Goal: Task Accomplishment & Management: Manage account settings

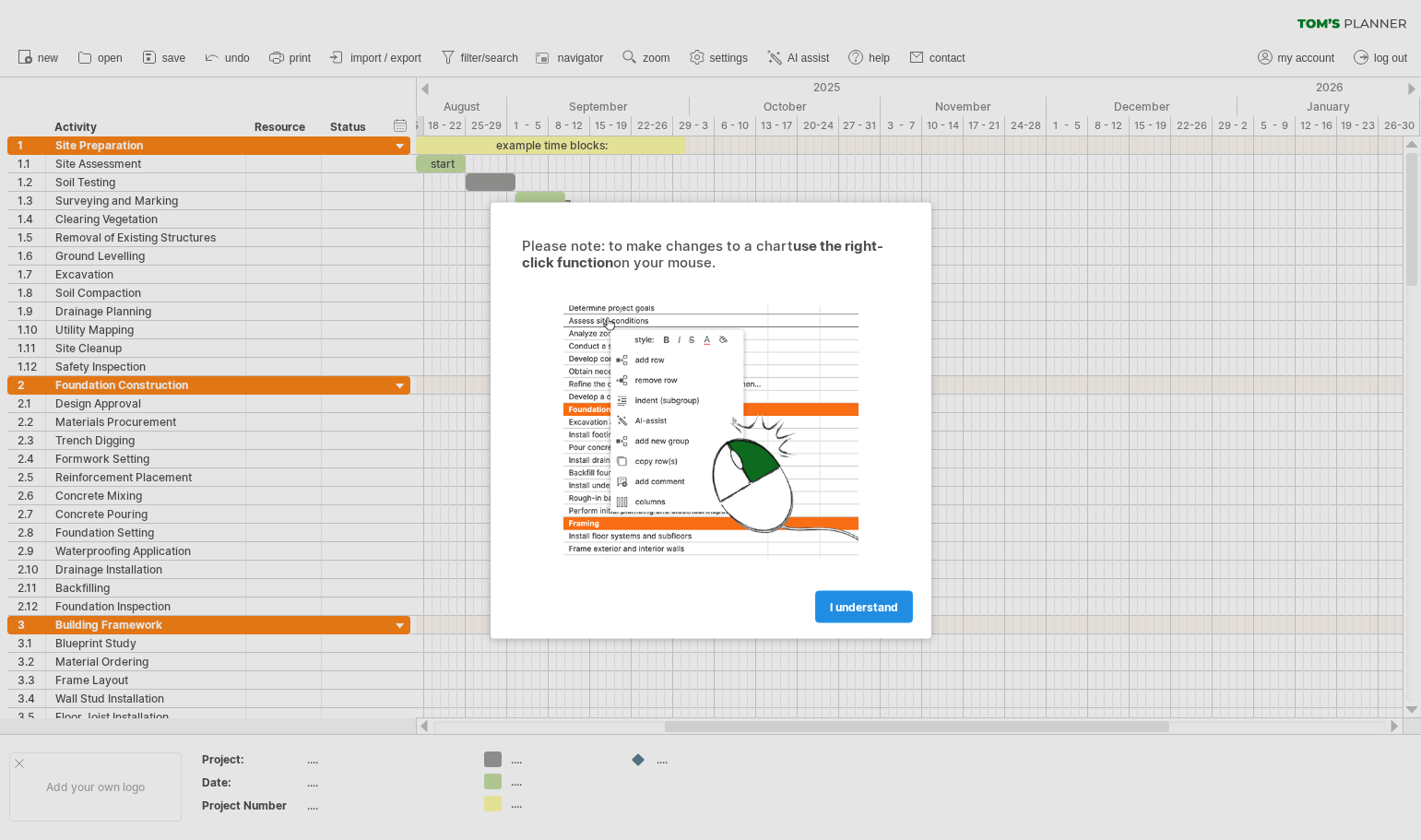
click at [829, 603] on span "I understand" at bounding box center [864, 606] width 69 height 14
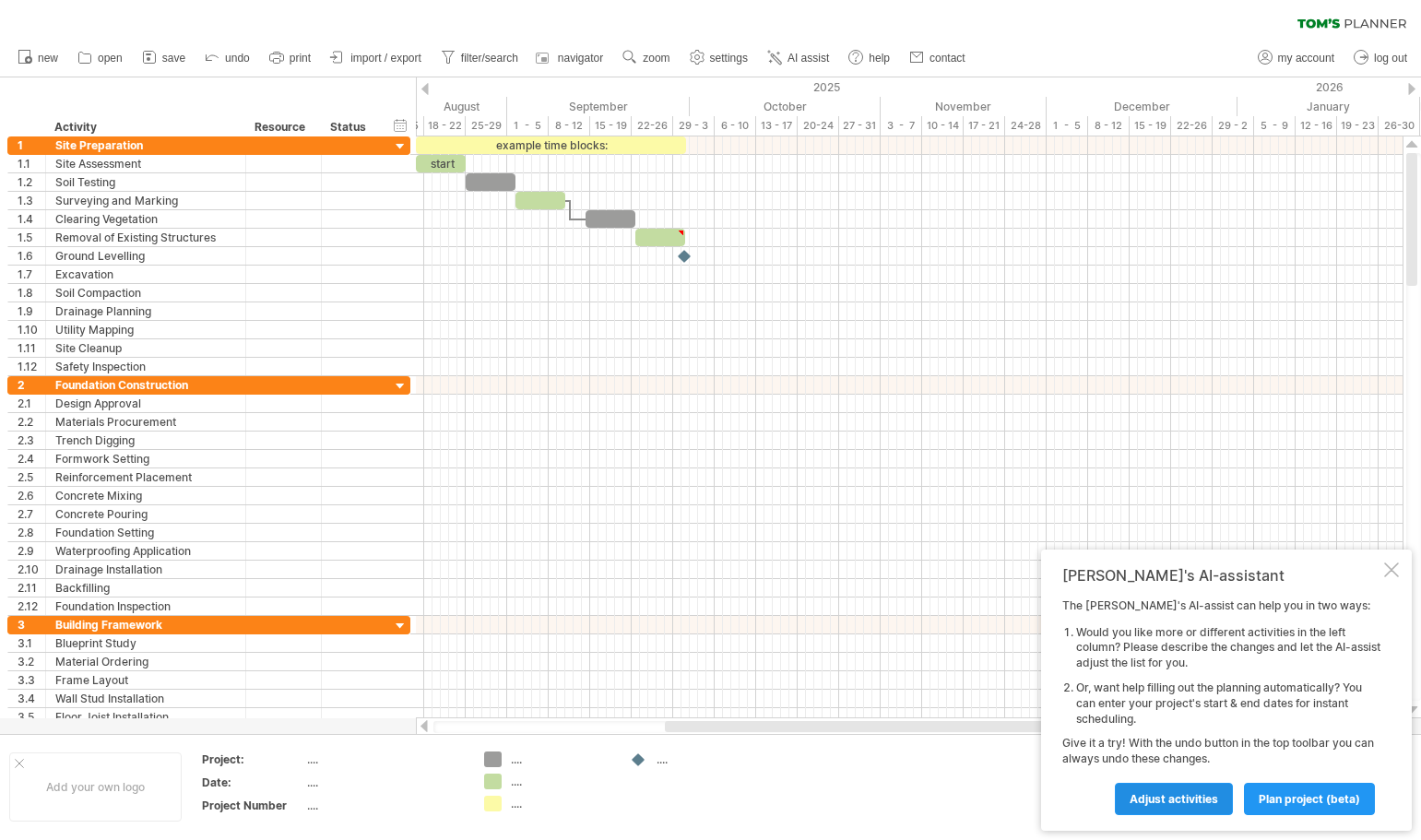
click at [1169, 797] on span "Adjust activities" at bounding box center [1173, 799] width 88 height 14
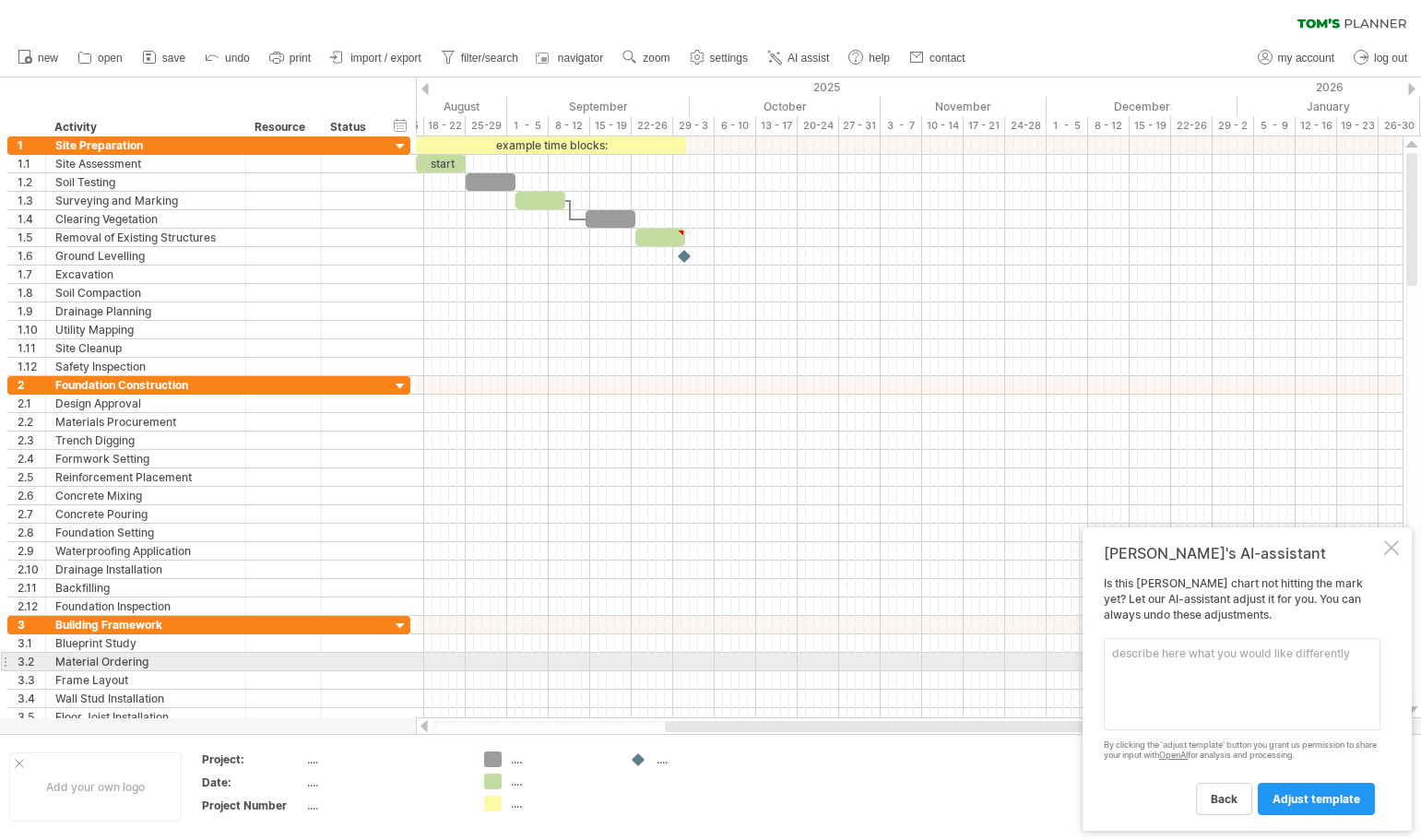
click at [1153, 656] on textarea at bounding box center [1242, 683] width 276 height 92
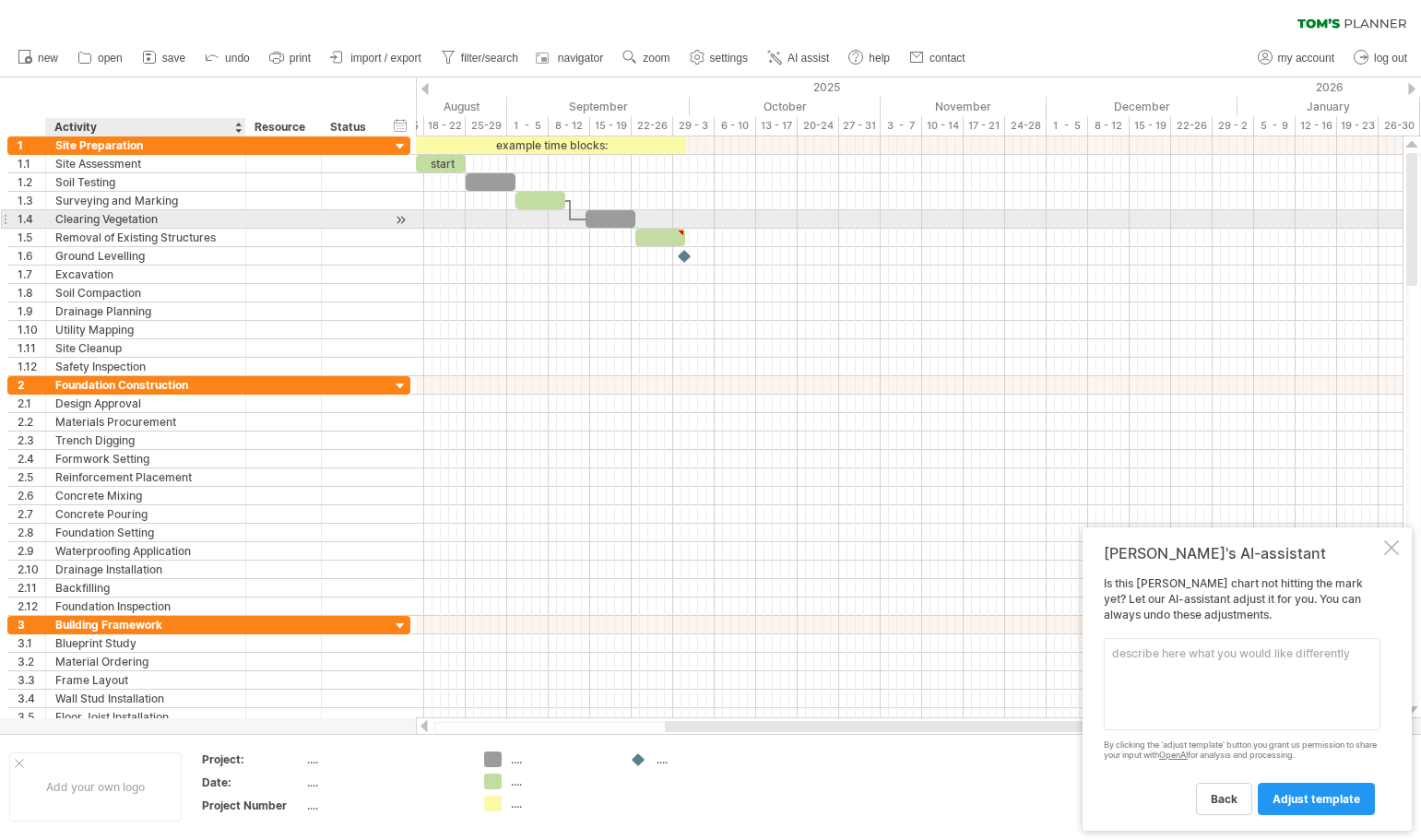
click at [122, 222] on div "Clearing Vegetation" at bounding box center [145, 219] width 180 height 18
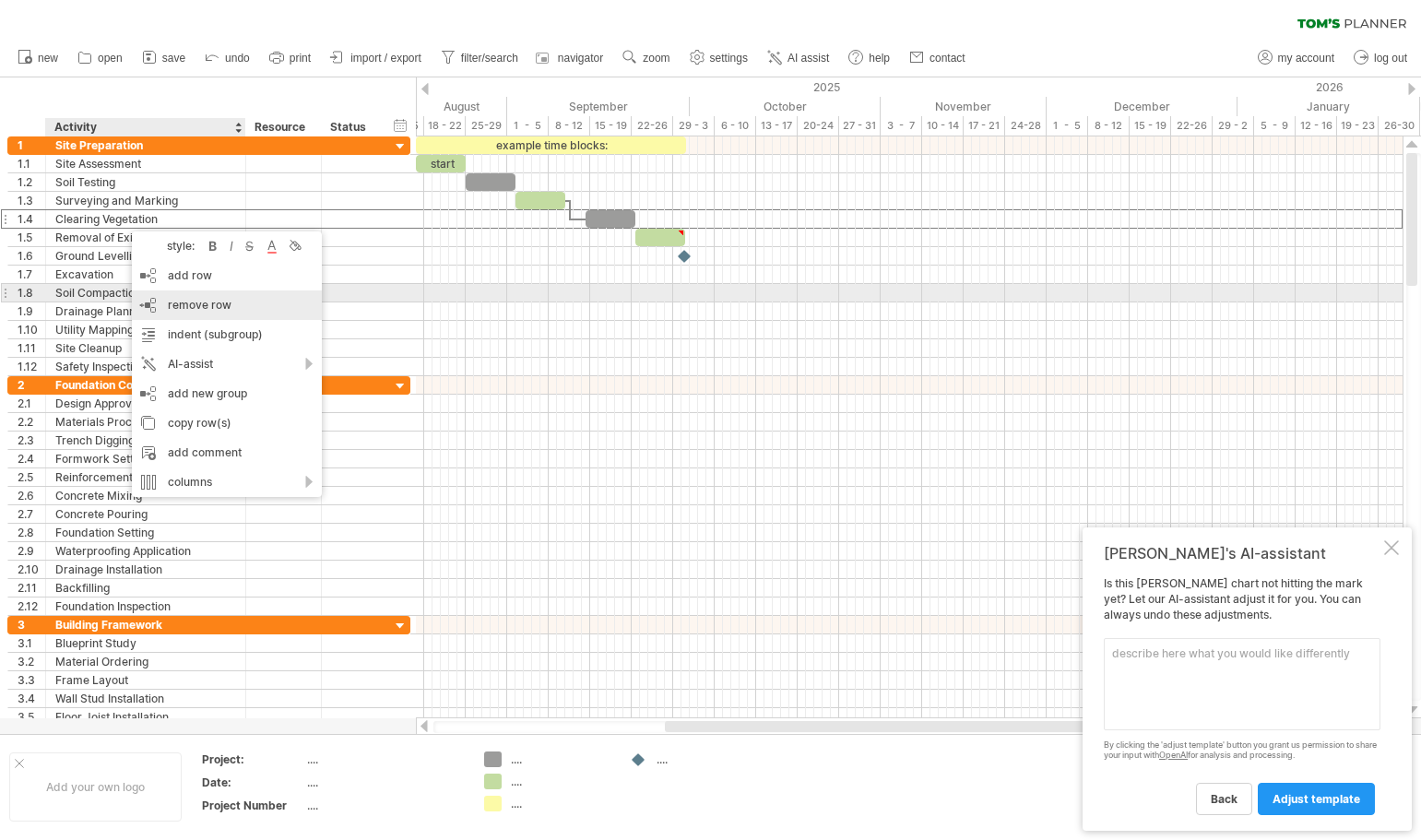
click at [180, 303] on span "remove row" at bounding box center [199, 304] width 64 height 14
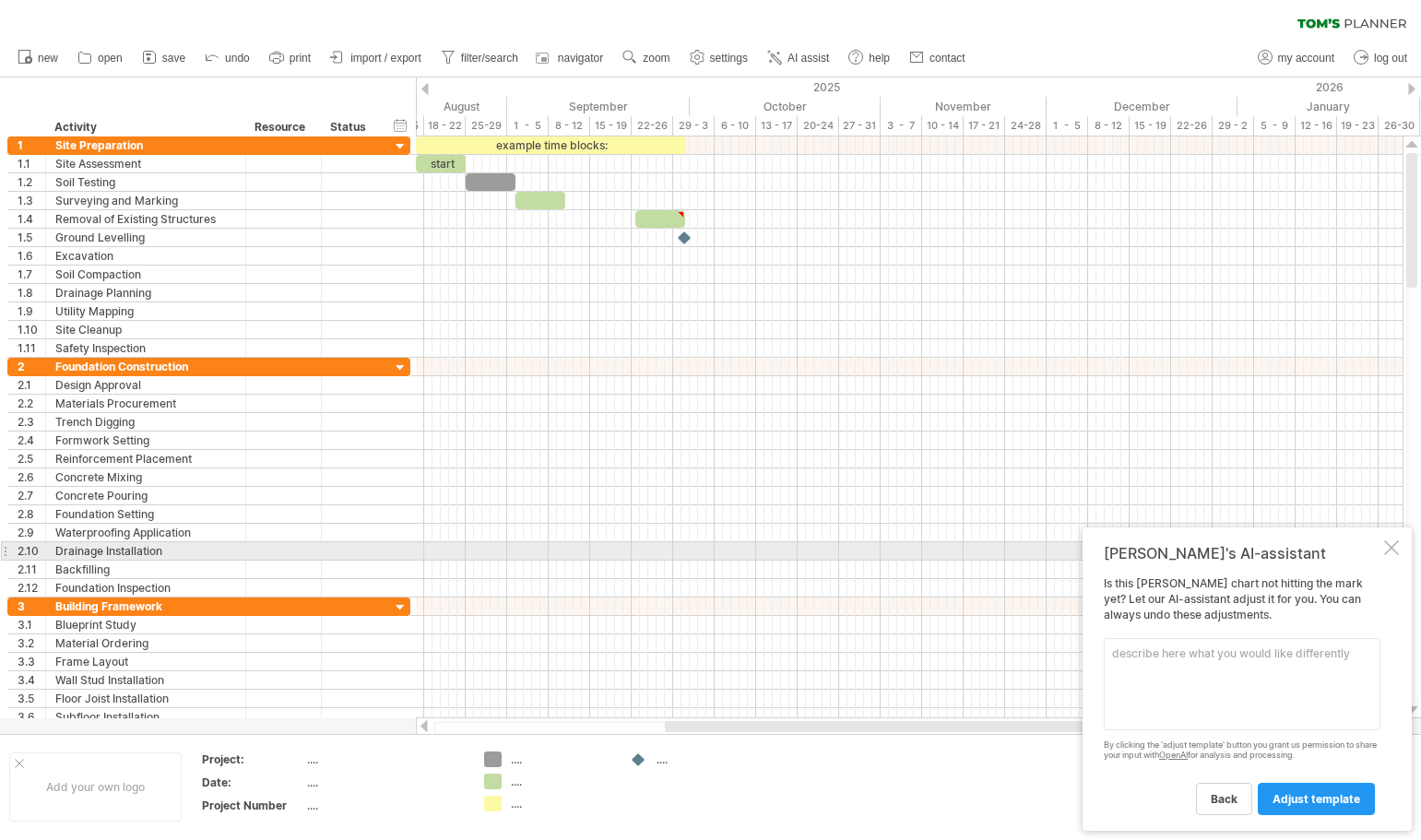
click at [1391, 551] on div at bounding box center [1391, 547] width 15 height 15
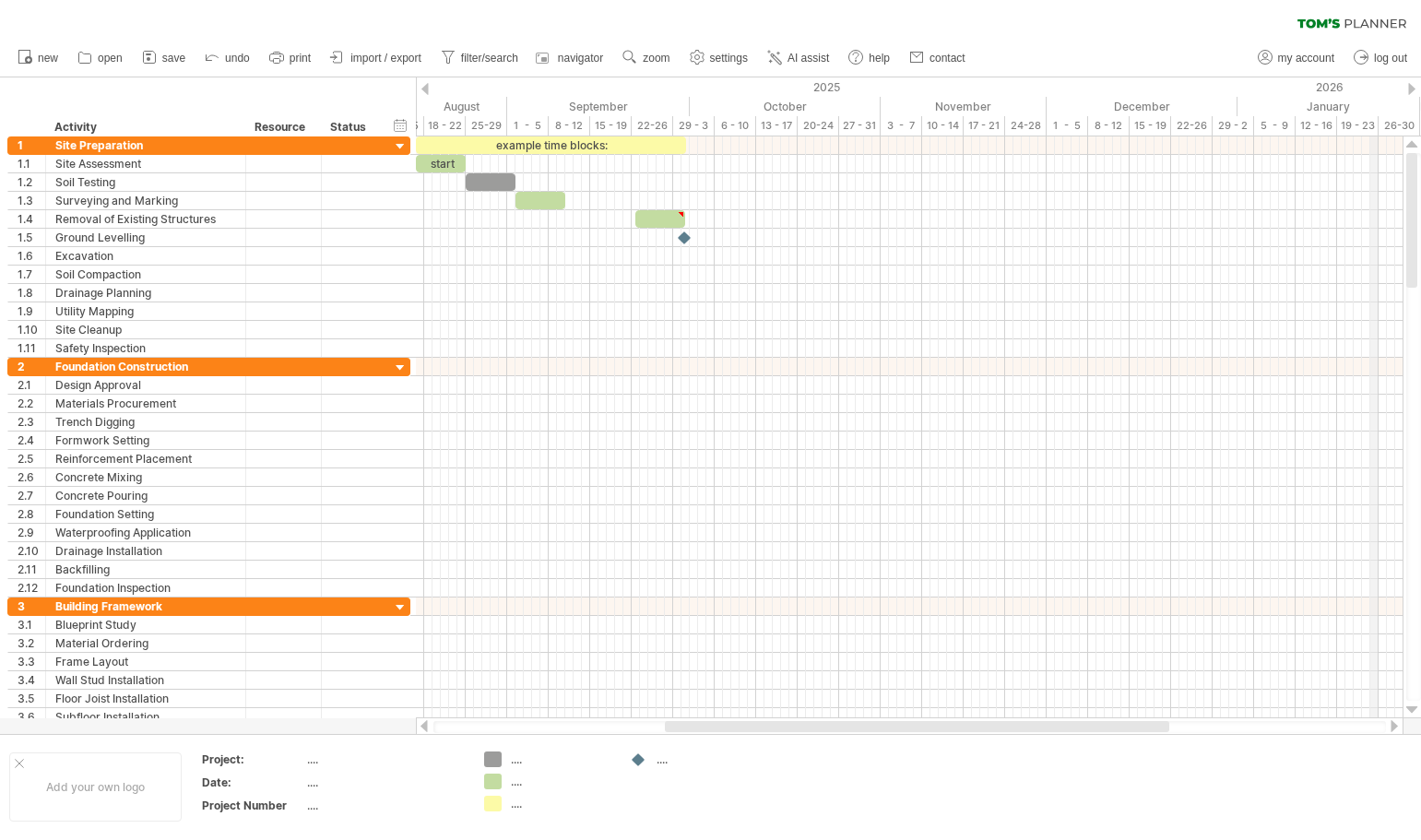
drag, startPoint x: 1412, startPoint y: 237, endPoint x: 1374, endPoint y: 117, distance: 125.9
click at [1374, 117] on div "Trying to reach [DOMAIN_NAME] Connected again... 0% clear filter new 1" at bounding box center [710, 420] width 1421 height 840
click at [1414, 711] on div at bounding box center [1412, 709] width 12 height 15
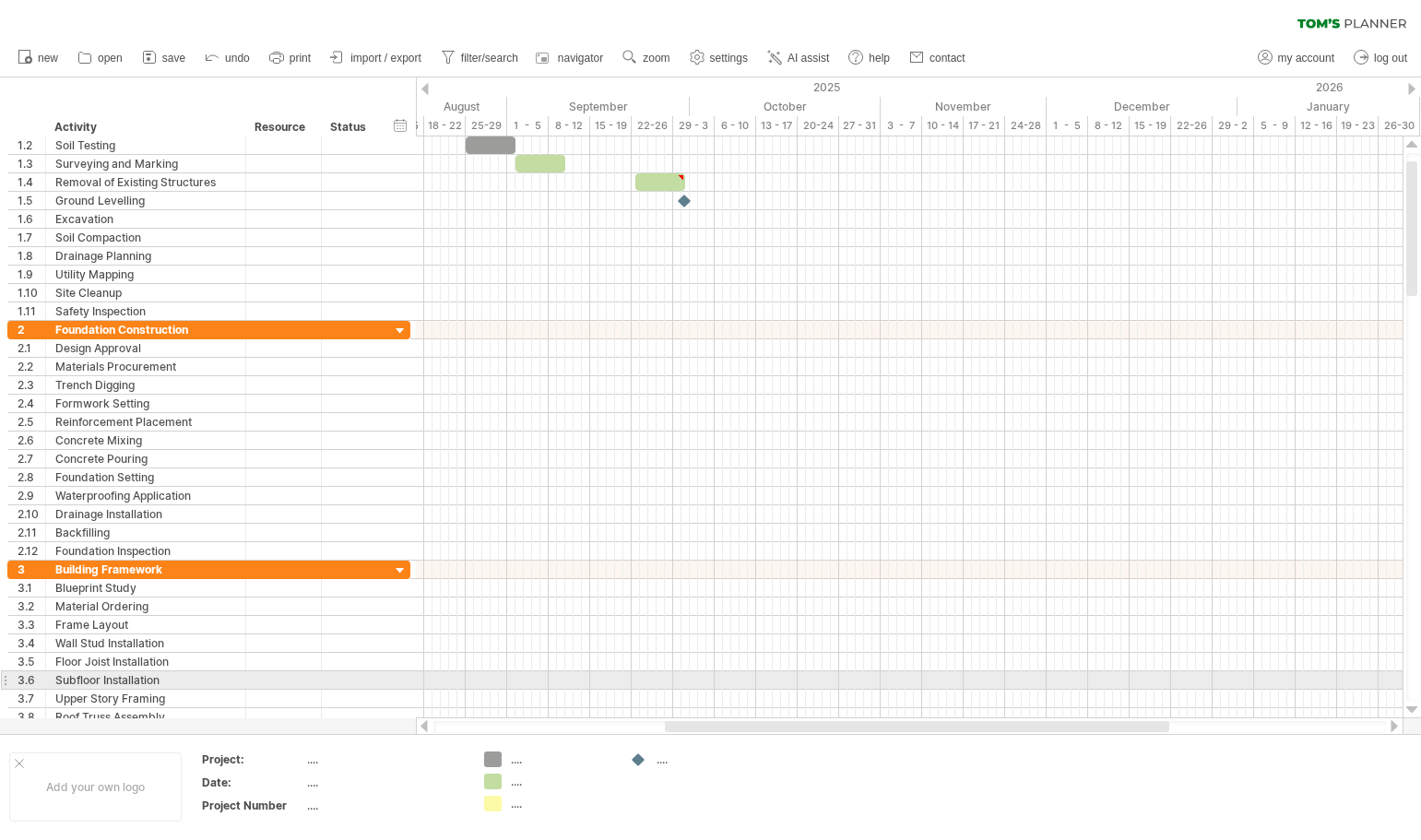
click at [1414, 711] on div at bounding box center [1412, 709] width 12 height 15
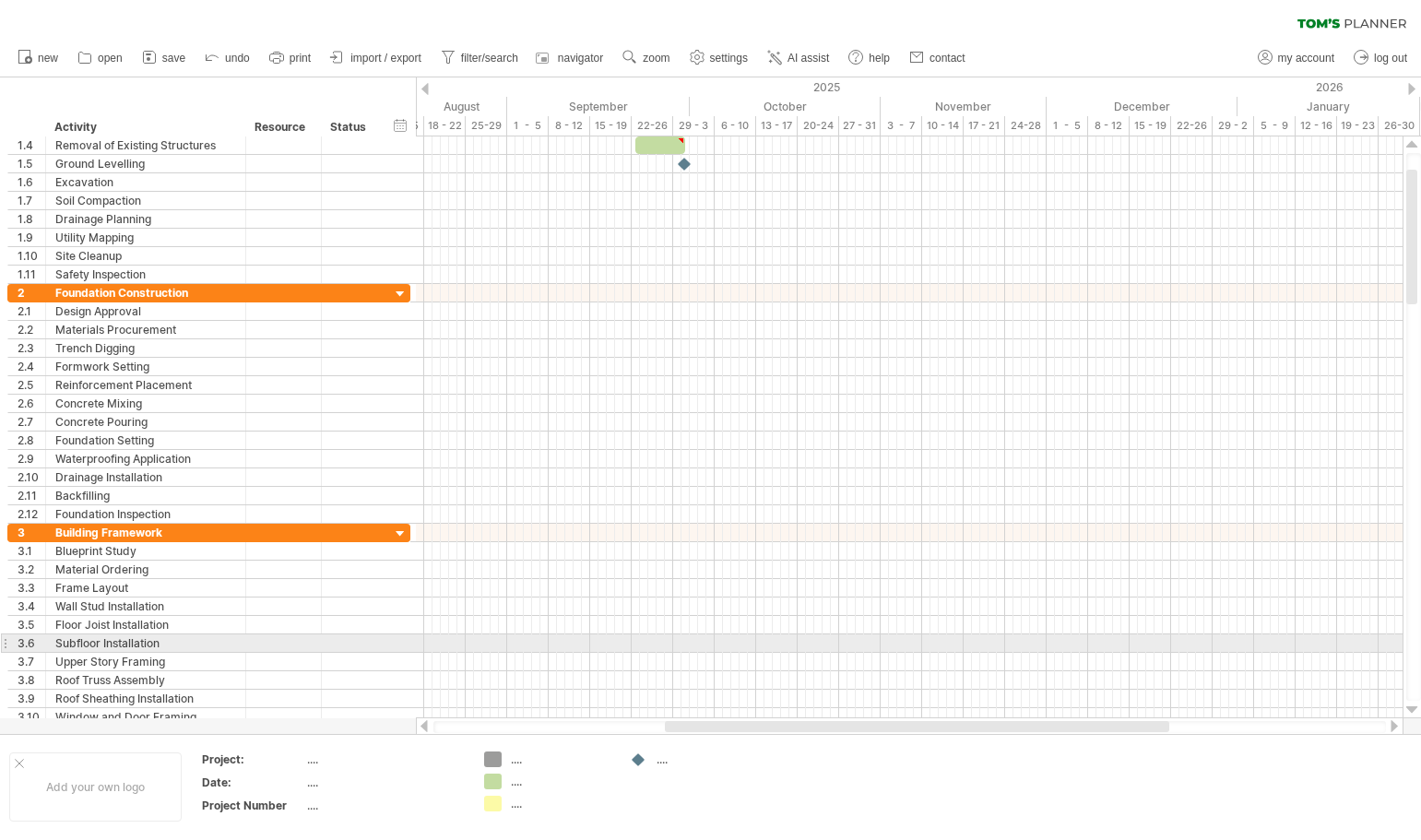
click at [1414, 711] on div at bounding box center [1412, 709] width 12 height 15
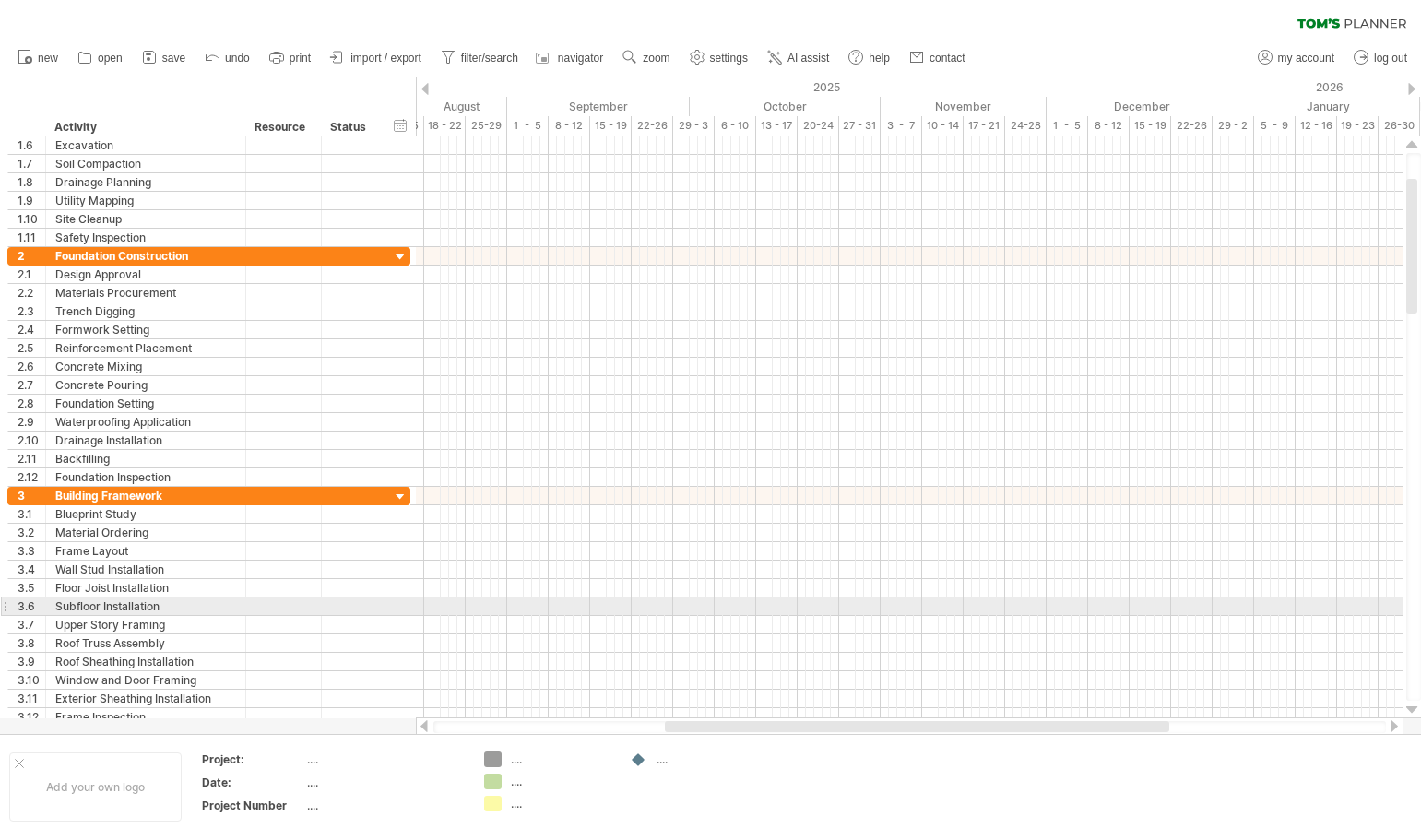
click at [1414, 711] on div at bounding box center [1412, 709] width 12 height 15
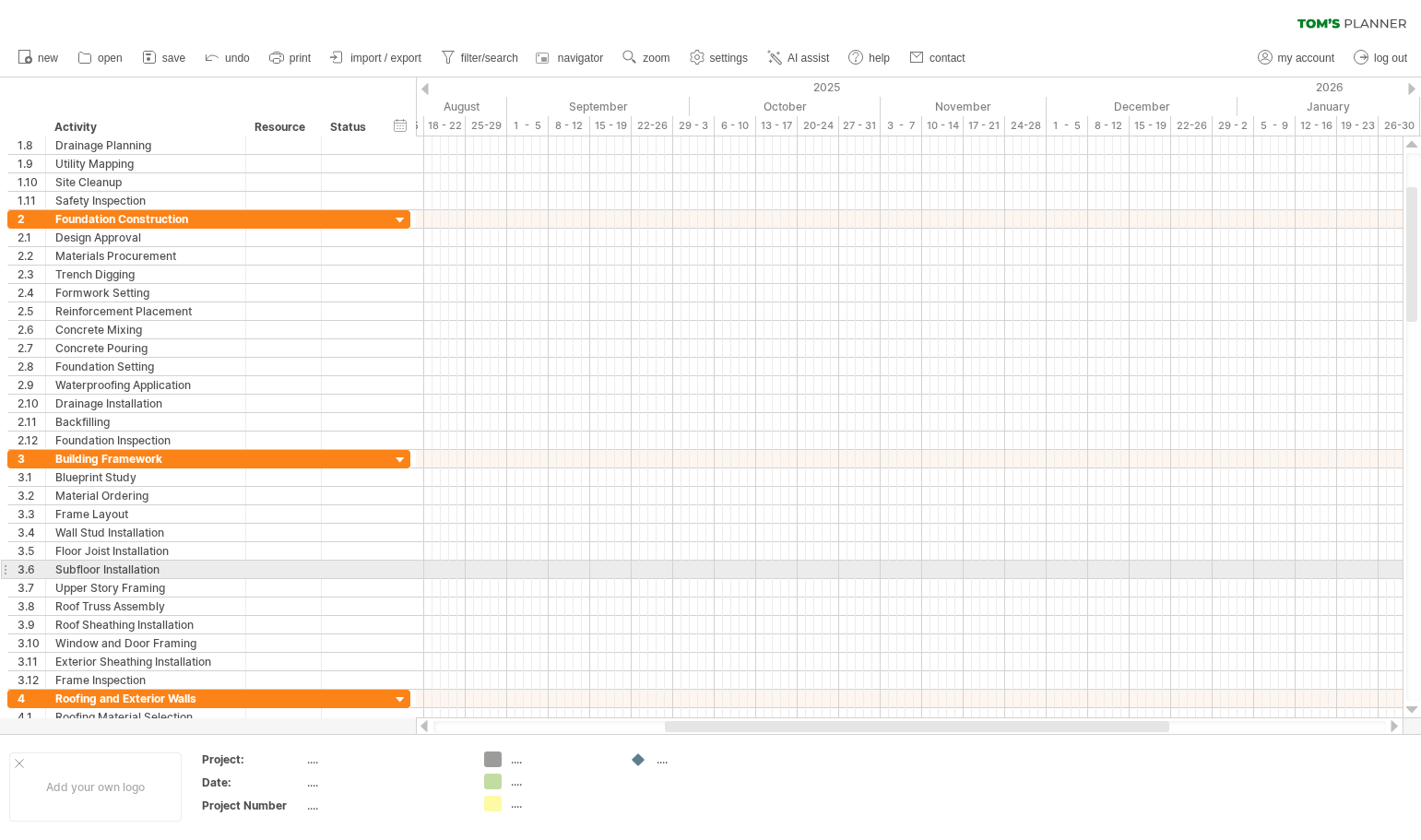
click at [1414, 711] on div at bounding box center [1412, 709] width 12 height 15
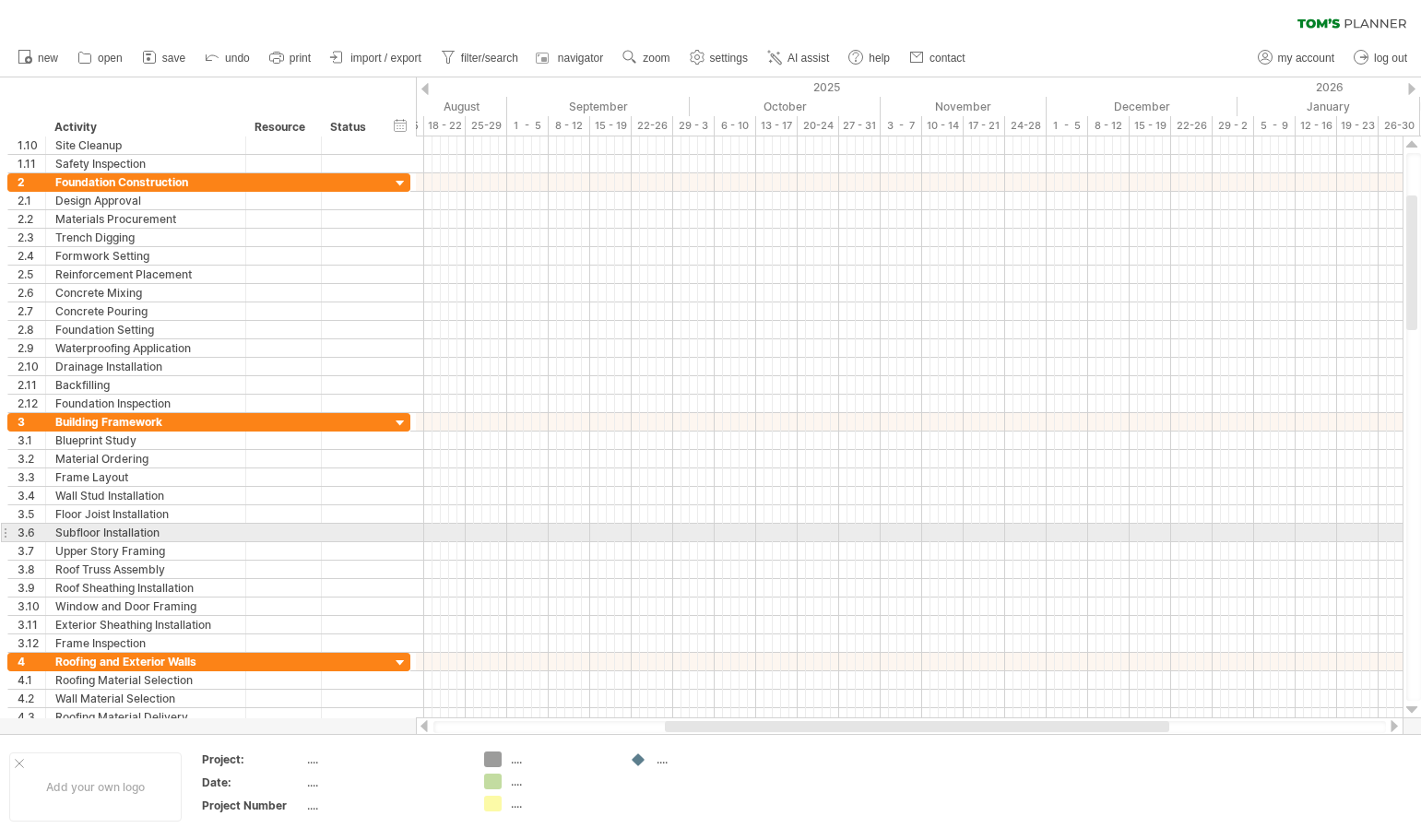
click at [1414, 711] on div at bounding box center [1412, 709] width 12 height 15
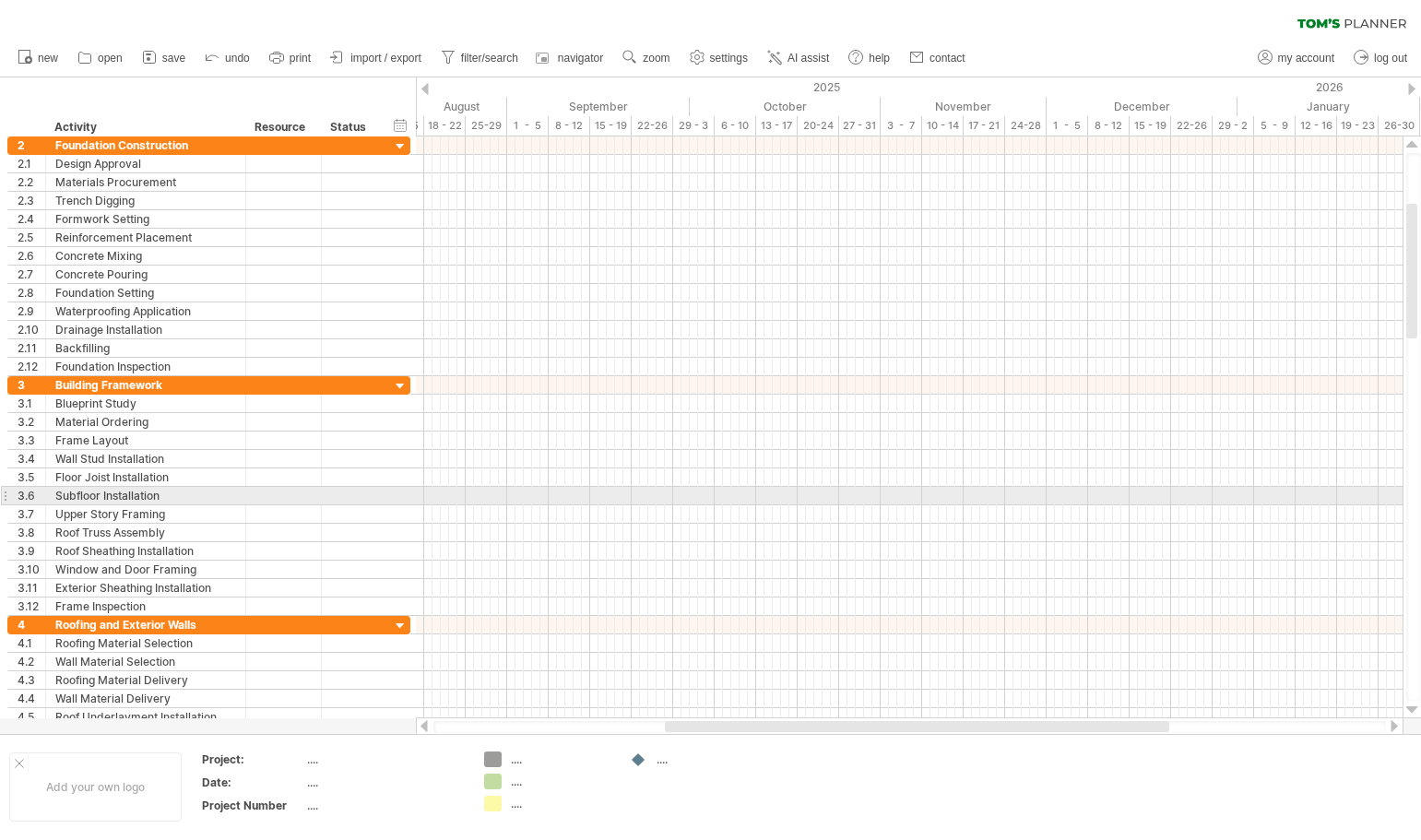
click at [1414, 711] on div at bounding box center [1412, 709] width 12 height 15
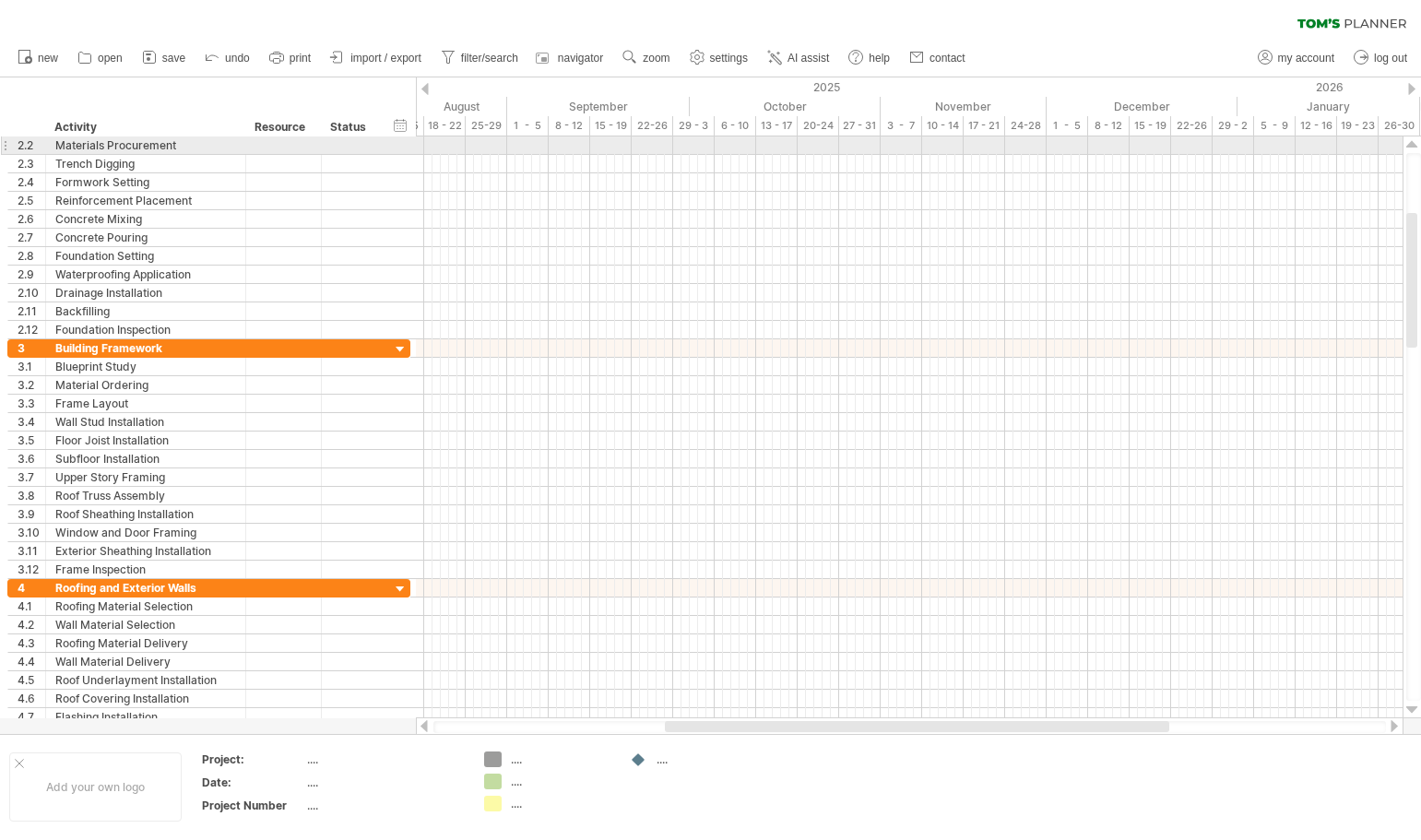
click at [1413, 144] on div at bounding box center [1412, 144] width 12 height 15
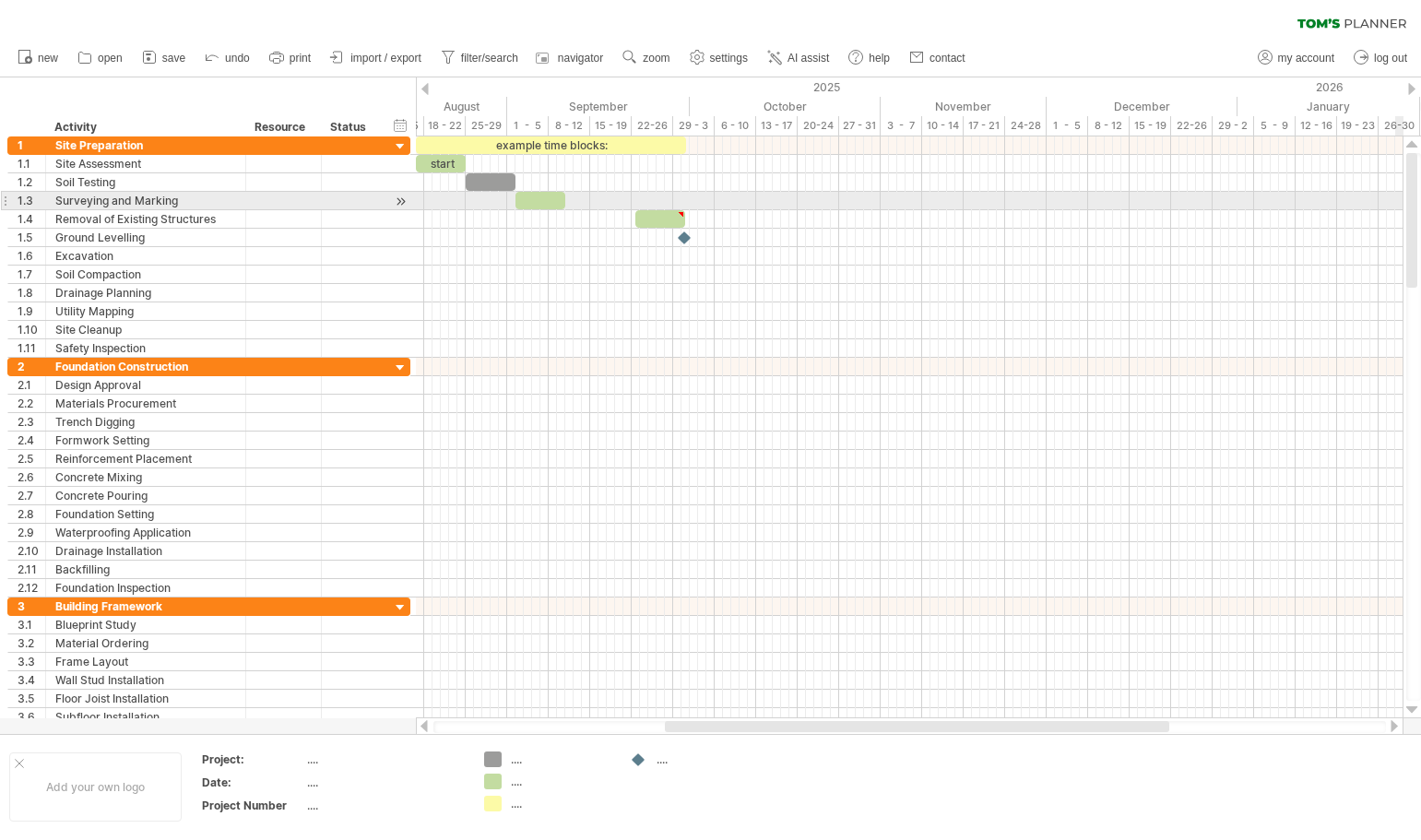
drag, startPoint x: 1415, startPoint y: 300, endPoint x: 1410, endPoint y: 198, distance: 102.1
click at [1410, 198] on div at bounding box center [1411, 219] width 11 height 134
click at [548, 203] on div at bounding box center [540, 201] width 50 height 18
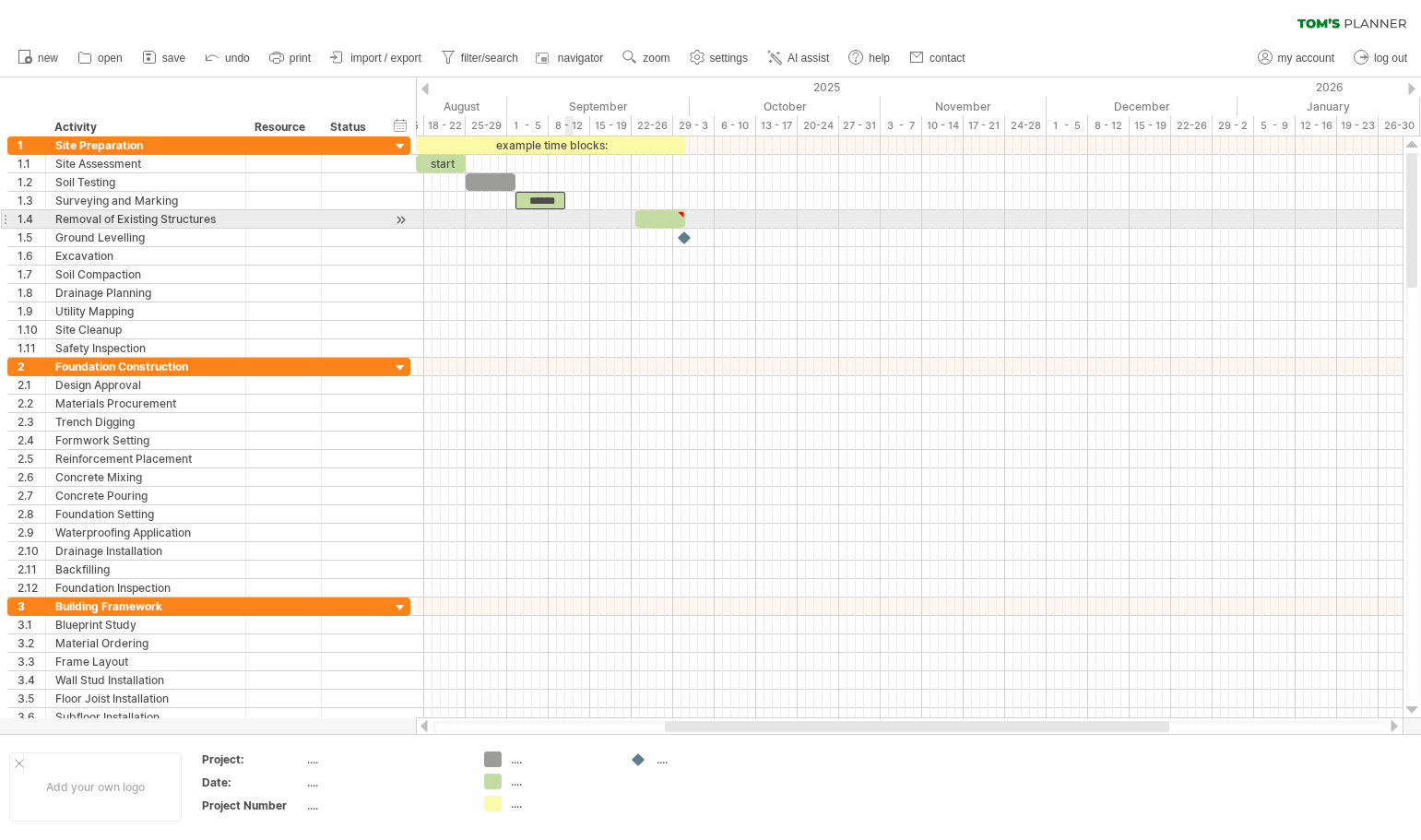
click at [567, 224] on div at bounding box center [909, 219] width 986 height 19
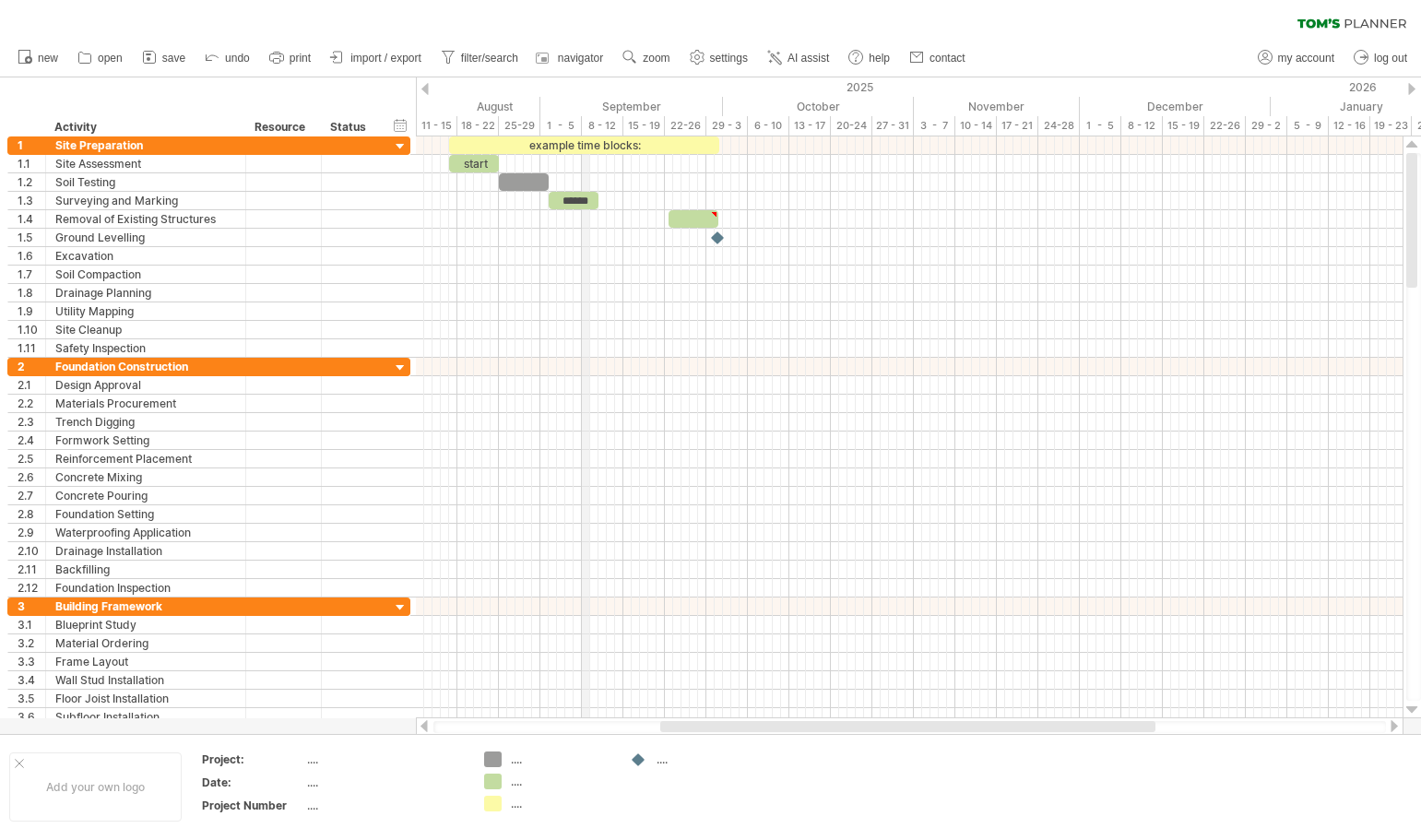
drag, startPoint x: 545, startPoint y: 122, endPoint x: 582, endPoint y: 131, distance: 38.1
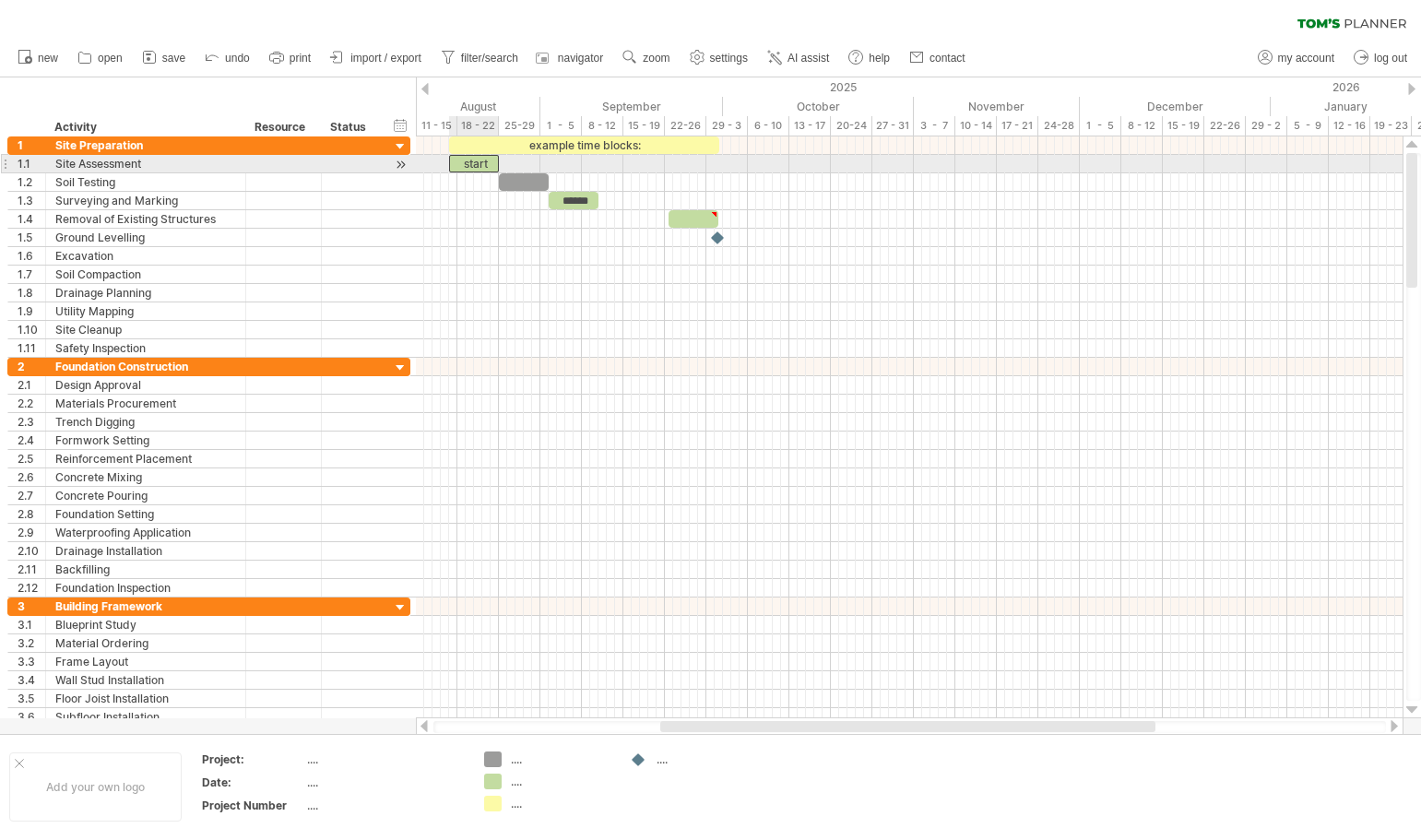
click at [480, 164] on div "start" at bounding box center [473, 163] width 50 height 18
click at [468, 162] on div "*****" at bounding box center [473, 163] width 50 height 18
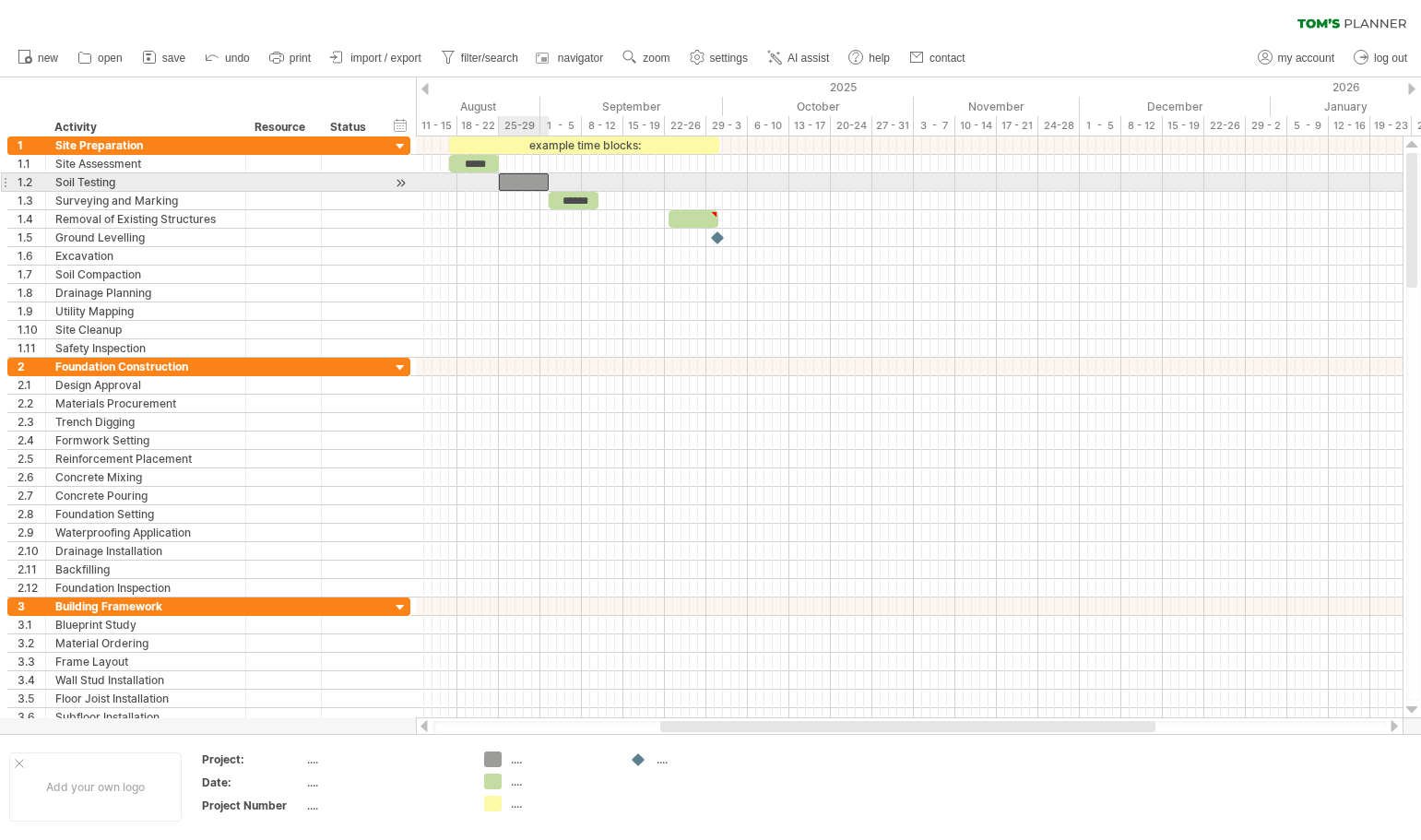
click at [535, 182] on div at bounding box center [523, 182] width 50 height 18
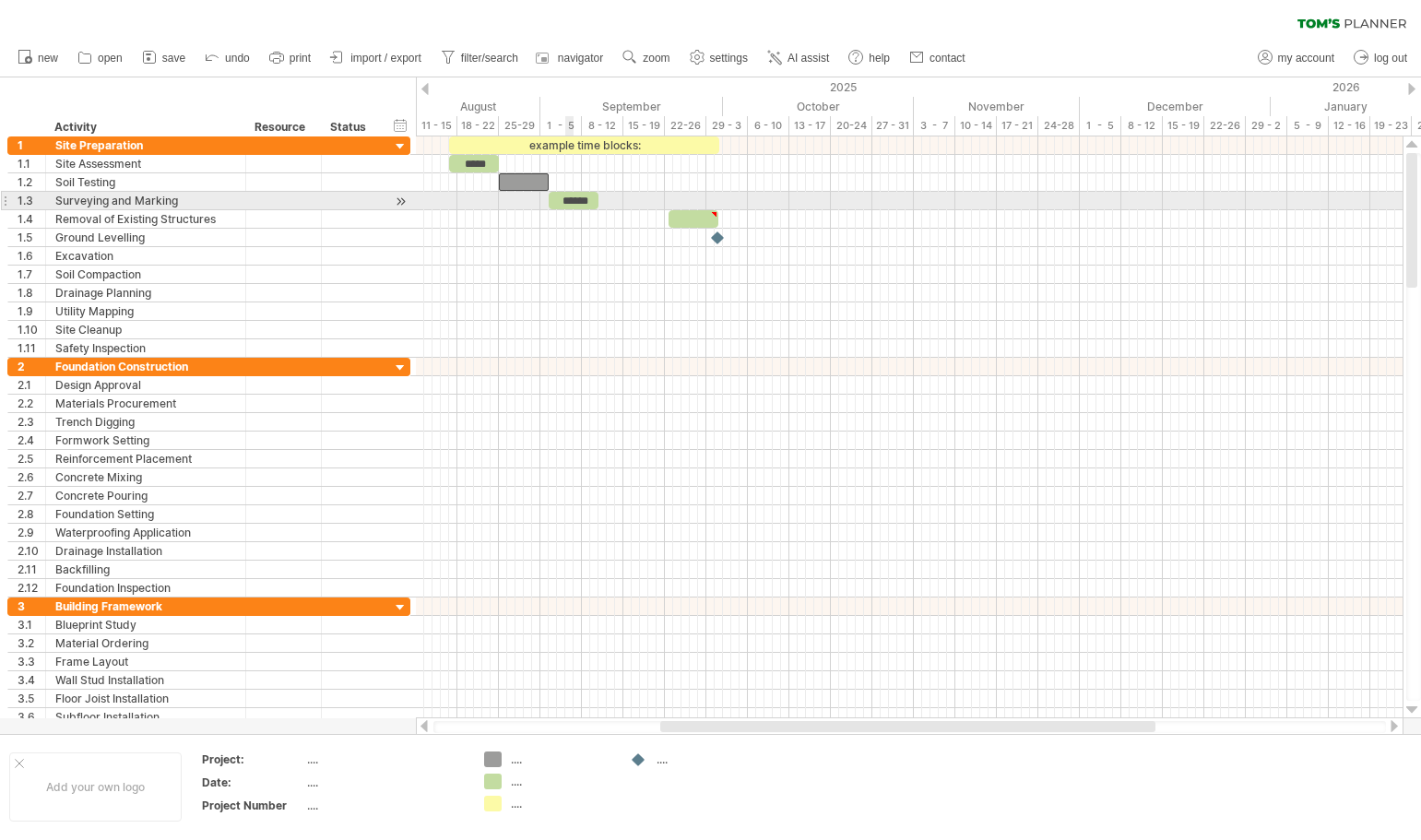
click at [570, 199] on div "******" at bounding box center [573, 201] width 50 height 18
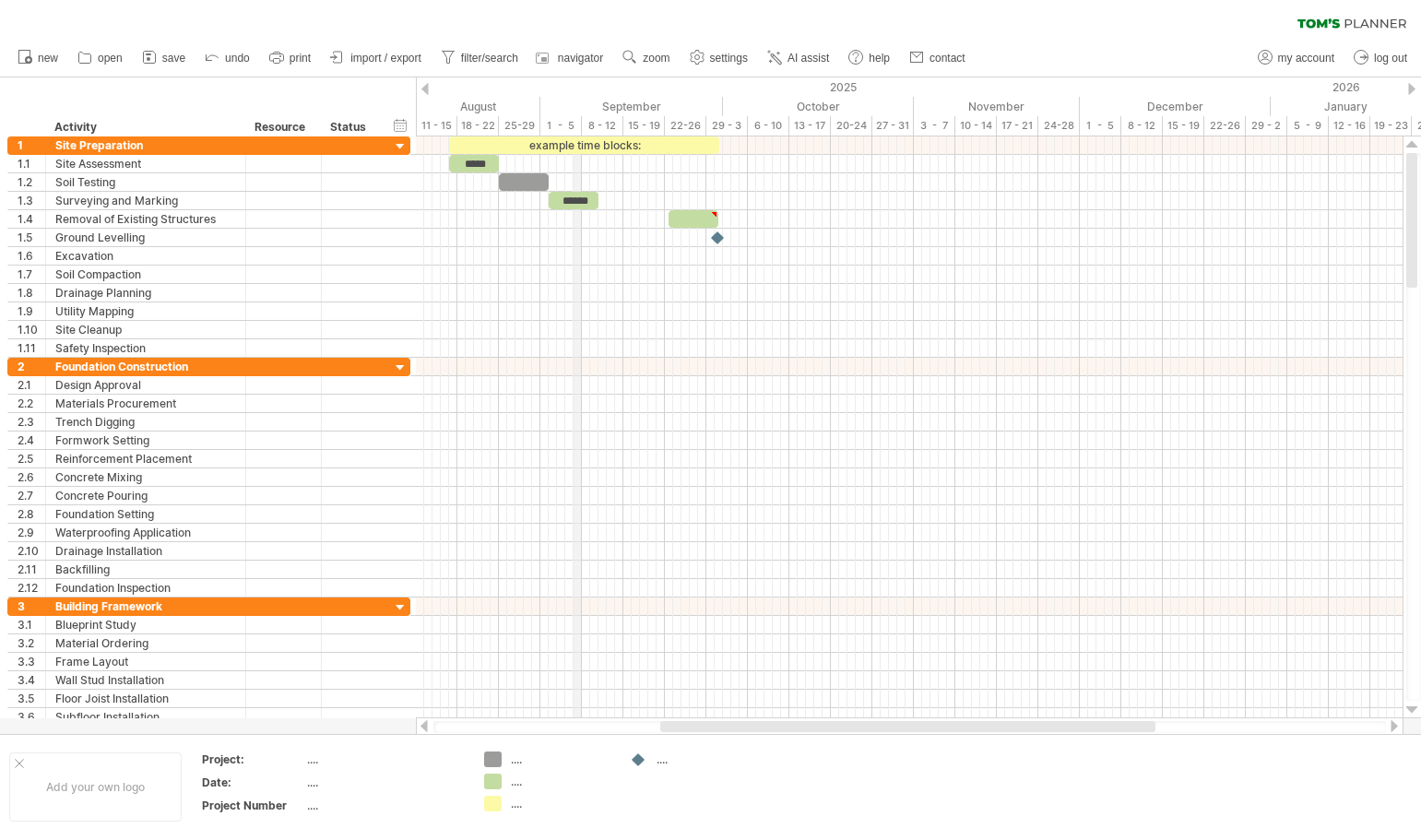
click at [581, 128] on div "1 - 5" at bounding box center [561, 126] width 41 height 20
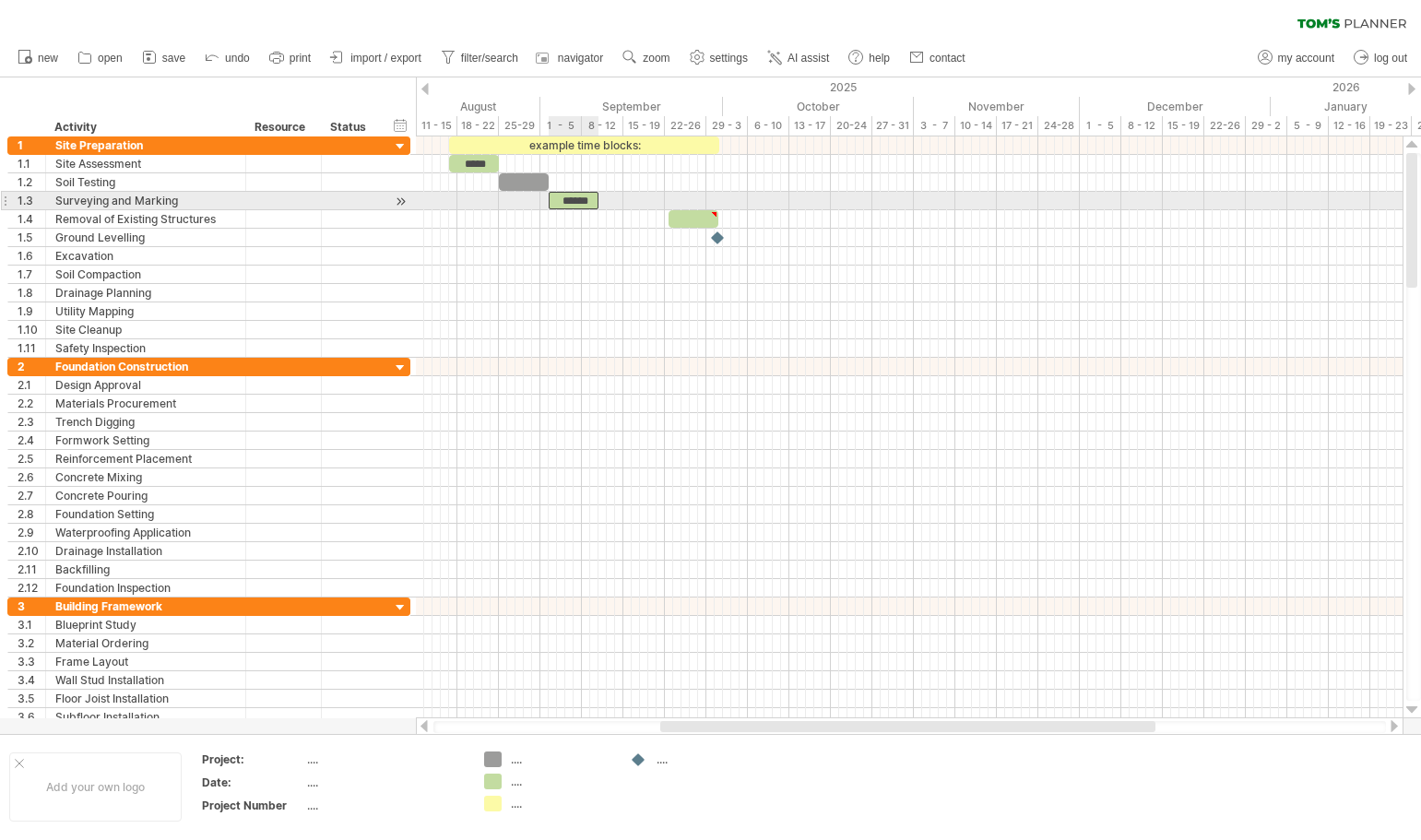
click at [567, 205] on div "******" at bounding box center [573, 201] width 50 height 18
click at [403, 204] on div at bounding box center [401, 202] width 18 height 20
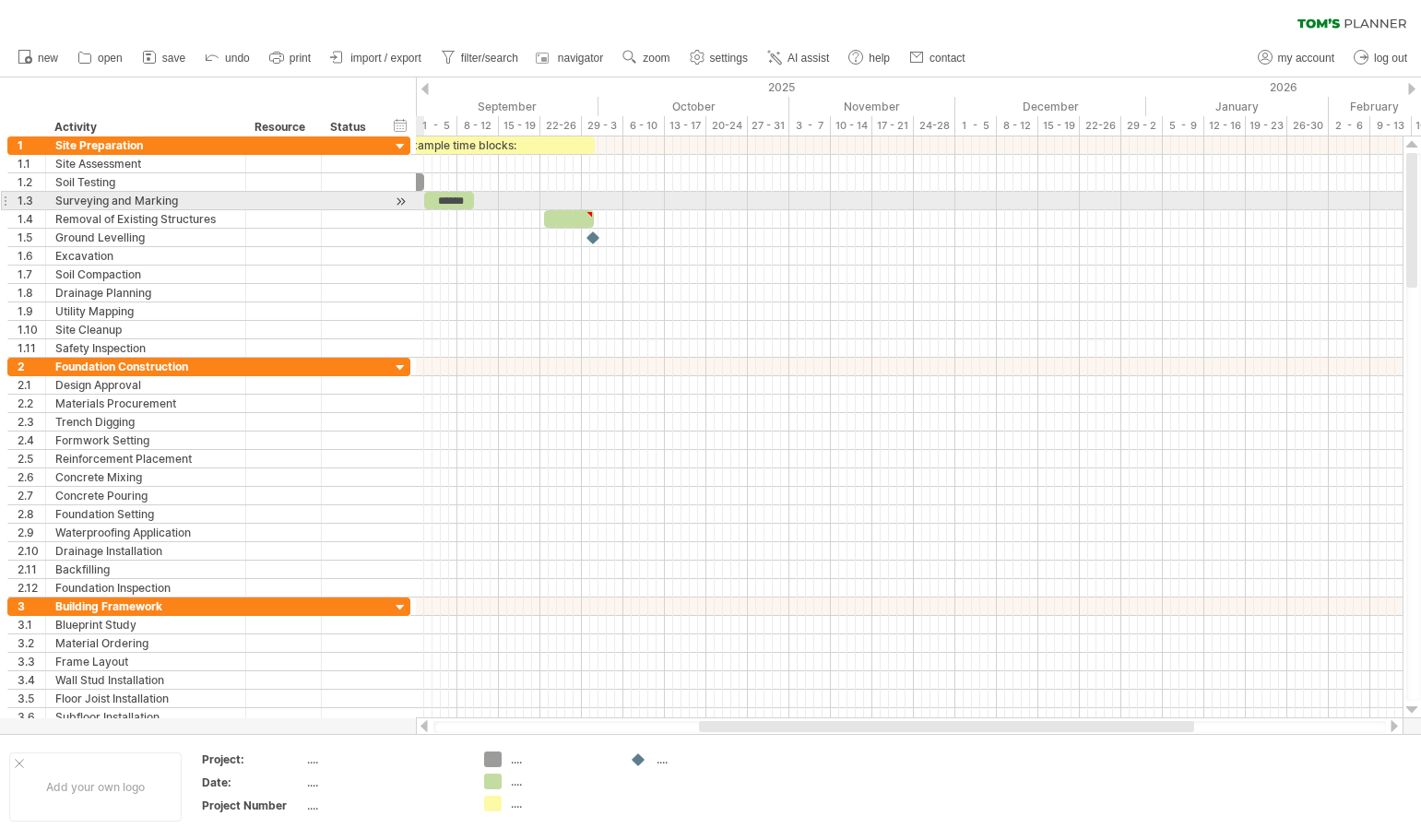
click at [403, 204] on div at bounding box center [401, 202] width 18 height 20
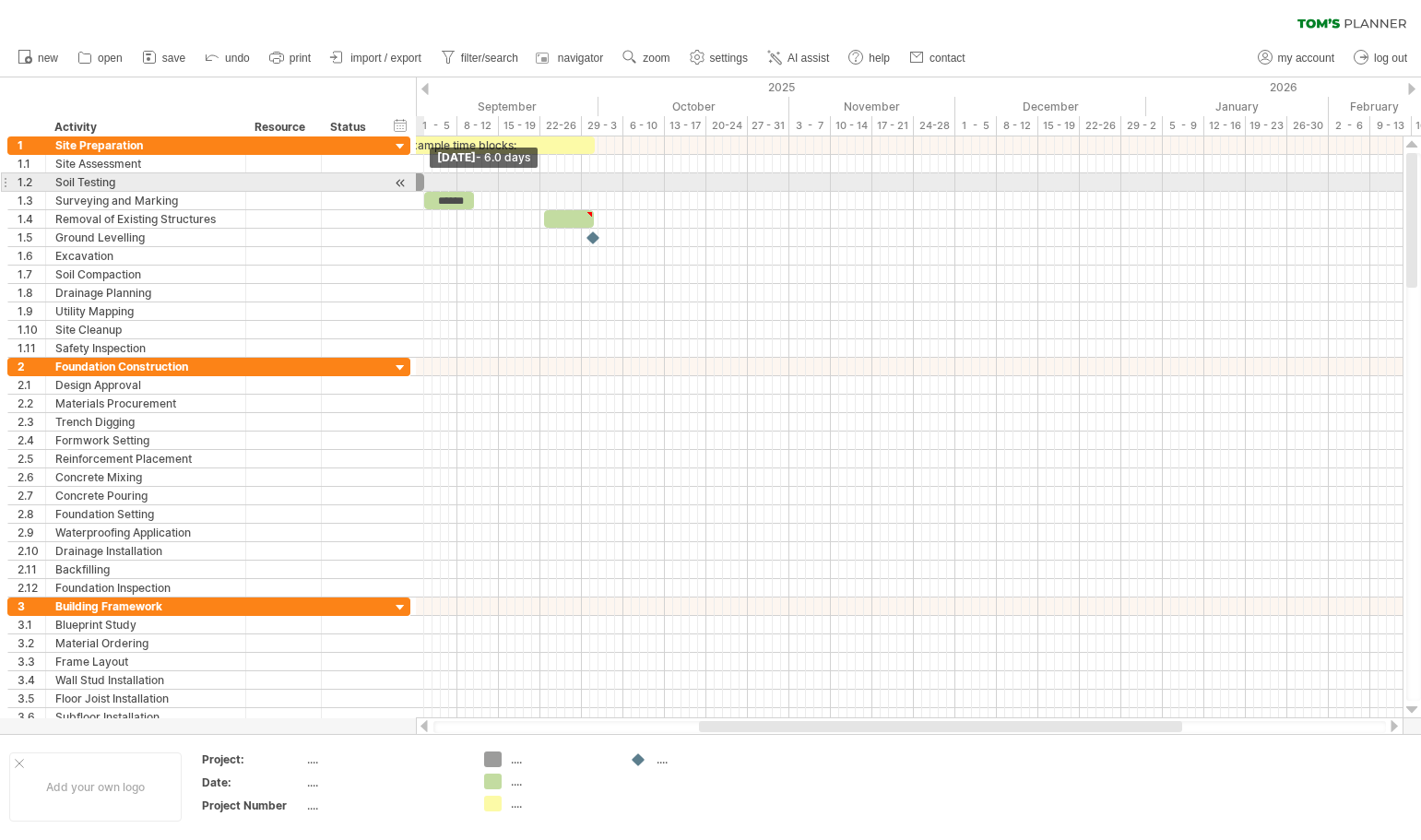
click at [420, 180] on span at bounding box center [424, 182] width 8 height 18
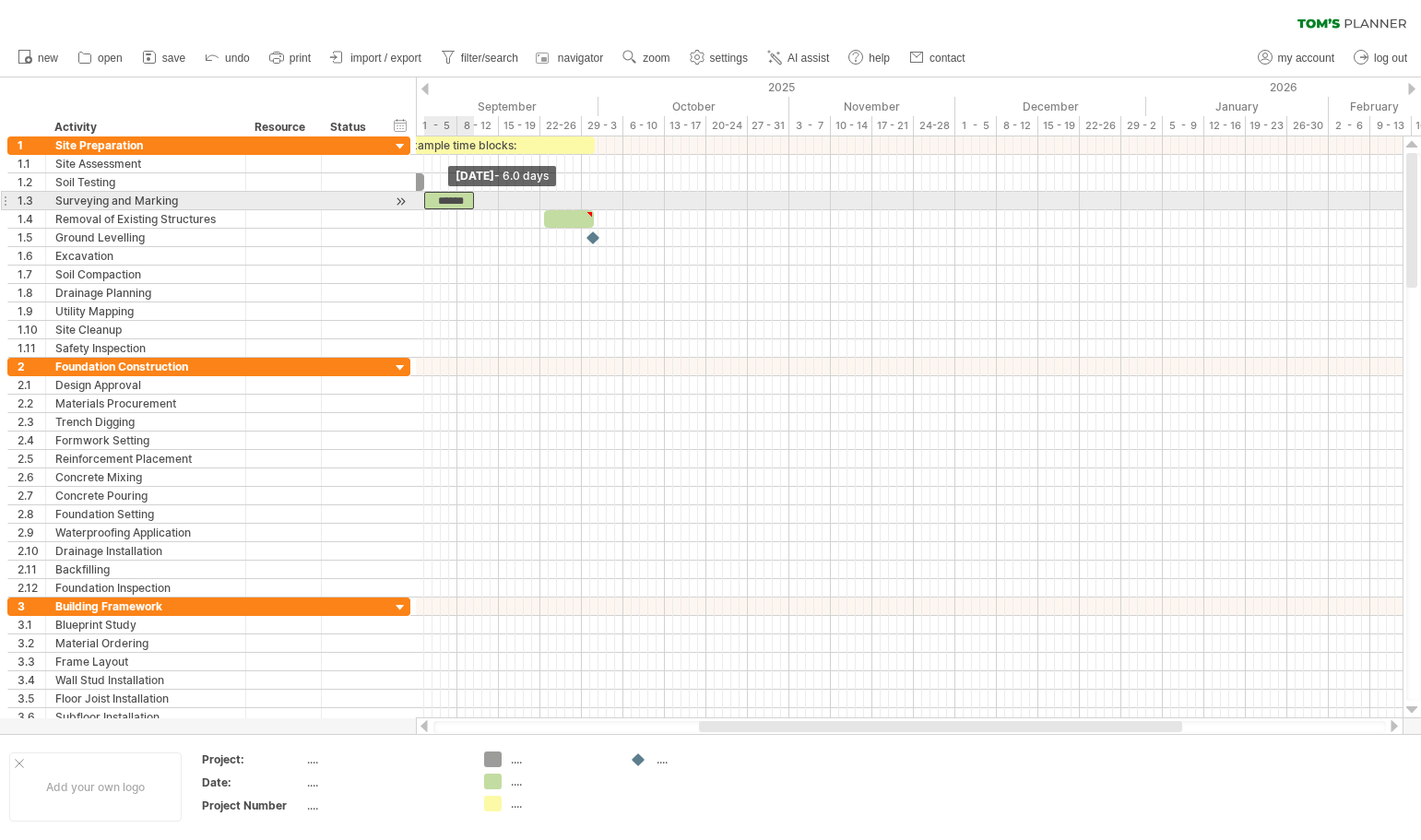
click at [423, 201] on span at bounding box center [424, 201] width 8 height 18
click at [401, 202] on div at bounding box center [401, 202] width 18 height 20
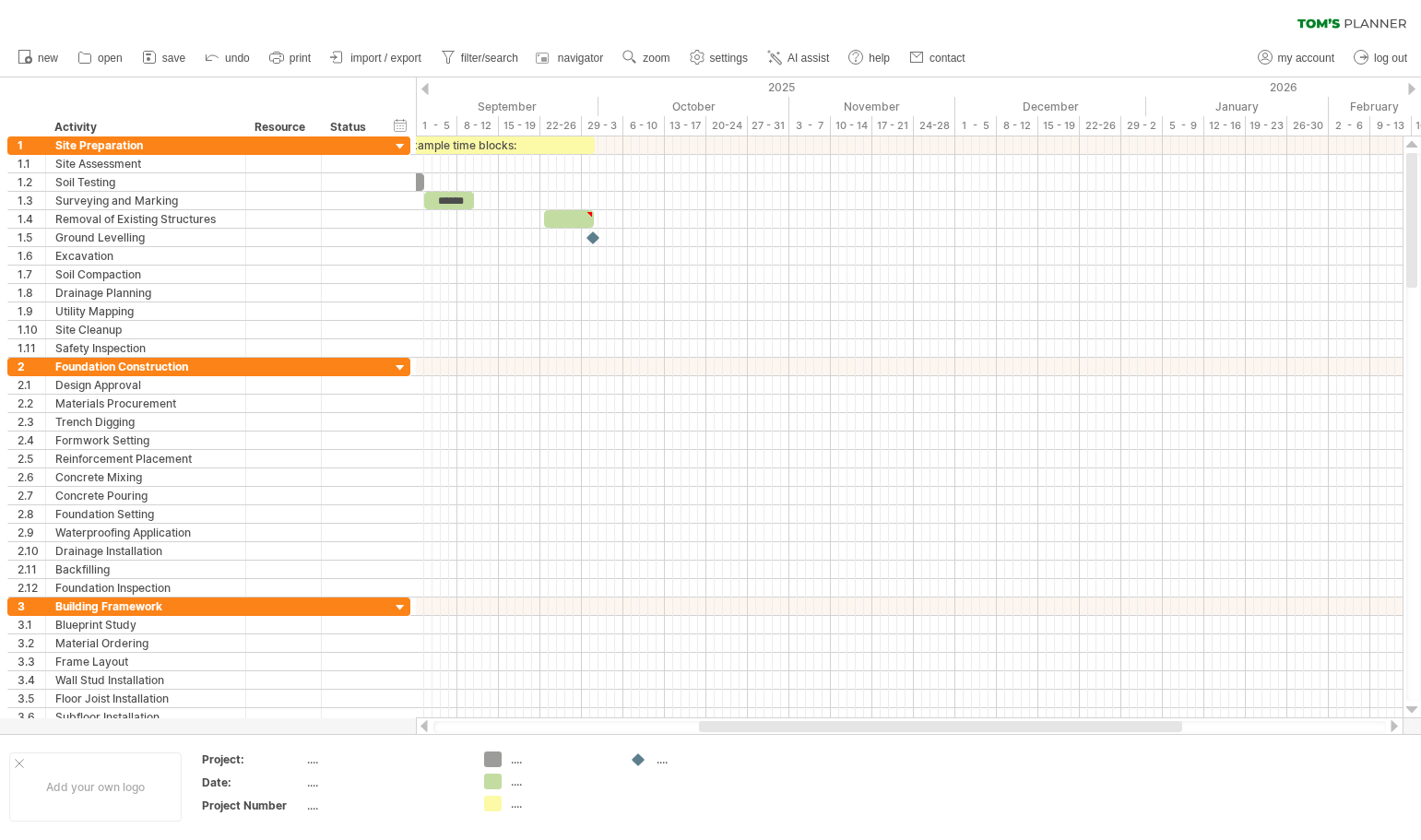
click at [425, 87] on div at bounding box center [425, 89] width 8 height 12
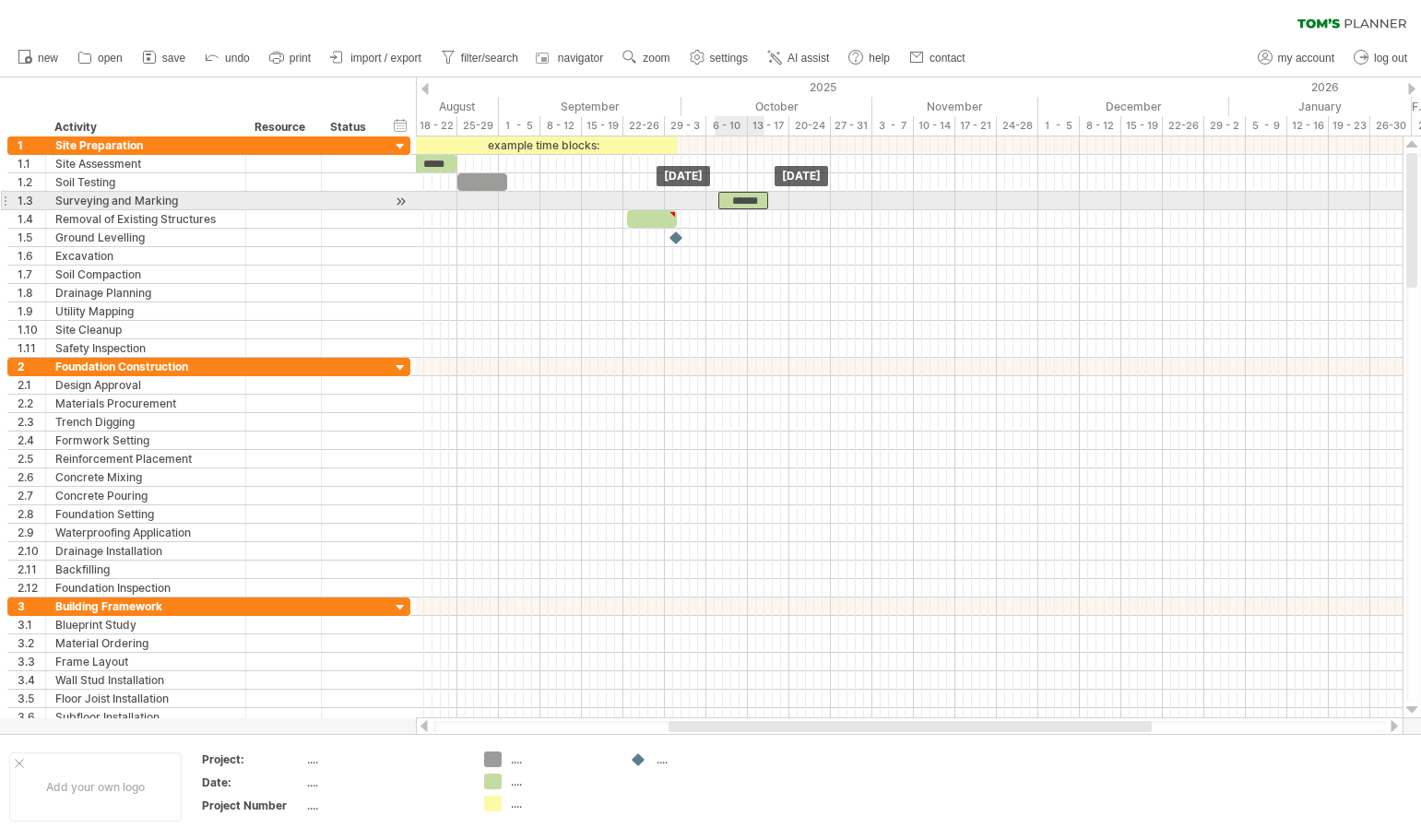
drag, startPoint x: 542, startPoint y: 200, endPoint x: 751, endPoint y: 197, distance: 209.0
click at [751, 197] on div "******" at bounding box center [742, 201] width 50 height 18
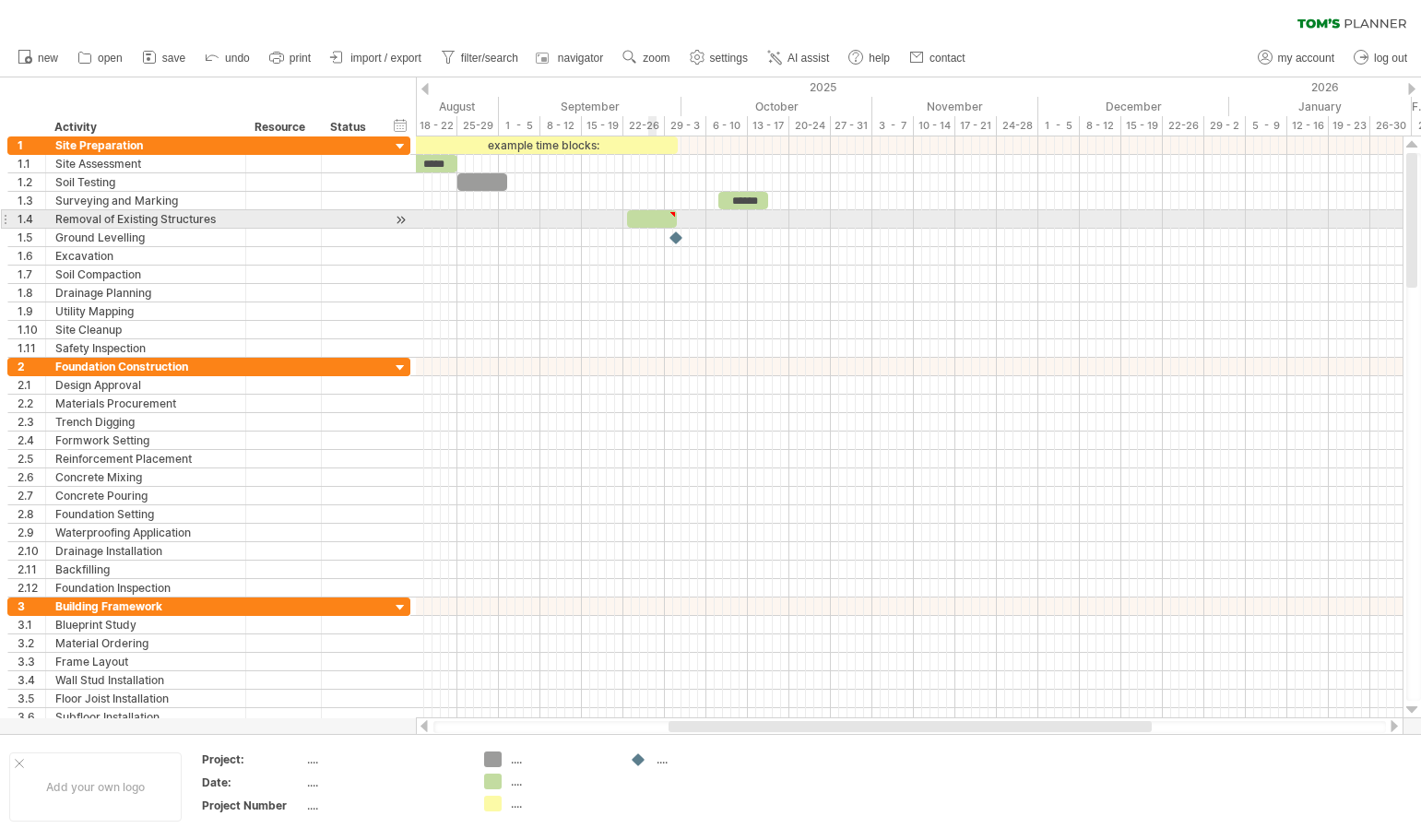
type textarea "**********"
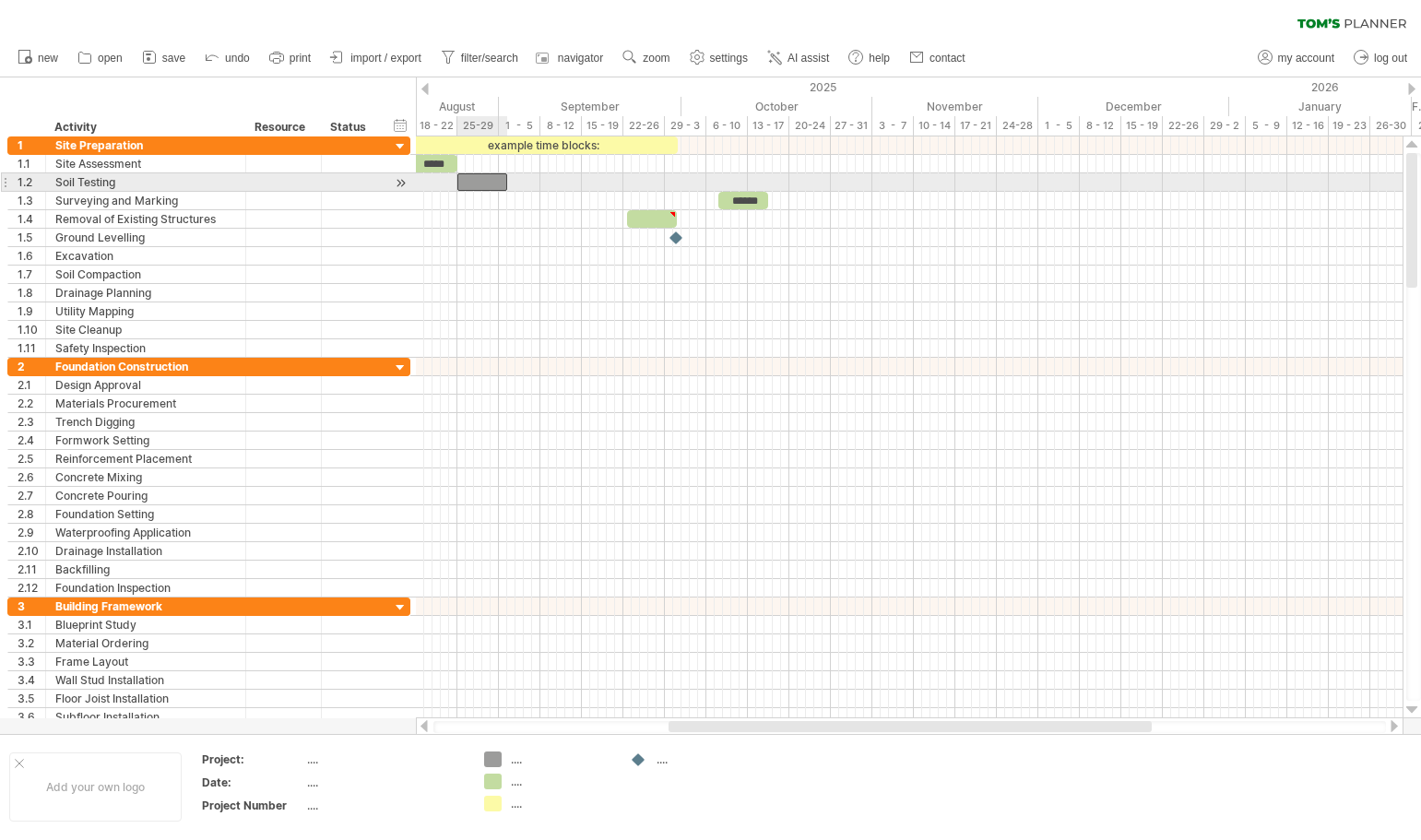
click at [479, 181] on div at bounding box center [482, 182] width 50 height 18
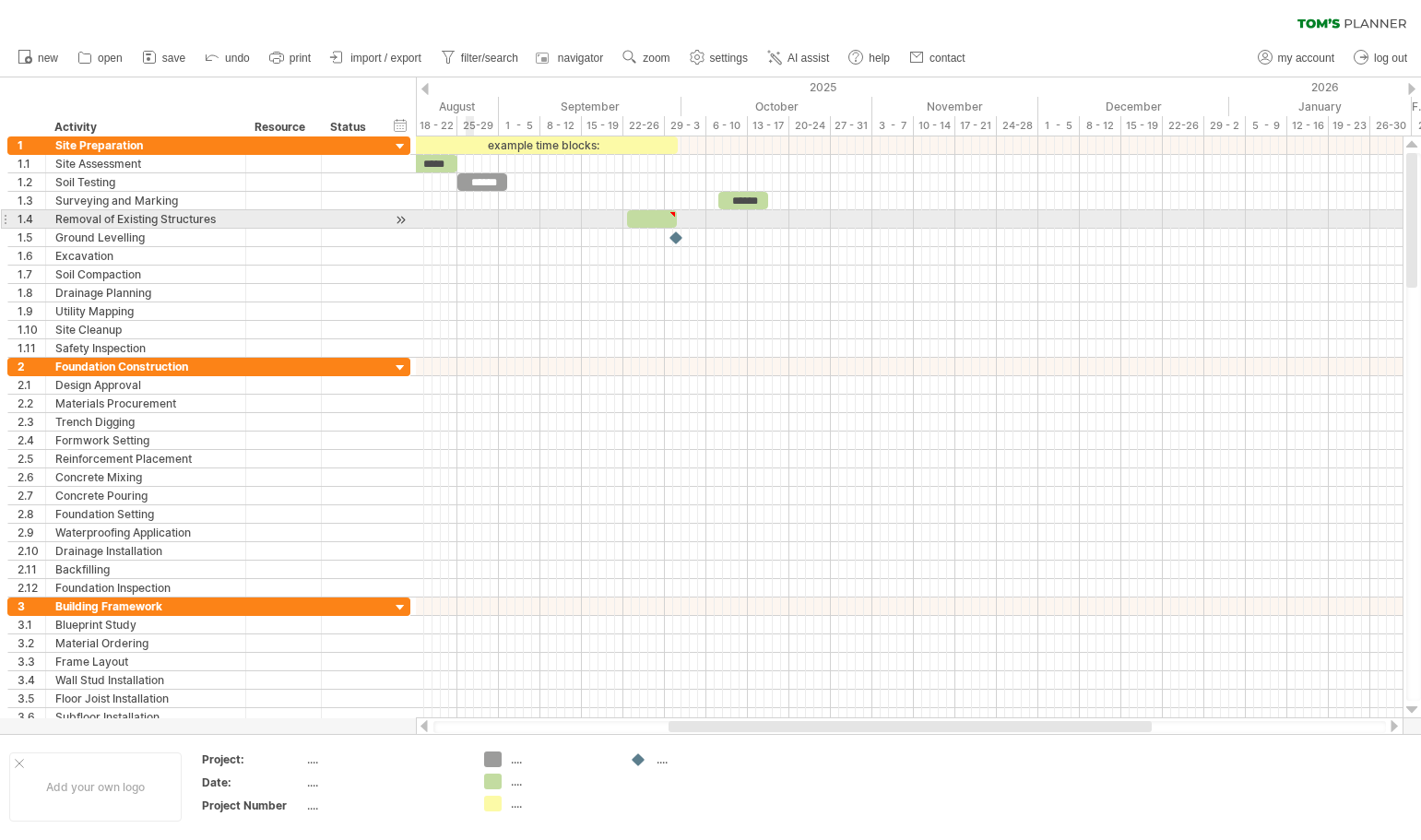
drag, startPoint x: 465, startPoint y: 220, endPoint x: 463, endPoint y: 188, distance: 32.1
click at [465, 219] on div at bounding box center [909, 219] width 986 height 19
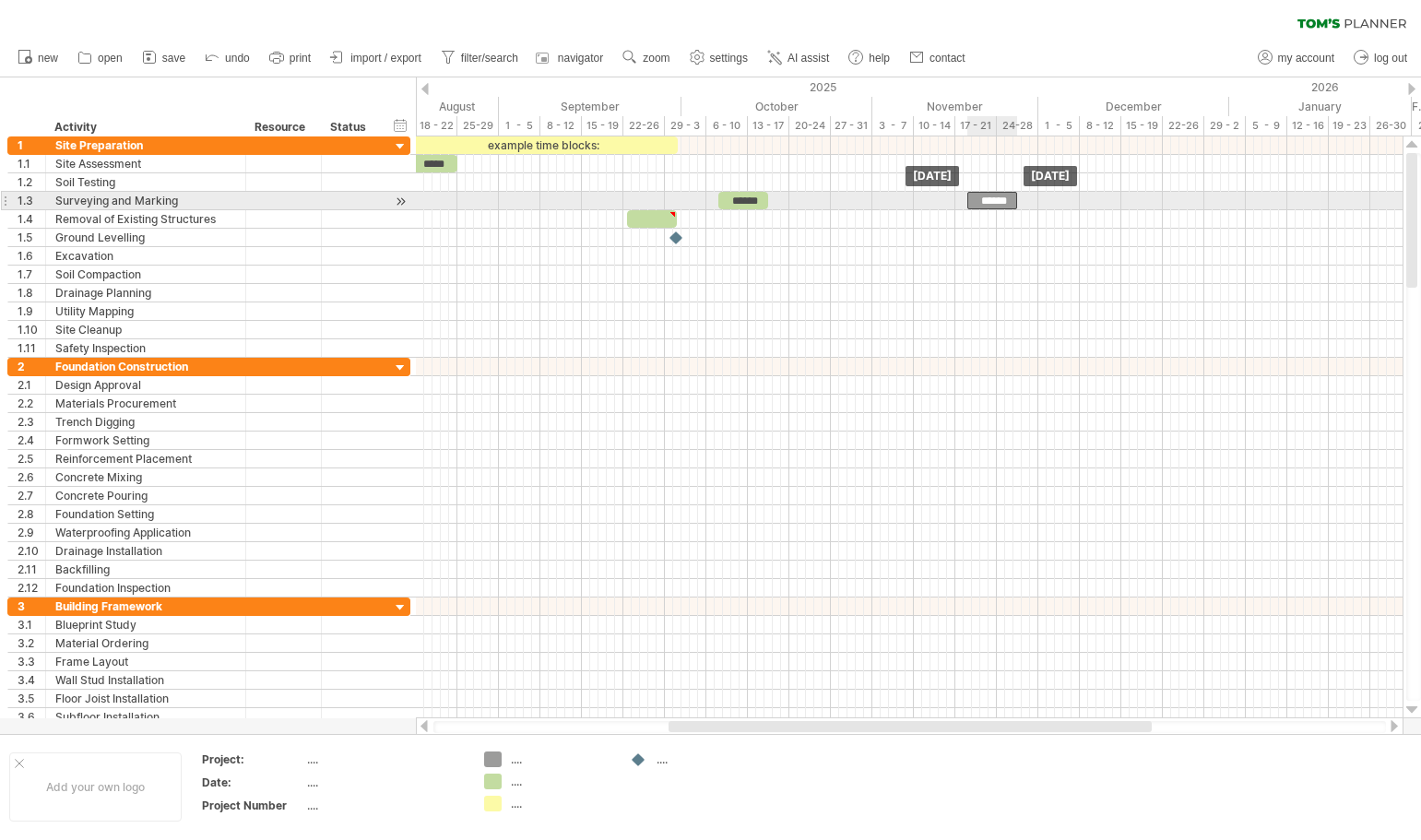
drag, startPoint x: 465, startPoint y: 182, endPoint x: 977, endPoint y: 196, distance: 512.2
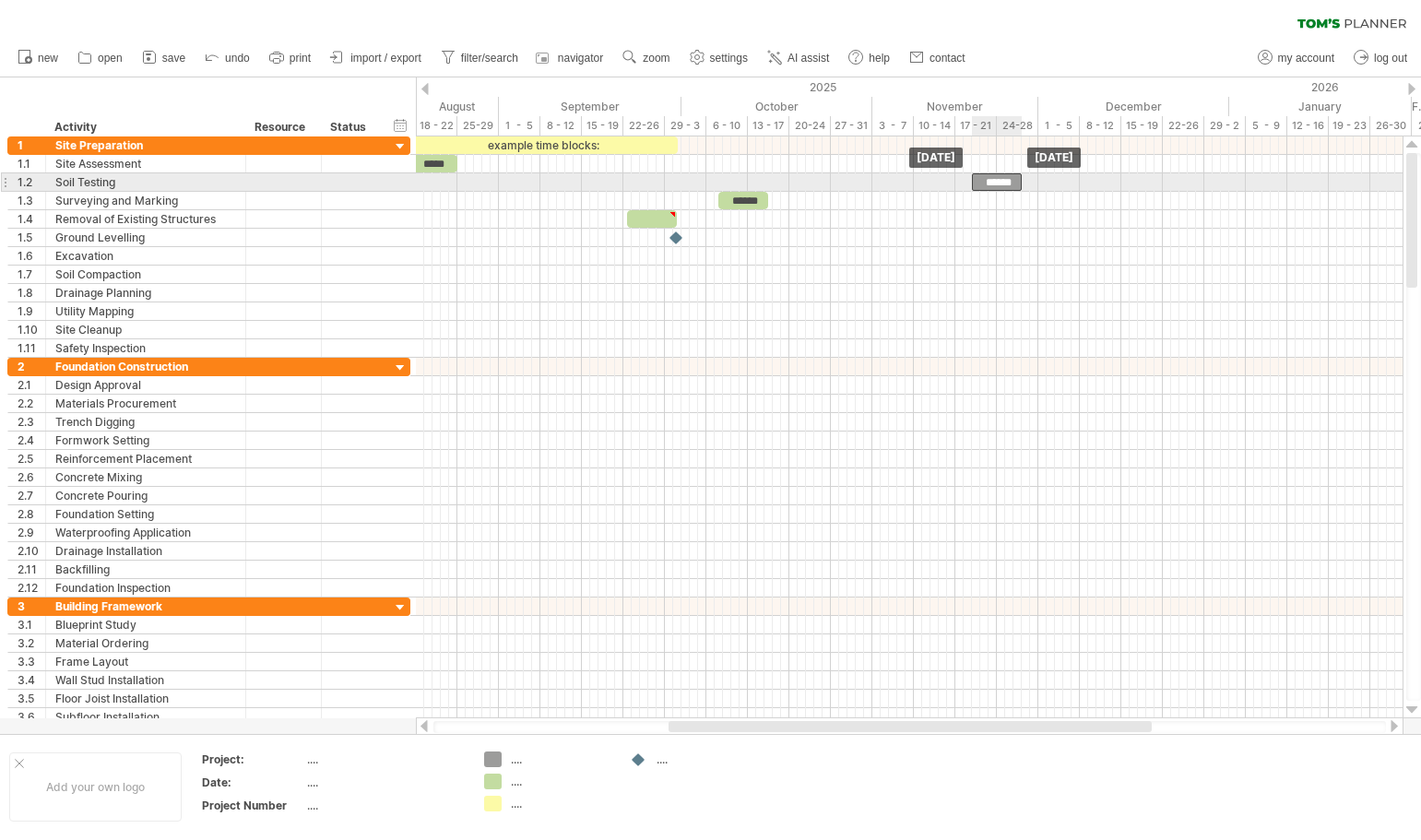
drag, startPoint x: 994, startPoint y: 202, endPoint x: 998, endPoint y: 183, distance: 19.4
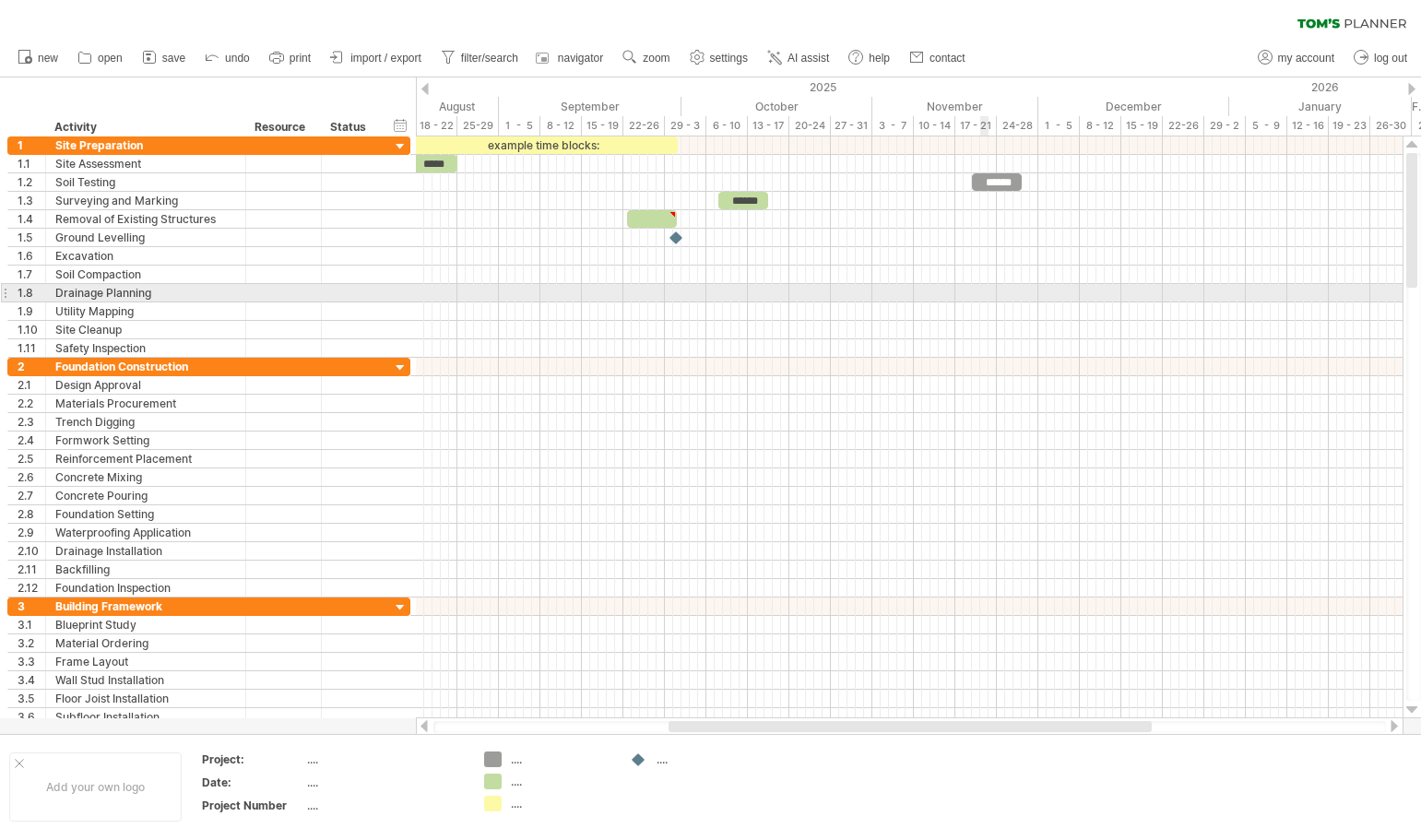
click at [984, 286] on div at bounding box center [909, 293] width 986 height 19
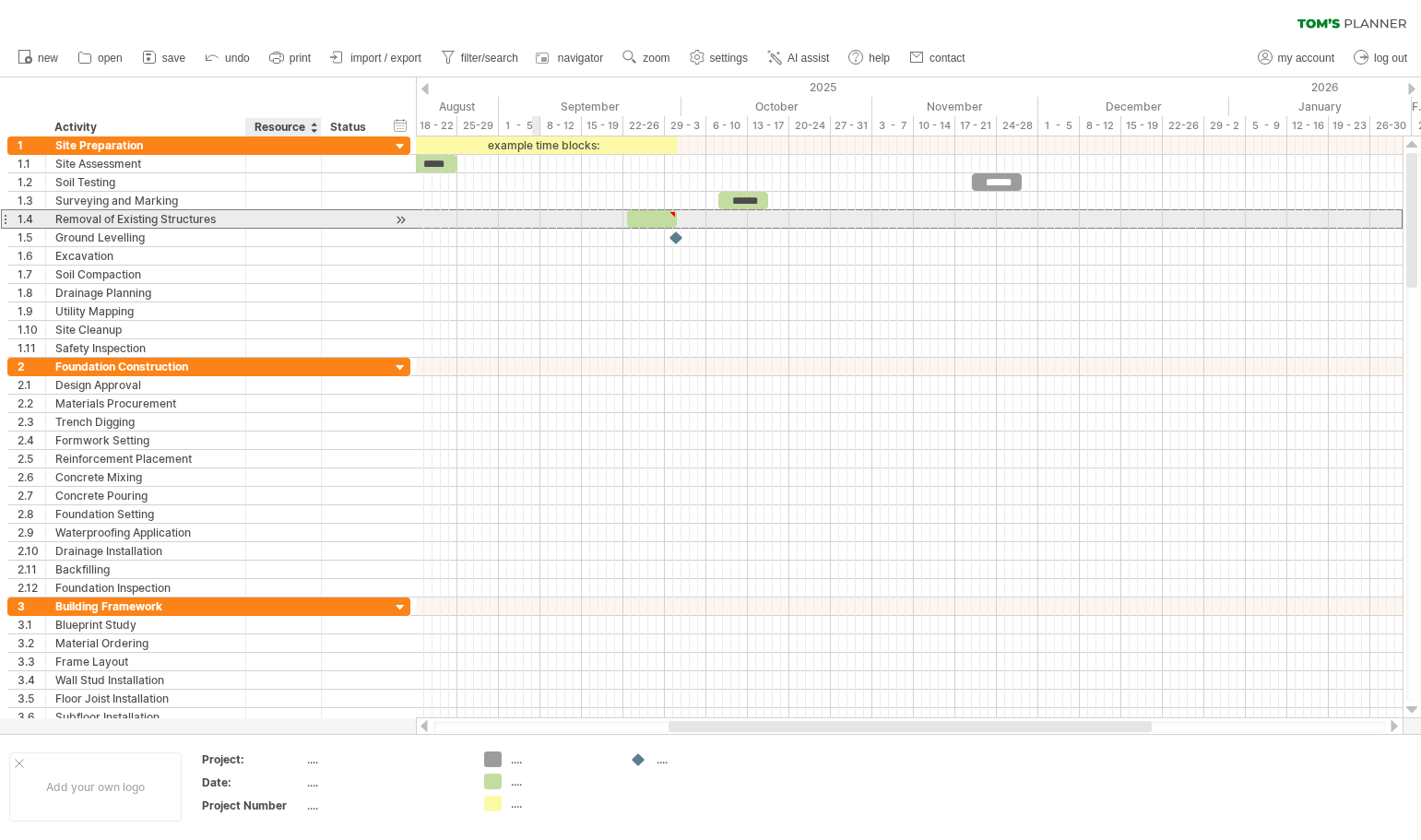
click at [278, 218] on div at bounding box center [283, 219] width 56 height 18
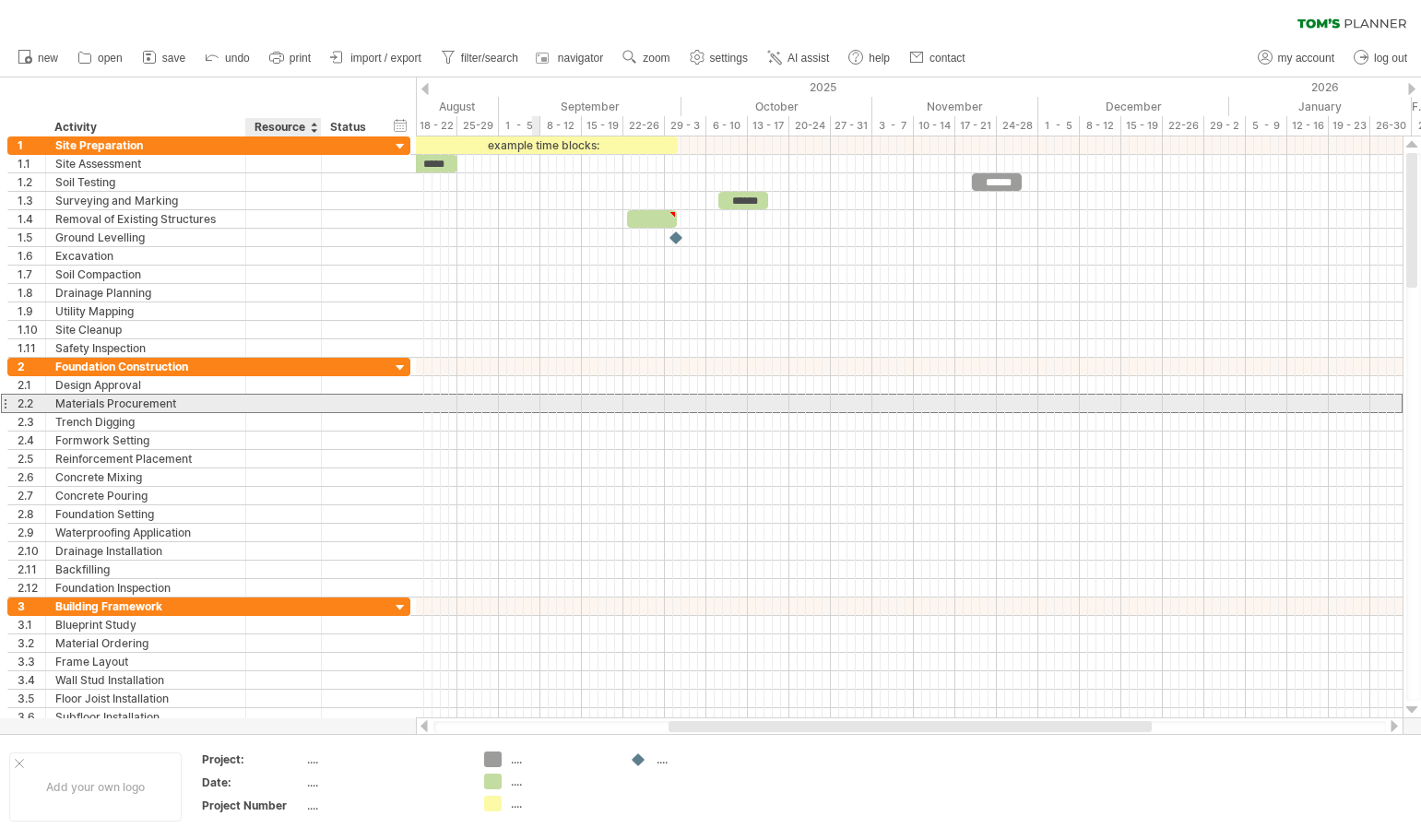
click at [269, 404] on div at bounding box center [283, 403] width 56 height 18
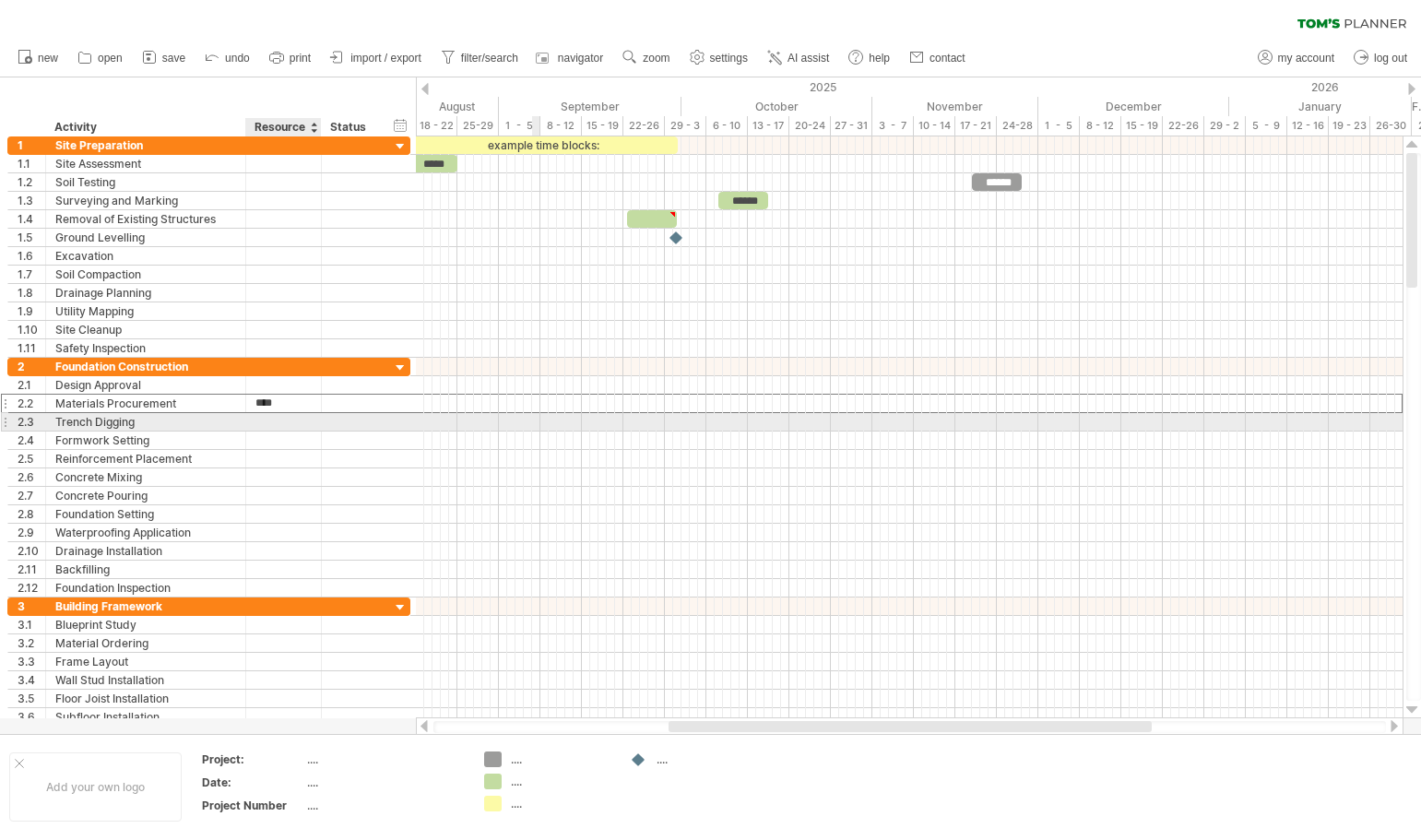
type input "*****"
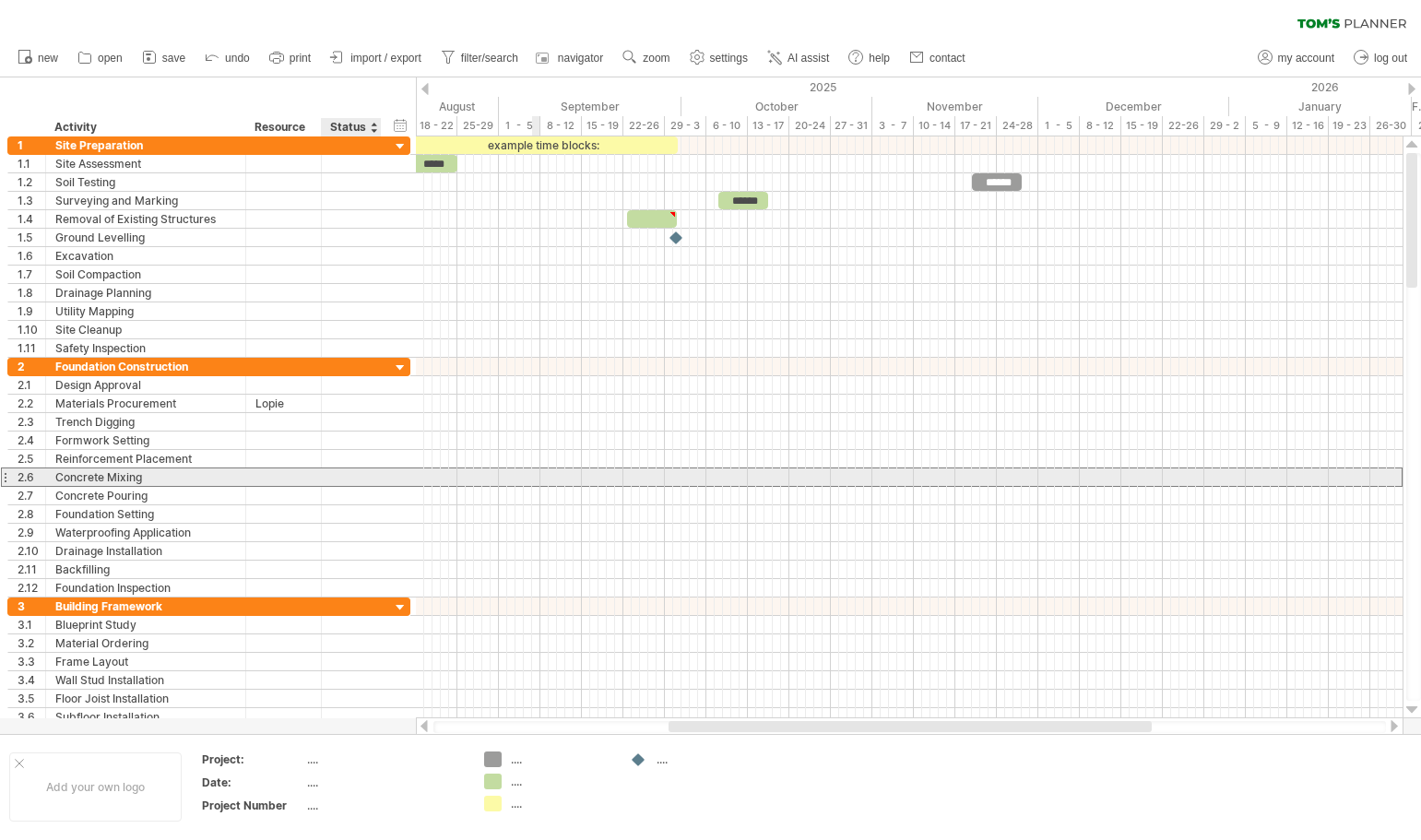
click at [346, 477] on div at bounding box center [351, 477] width 40 height 18
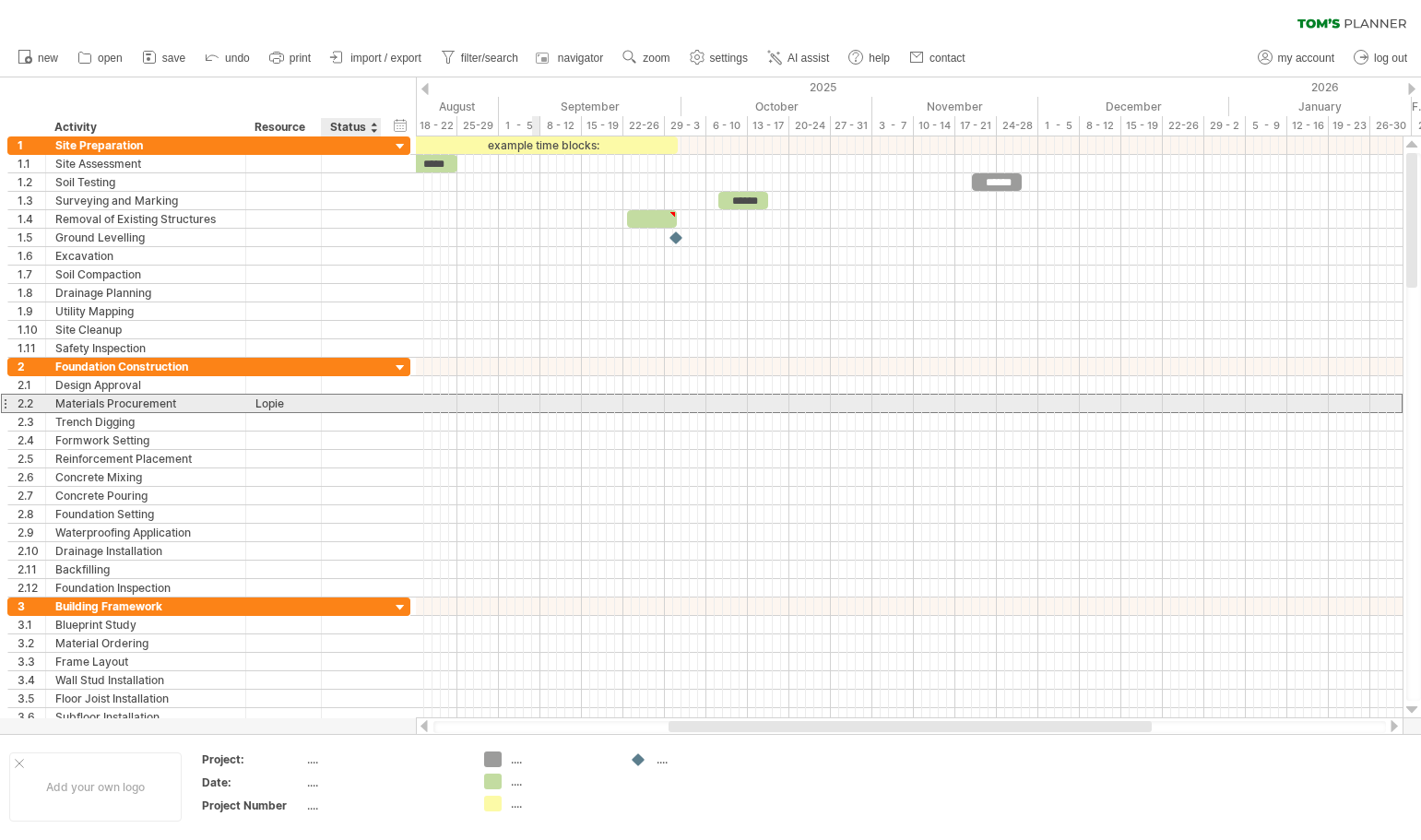
click at [334, 400] on div at bounding box center [351, 403] width 40 height 18
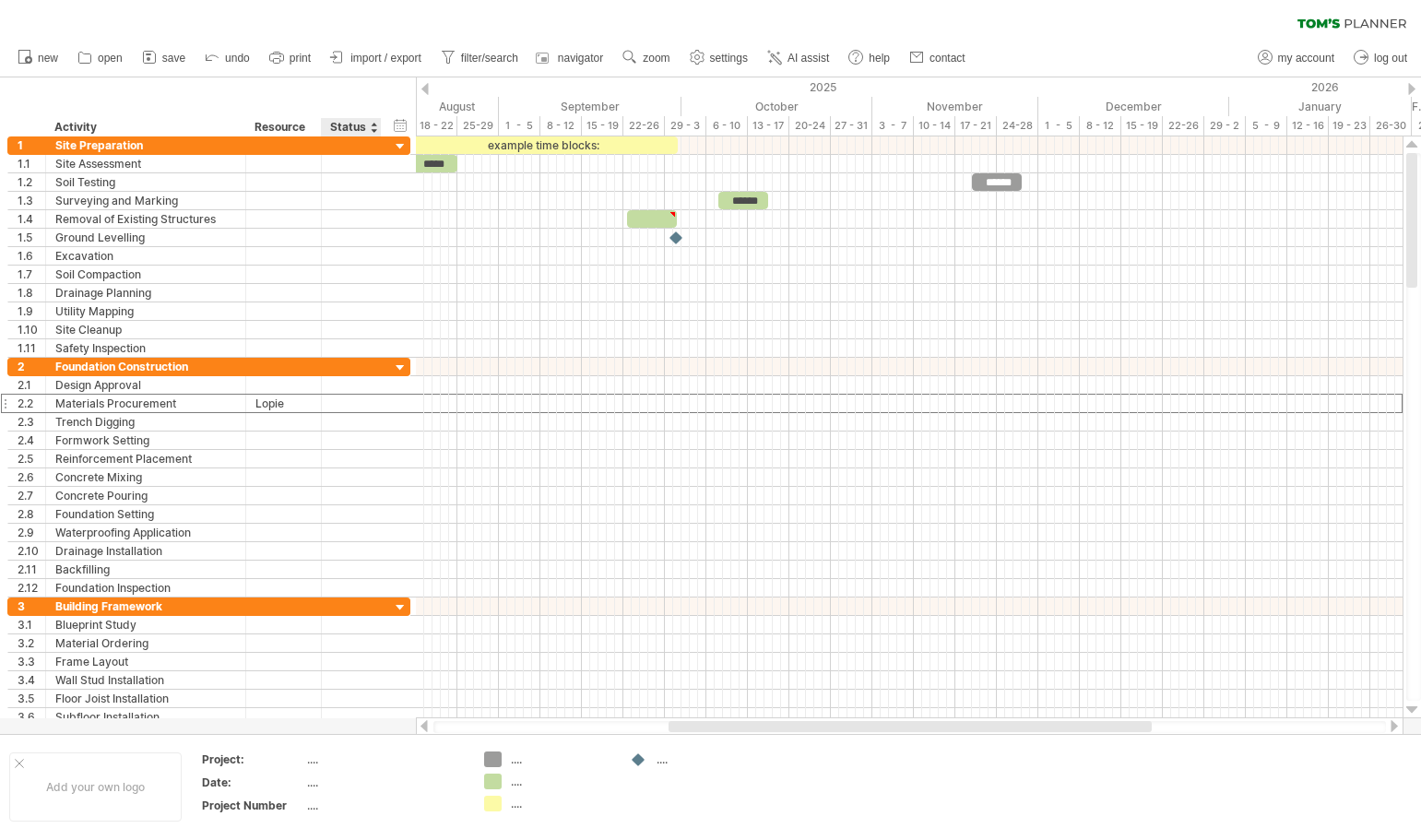
click at [369, 127] on div "Status" at bounding box center [350, 126] width 40 height 19
click at [374, 133] on div at bounding box center [373, 126] width 8 height 19
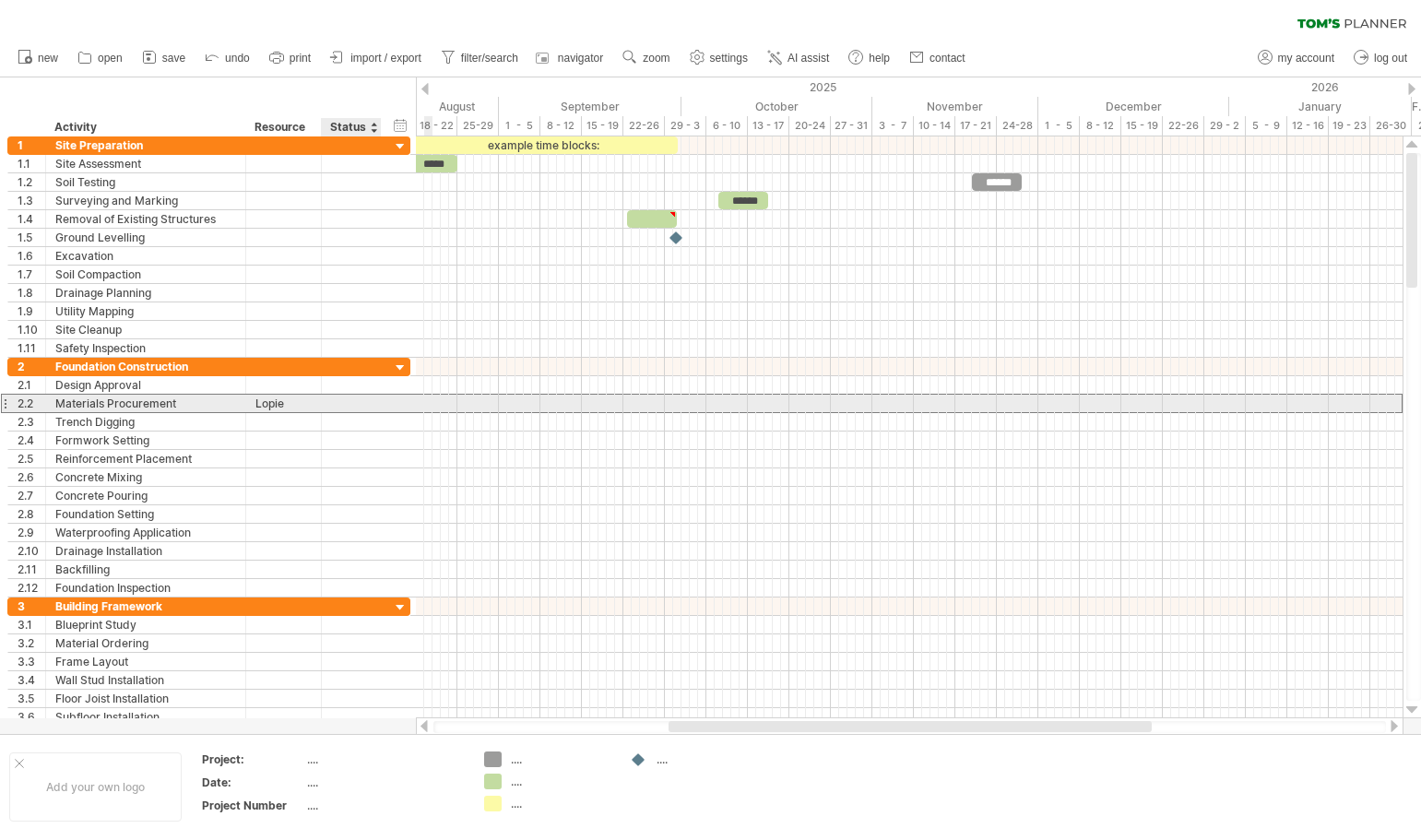
click at [348, 410] on div at bounding box center [351, 403] width 40 height 18
type input "*"
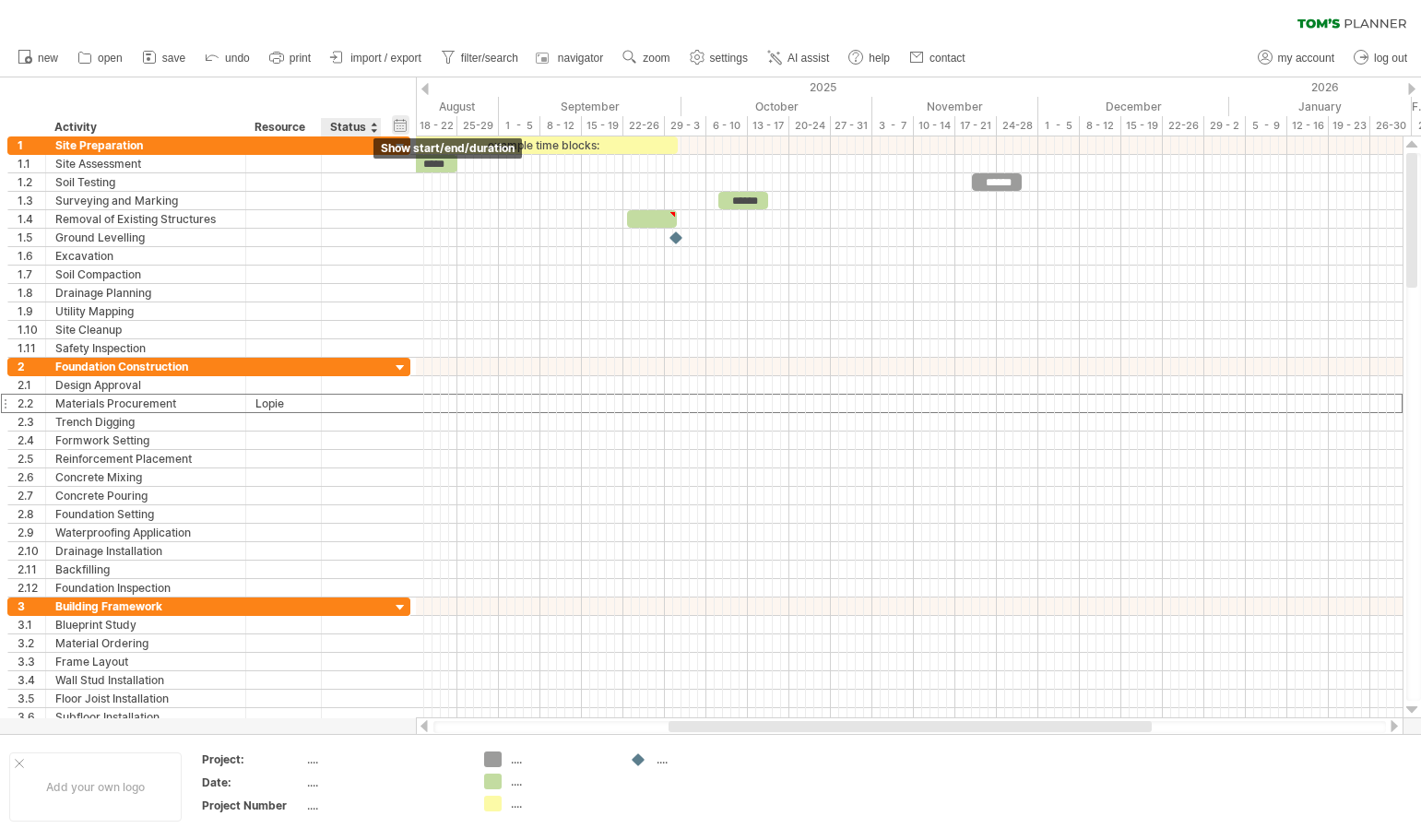
click at [404, 122] on div "hide start/end/duration show start/end/duration" at bounding box center [401, 125] width 18 height 20
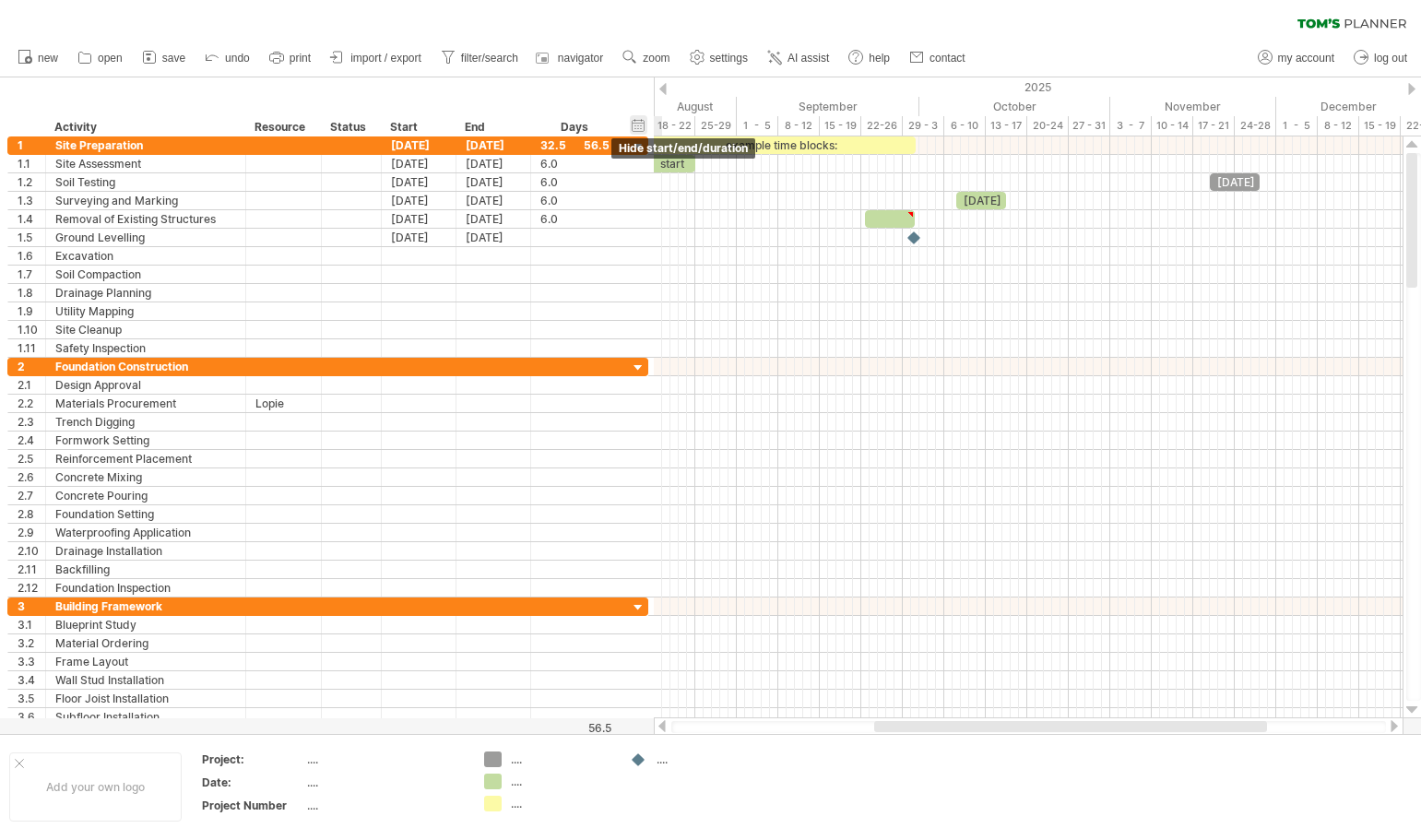
click at [404, 122] on div "Start" at bounding box center [417, 126] width 55 height 19
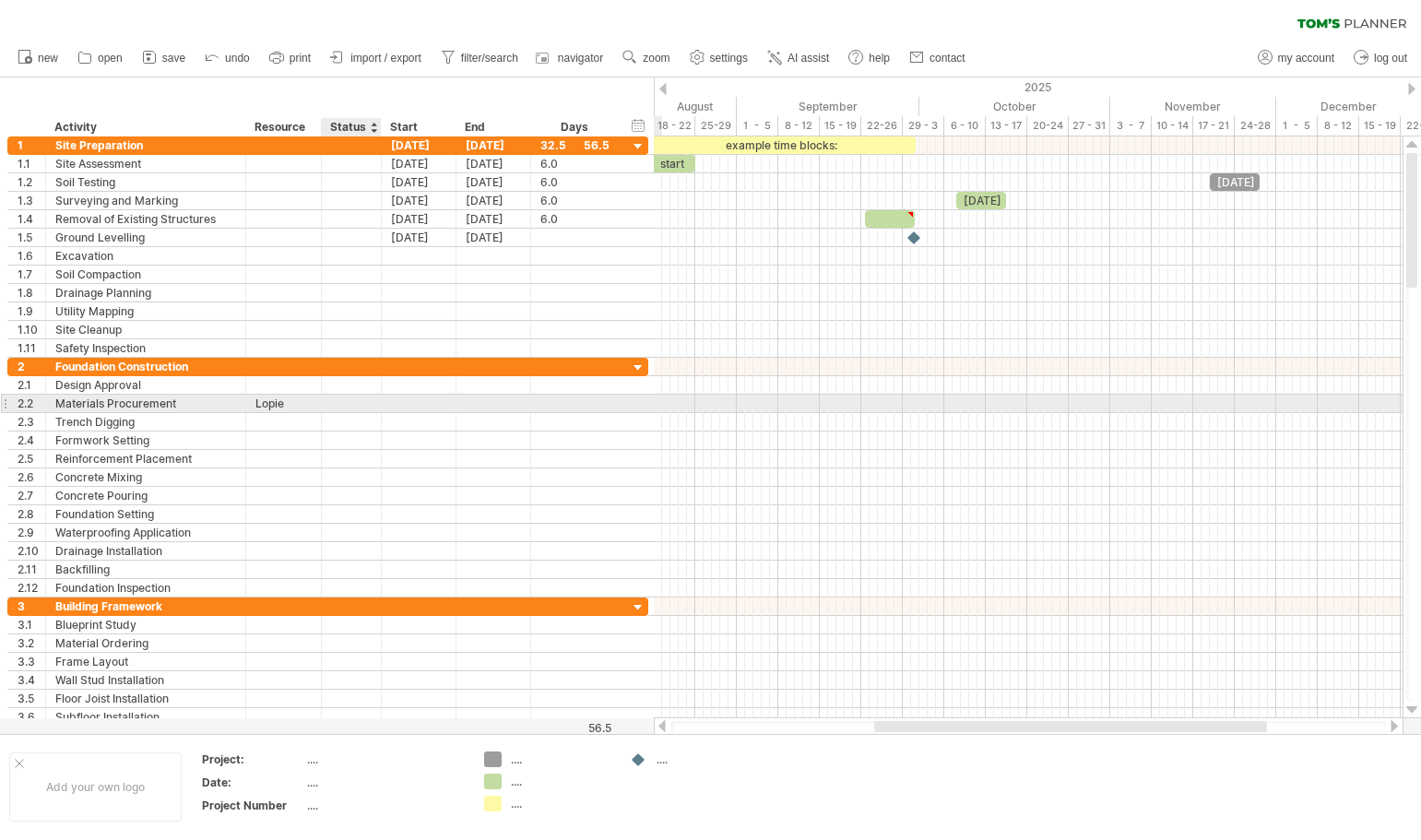
click at [351, 409] on div at bounding box center [351, 403] width 40 height 18
click at [408, 404] on div at bounding box center [419, 403] width 74 height 18
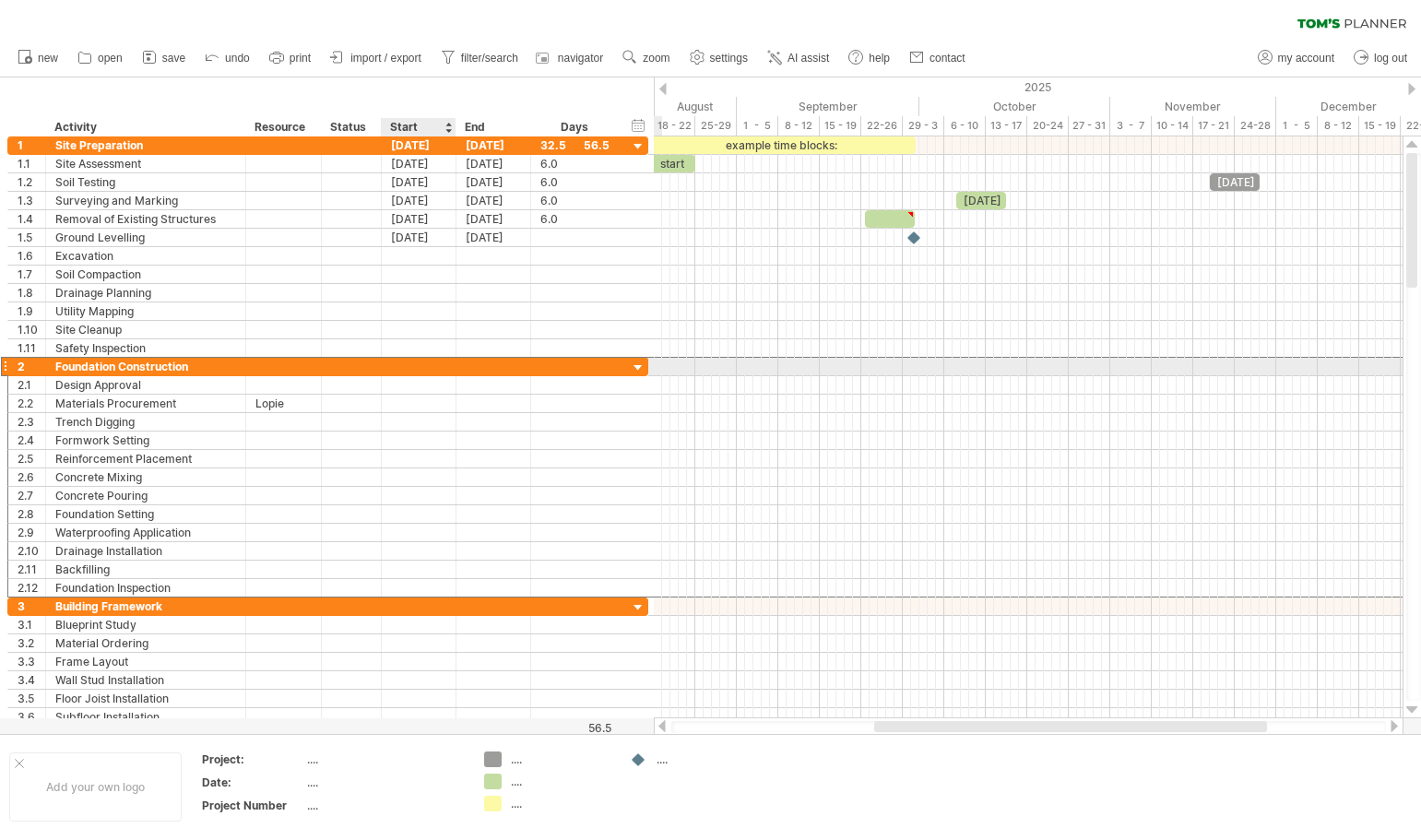
click at [433, 368] on div at bounding box center [419, 366] width 74 height 18
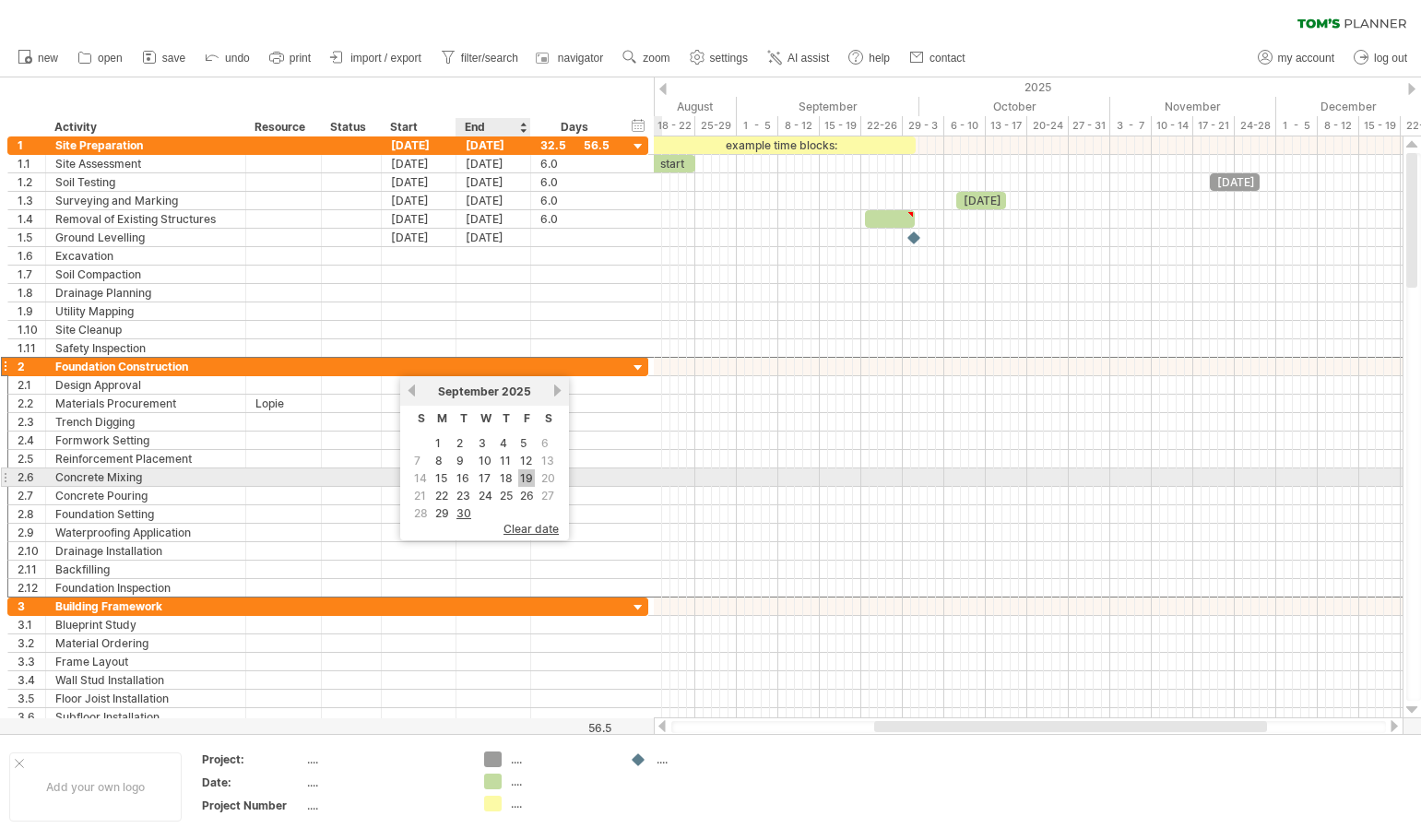
click at [523, 477] on link "19" at bounding box center [526, 478] width 17 height 18
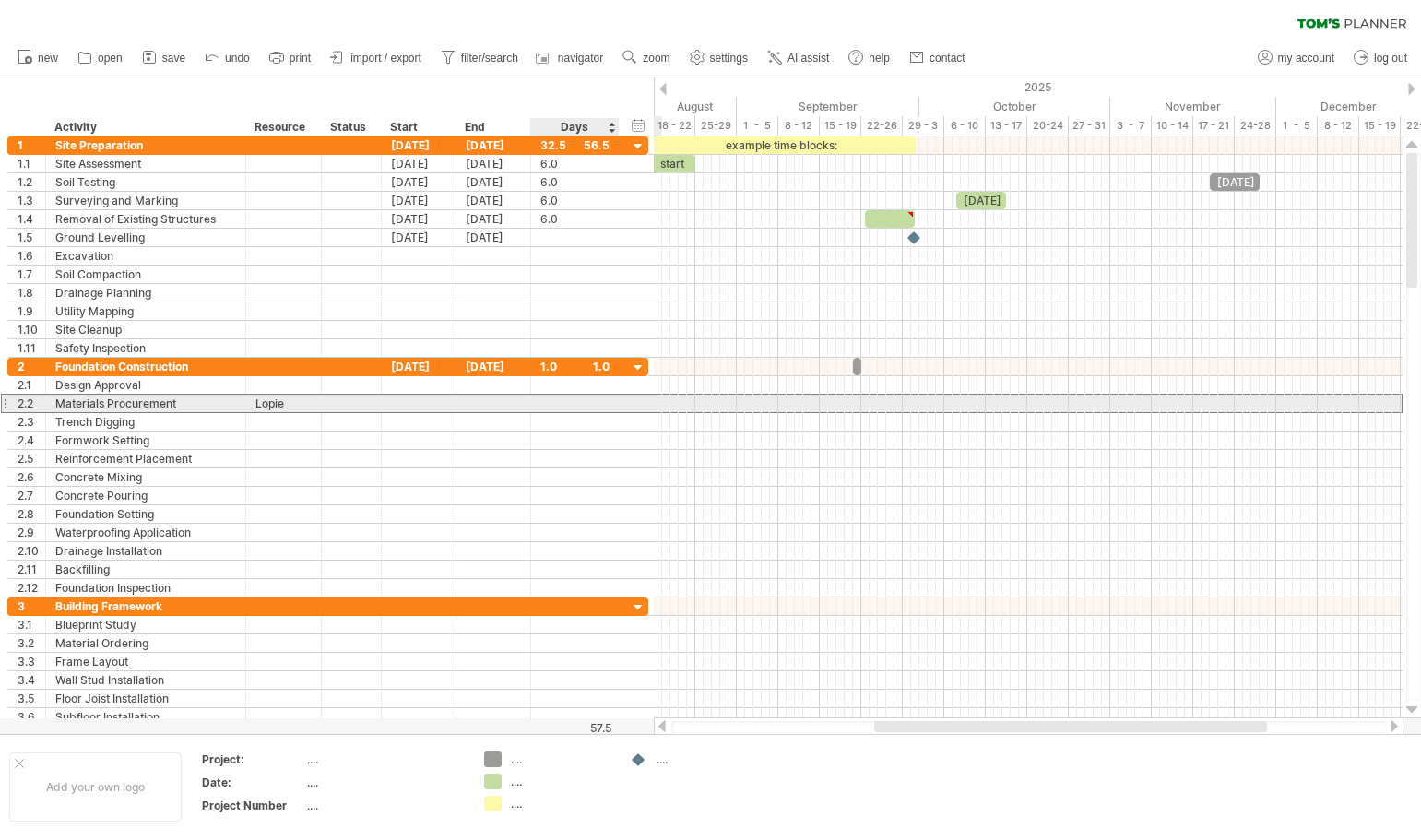
click at [629, 406] on div "**********" at bounding box center [328, 403] width 640 height 20
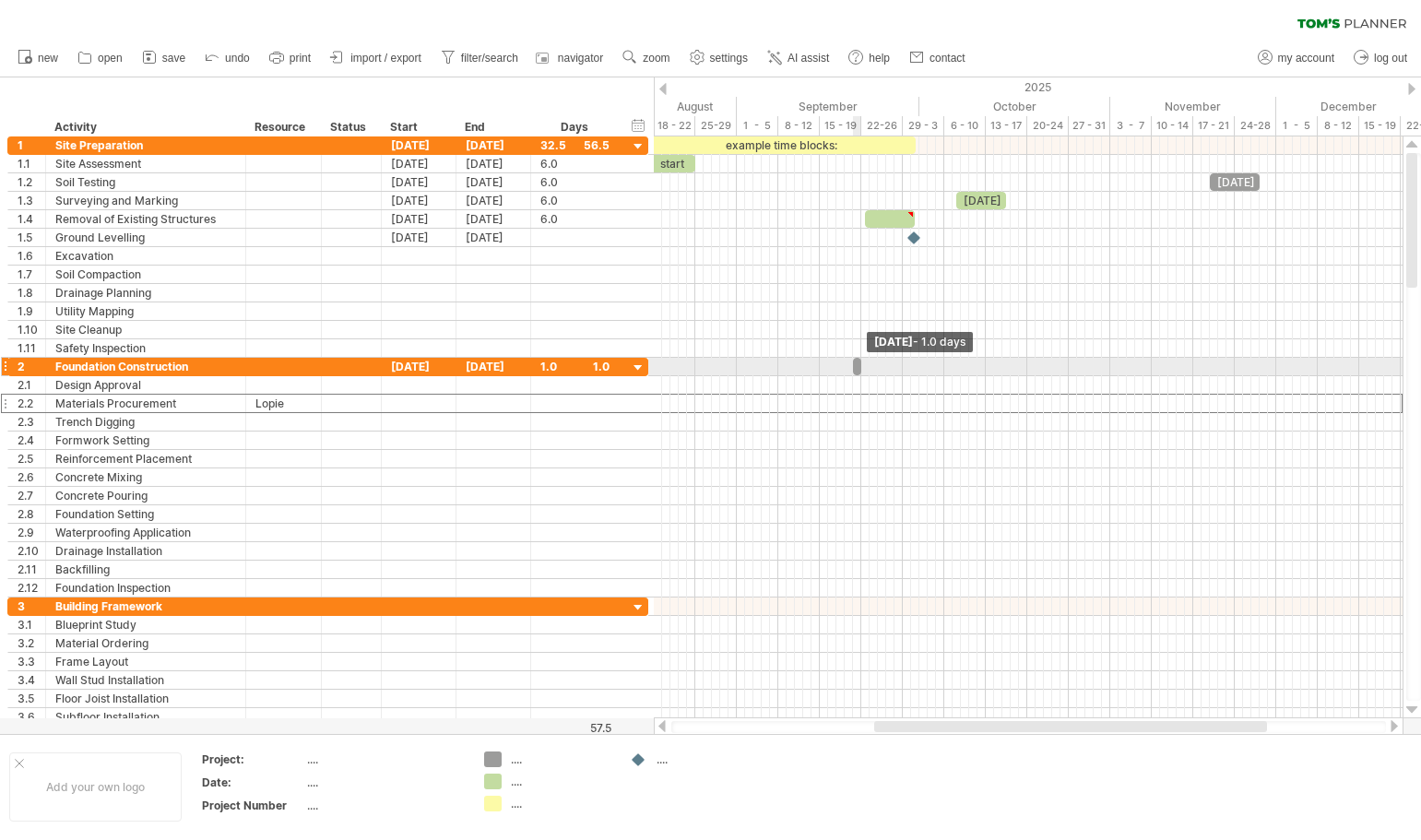
click at [860, 364] on span at bounding box center [861, 366] width 8 height 18
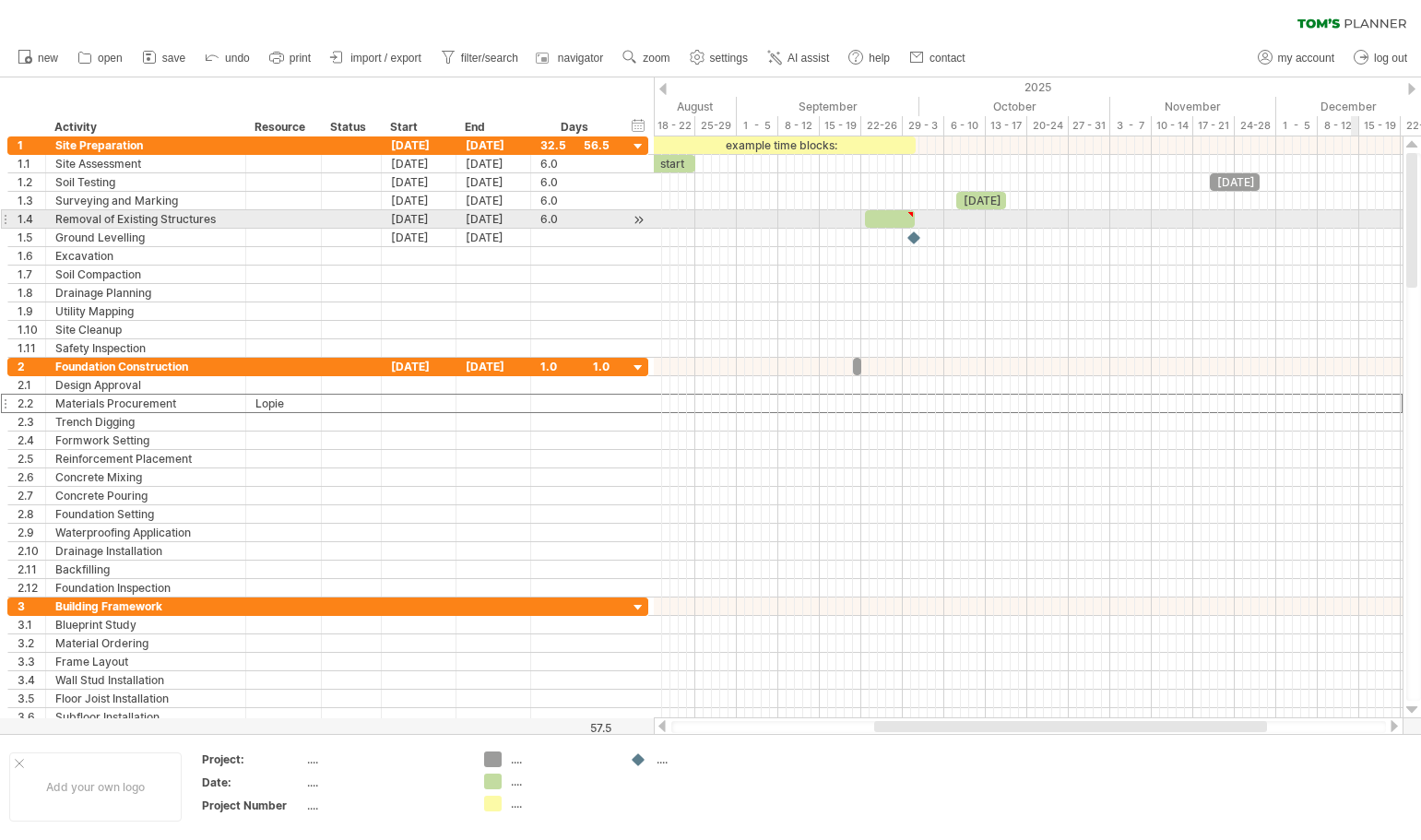
click at [1409, 225] on div at bounding box center [1411, 219] width 11 height 134
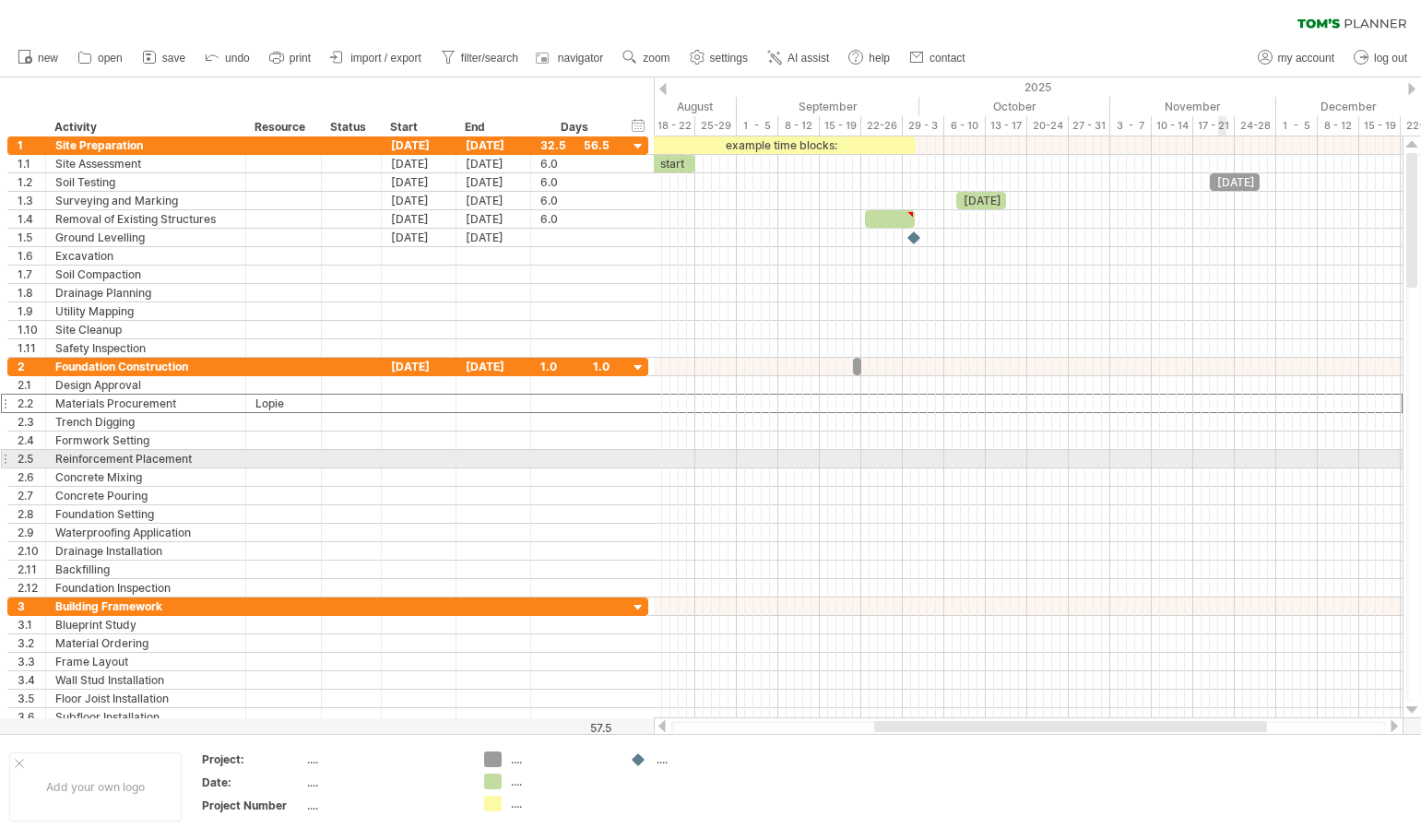
click at [1222, 463] on div at bounding box center [1027, 458] width 748 height 19
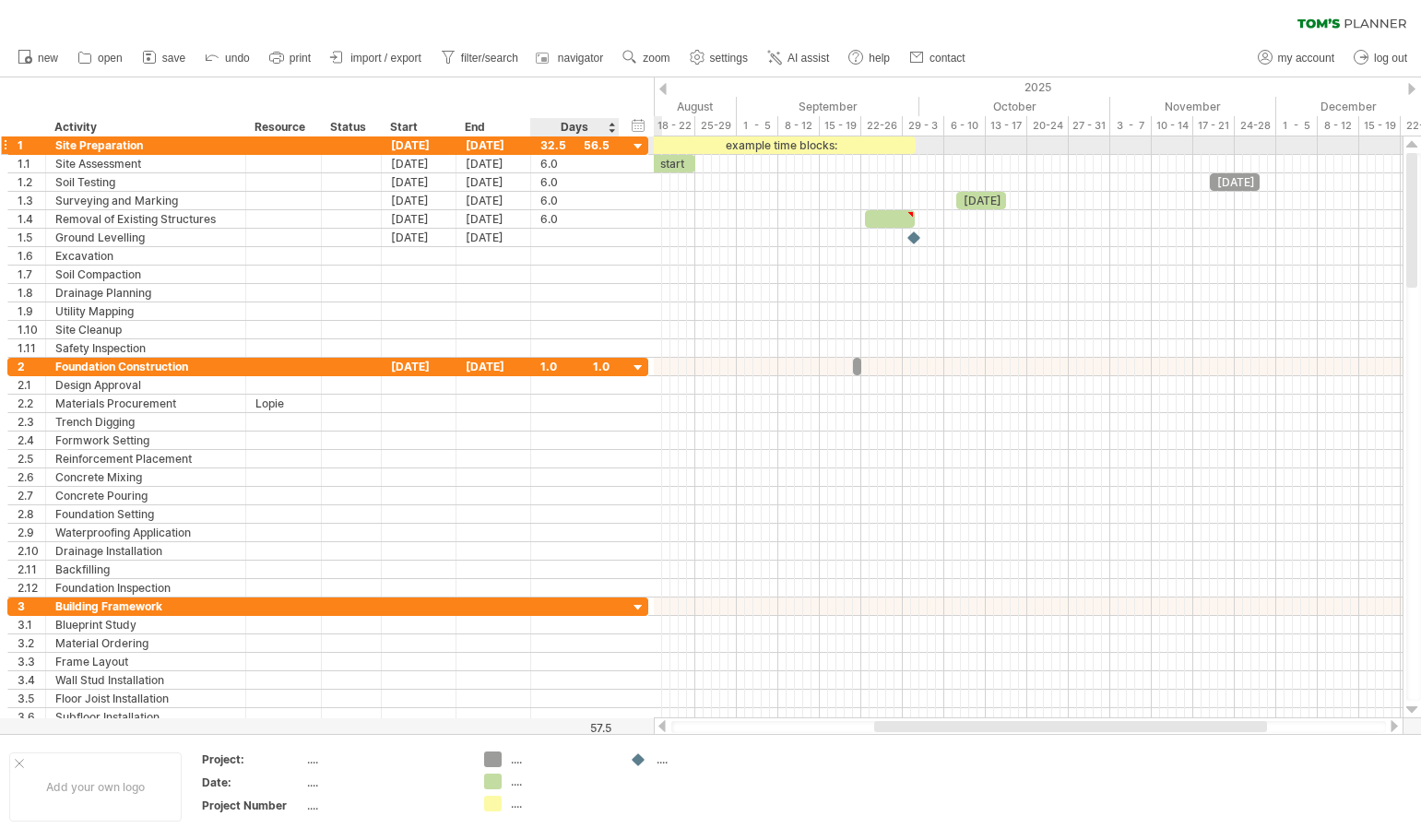
click at [639, 142] on div at bounding box center [639, 147] width 18 height 18
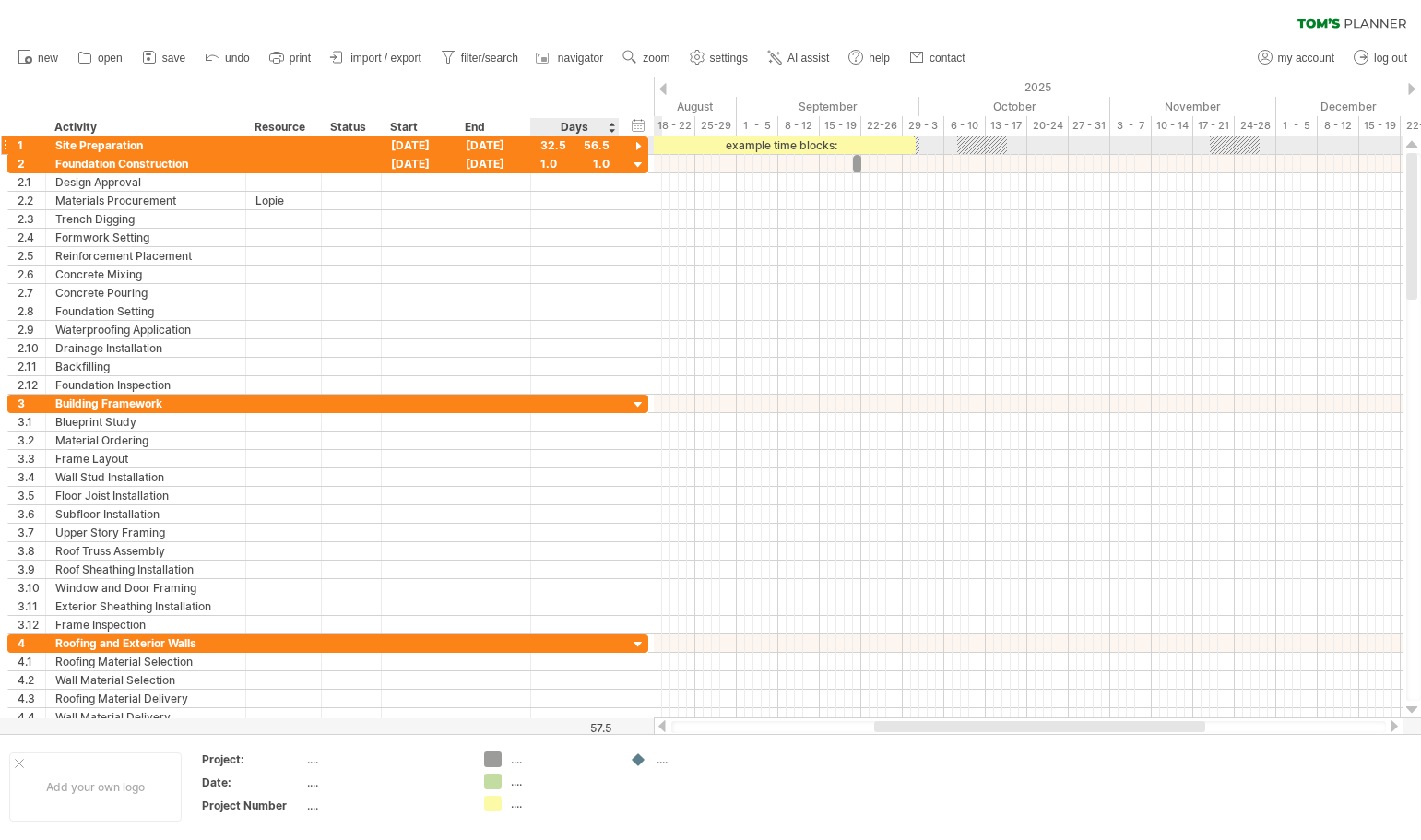
click at [639, 142] on div at bounding box center [639, 147] width 18 height 18
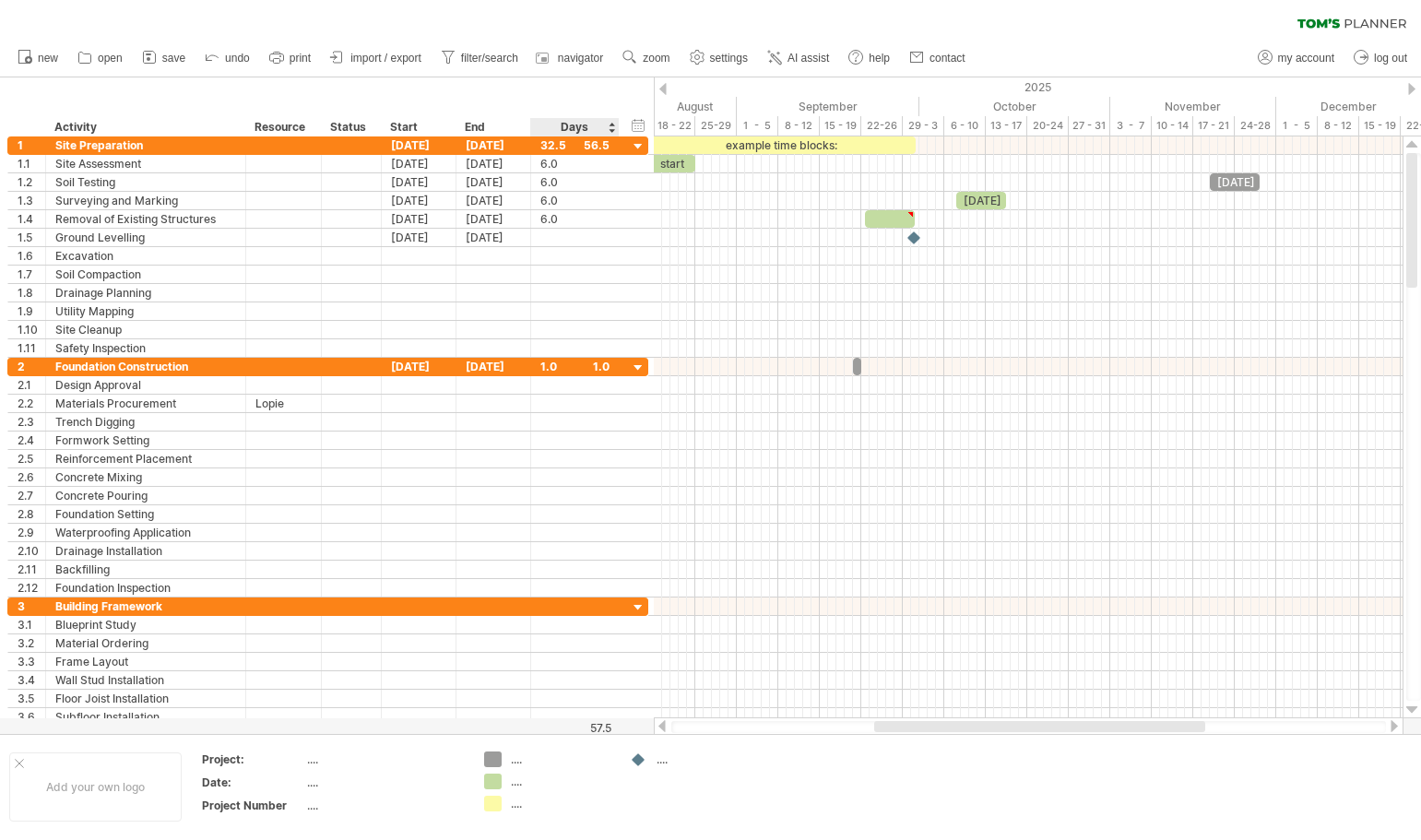
click at [613, 128] on div "Days" at bounding box center [573, 126] width 87 height 19
click at [611, 130] on div "Days" at bounding box center [573, 126] width 87 height 19
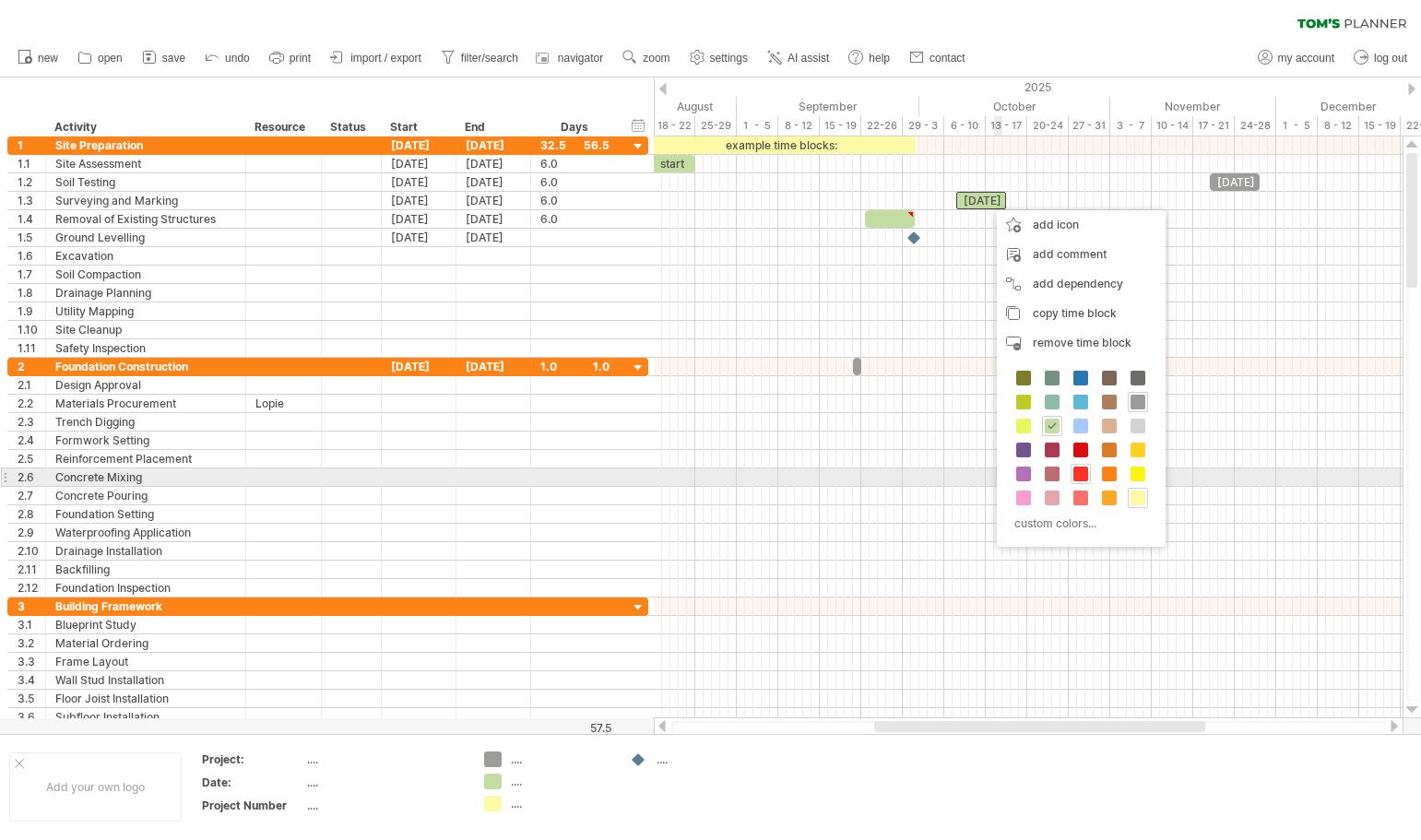
click at [1079, 474] on span at bounding box center [1080, 473] width 15 height 15
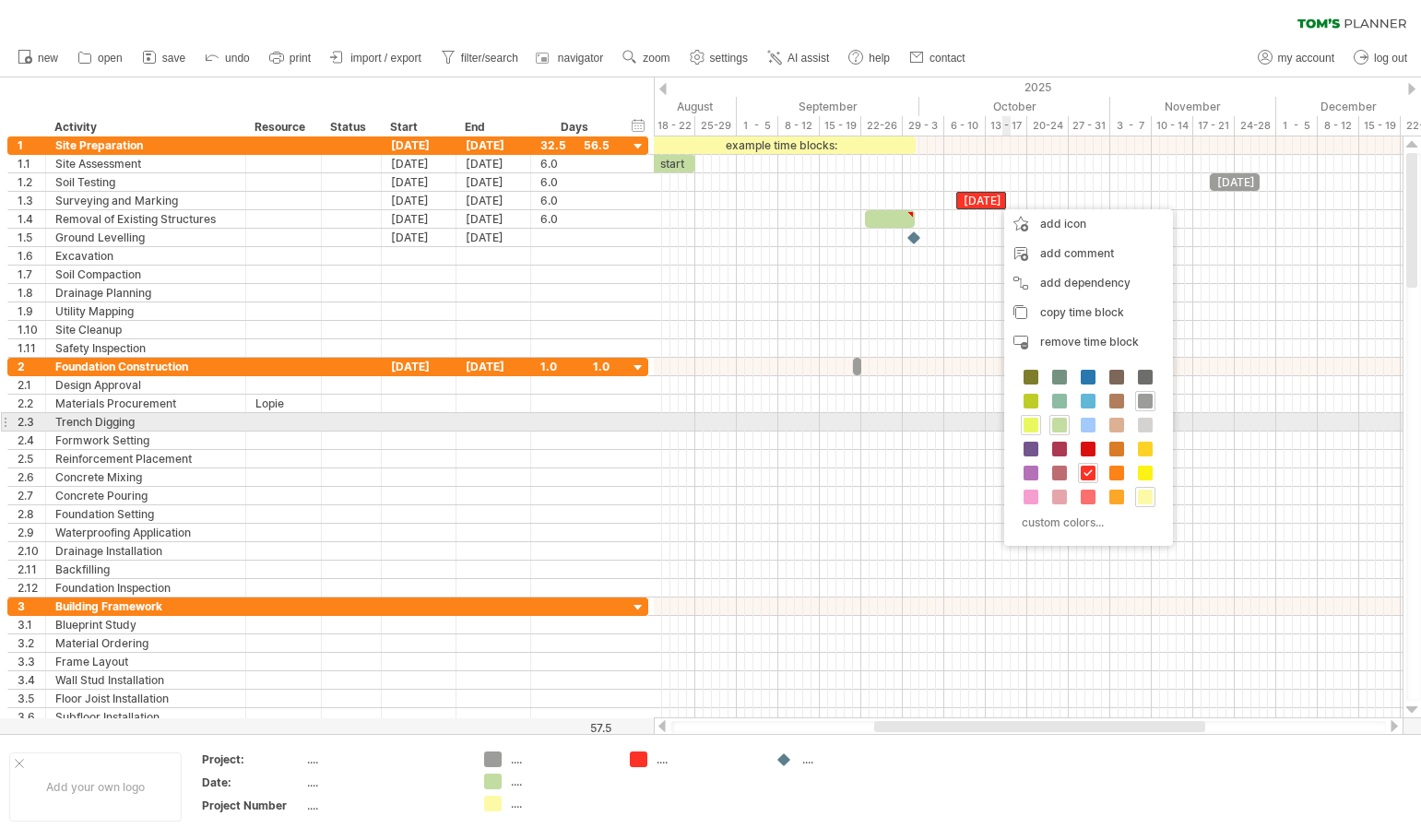
click at [1029, 427] on span at bounding box center [1030, 424] width 15 height 15
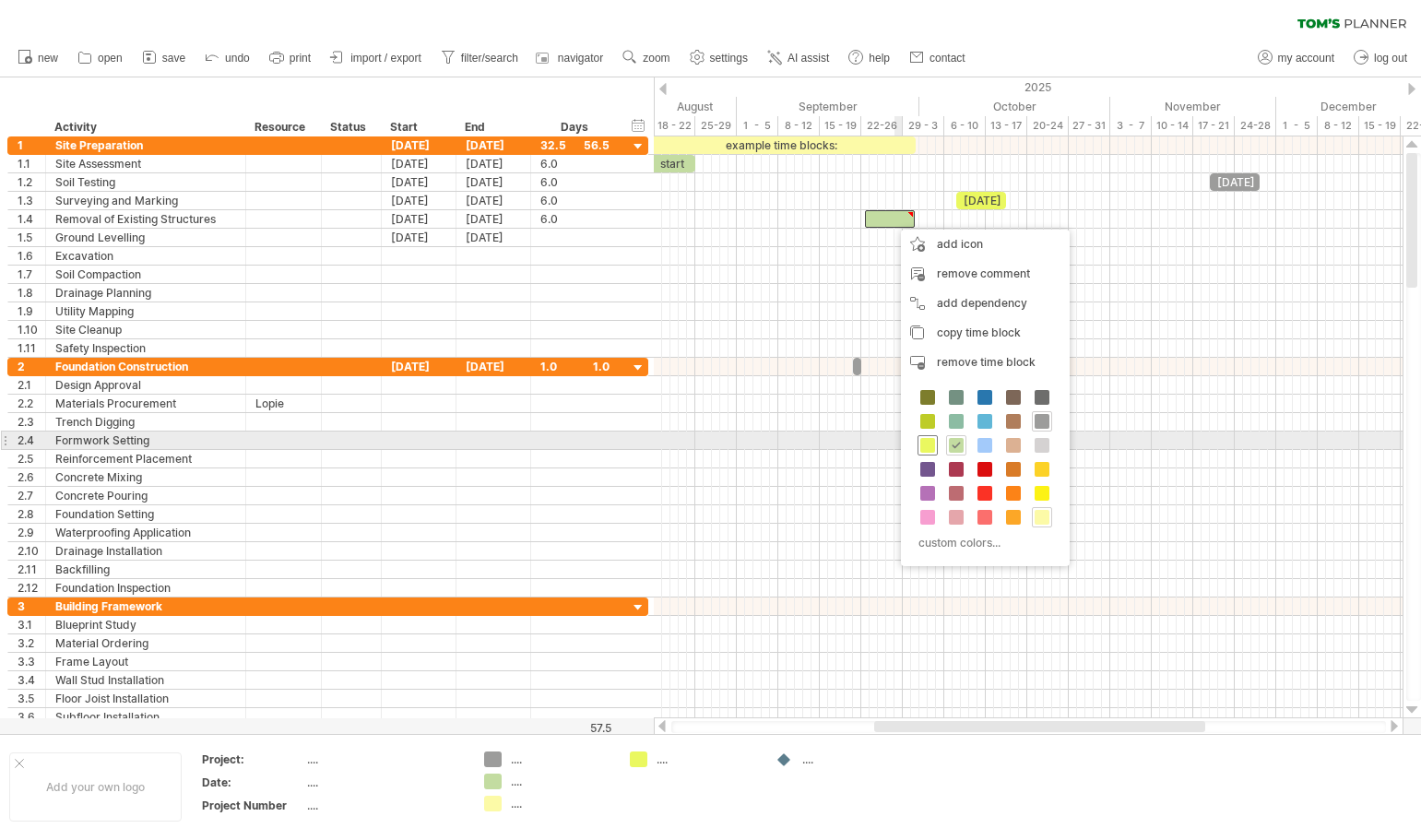
click at [926, 445] on span at bounding box center [926, 444] width 15 height 15
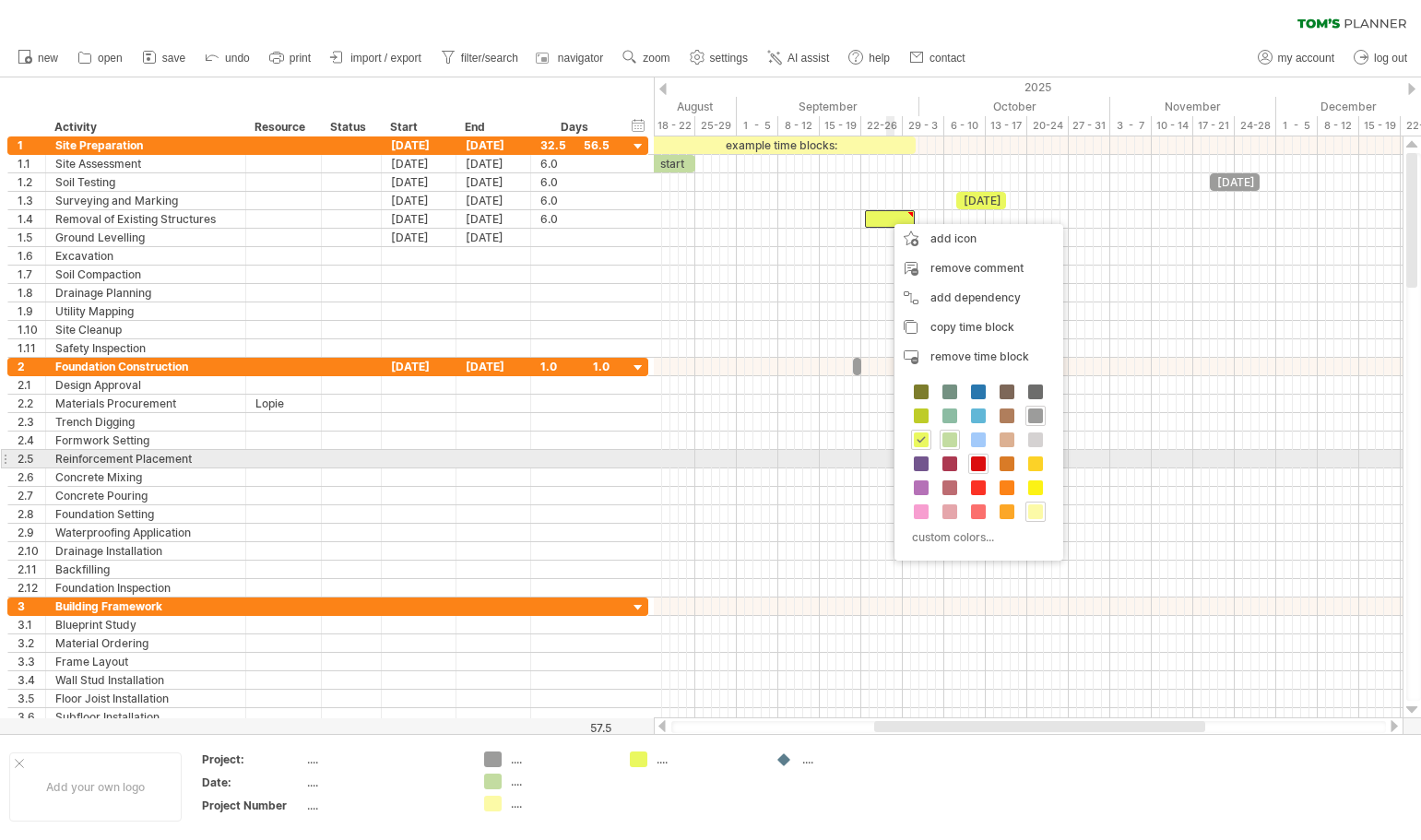
click at [975, 467] on span at bounding box center [977, 463] width 15 height 15
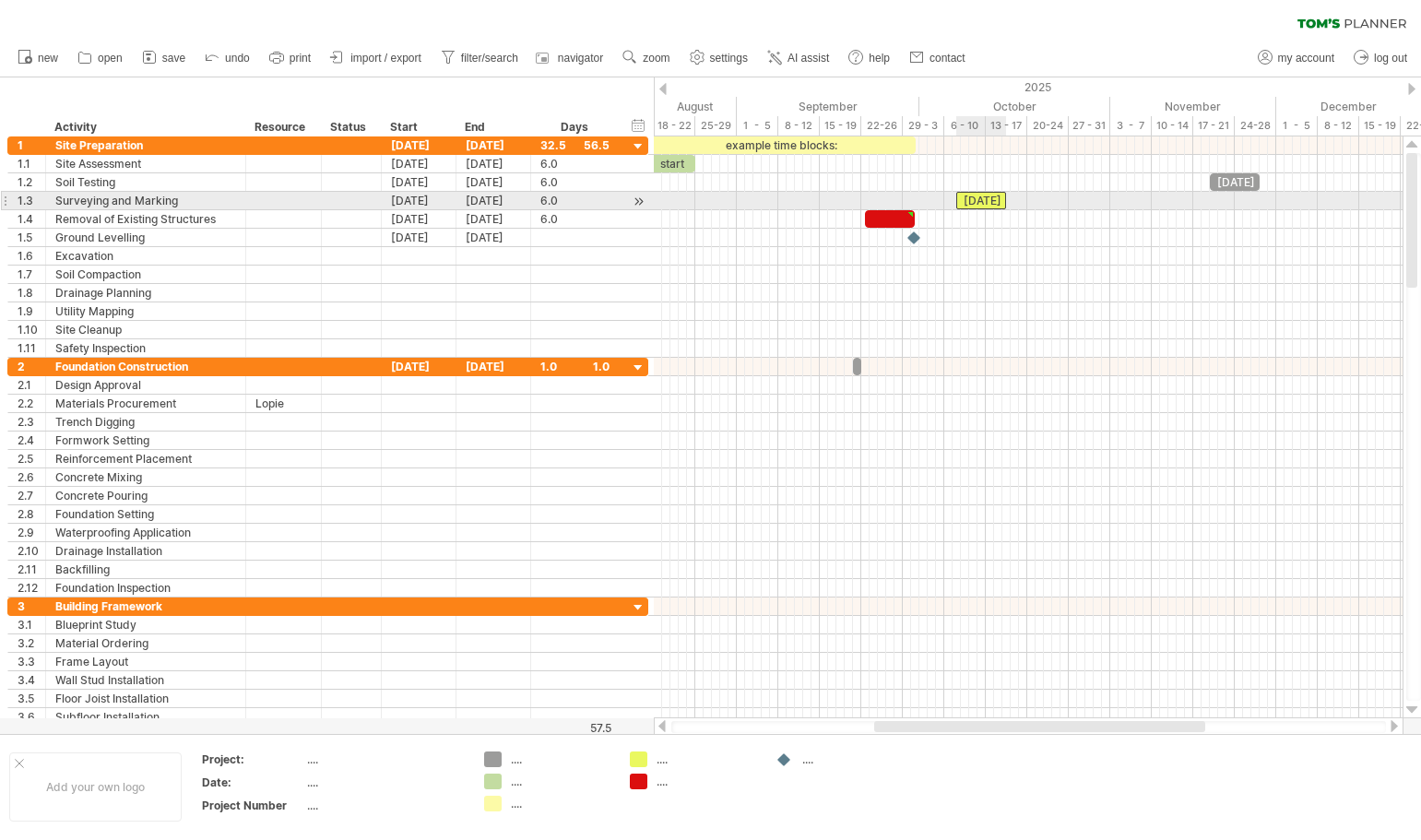
click at [972, 200] on div "[DATE]" at bounding box center [980, 201] width 50 height 18
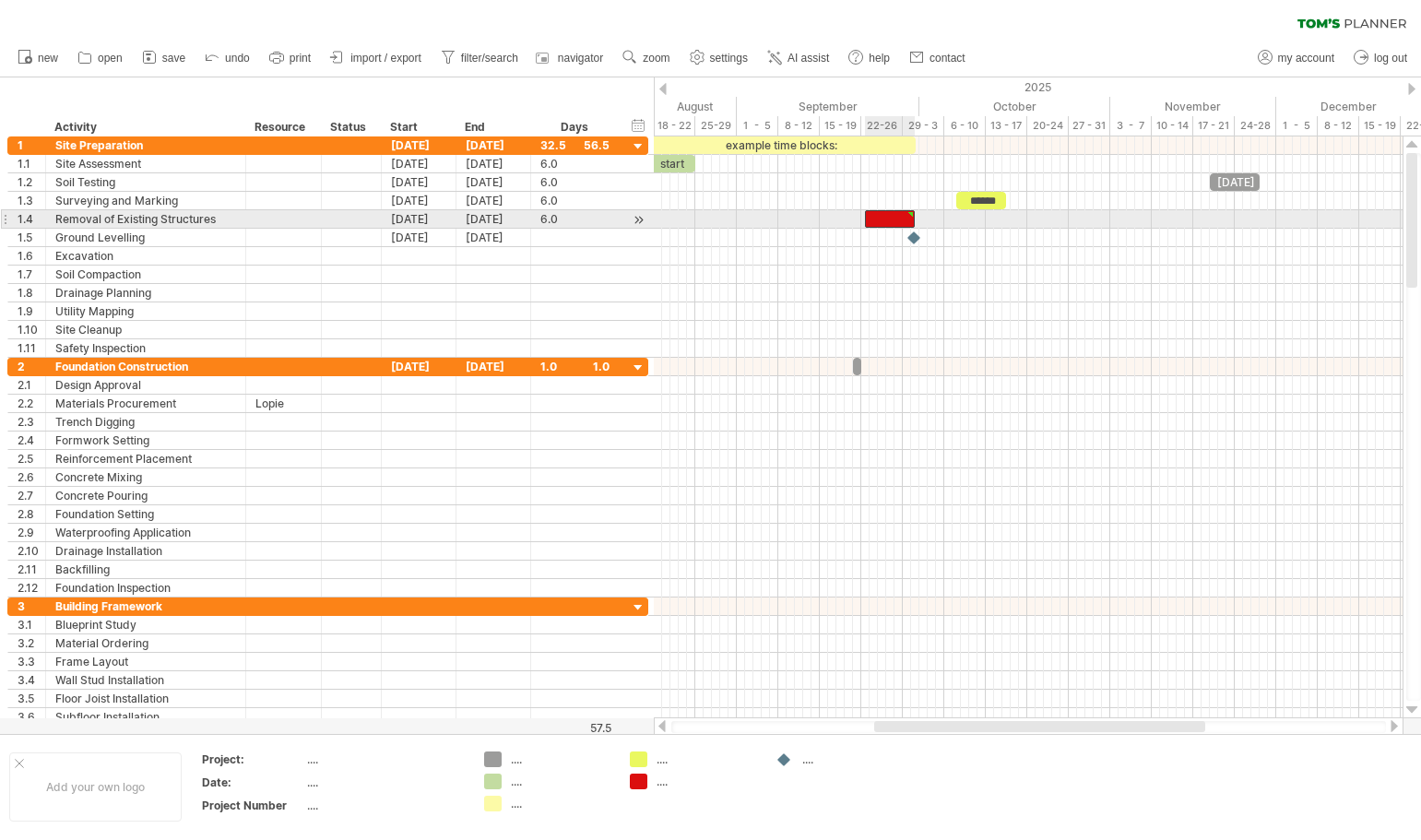
click at [892, 220] on div at bounding box center [889, 219] width 50 height 18
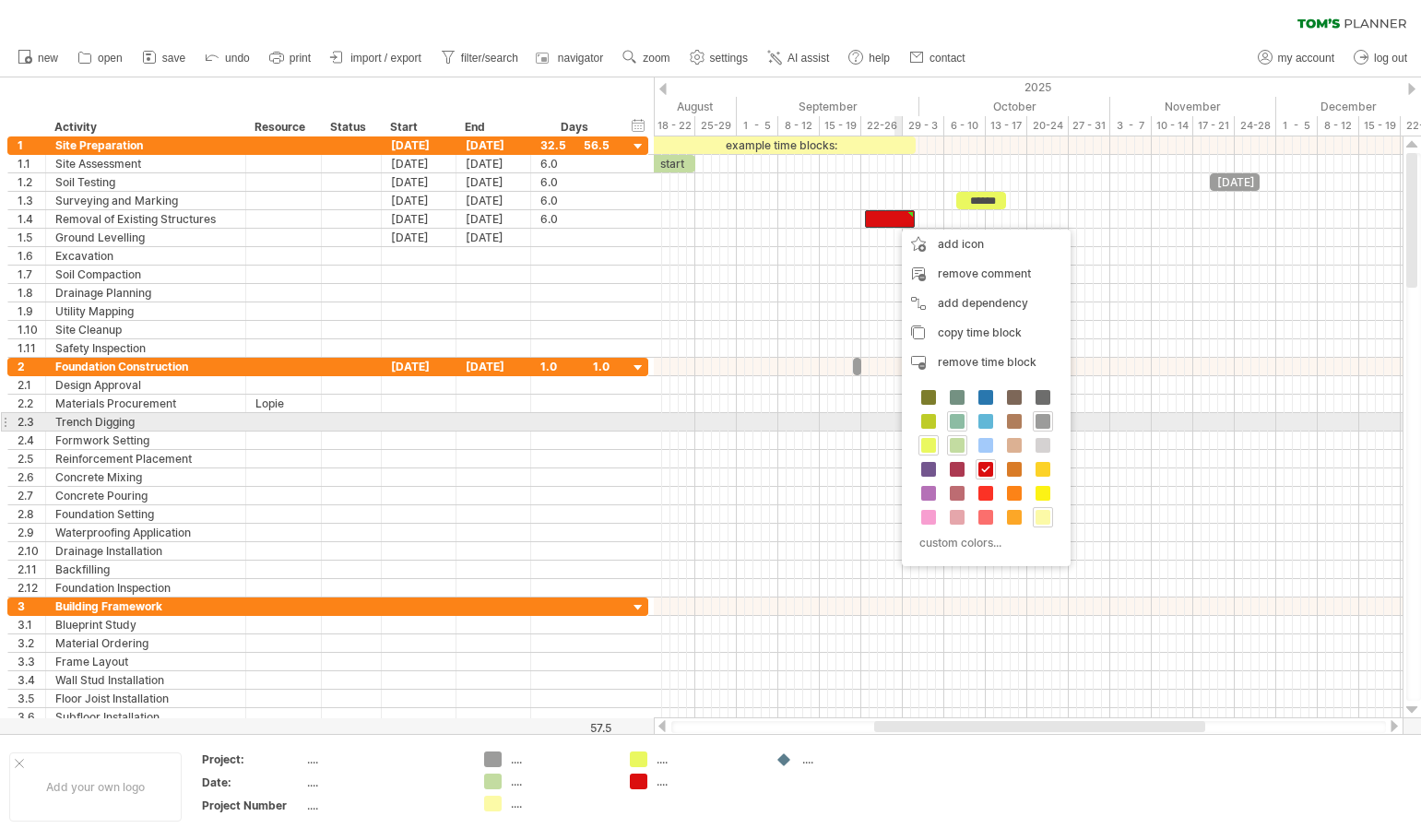
click at [952, 424] on span at bounding box center [957, 421] width 15 height 15
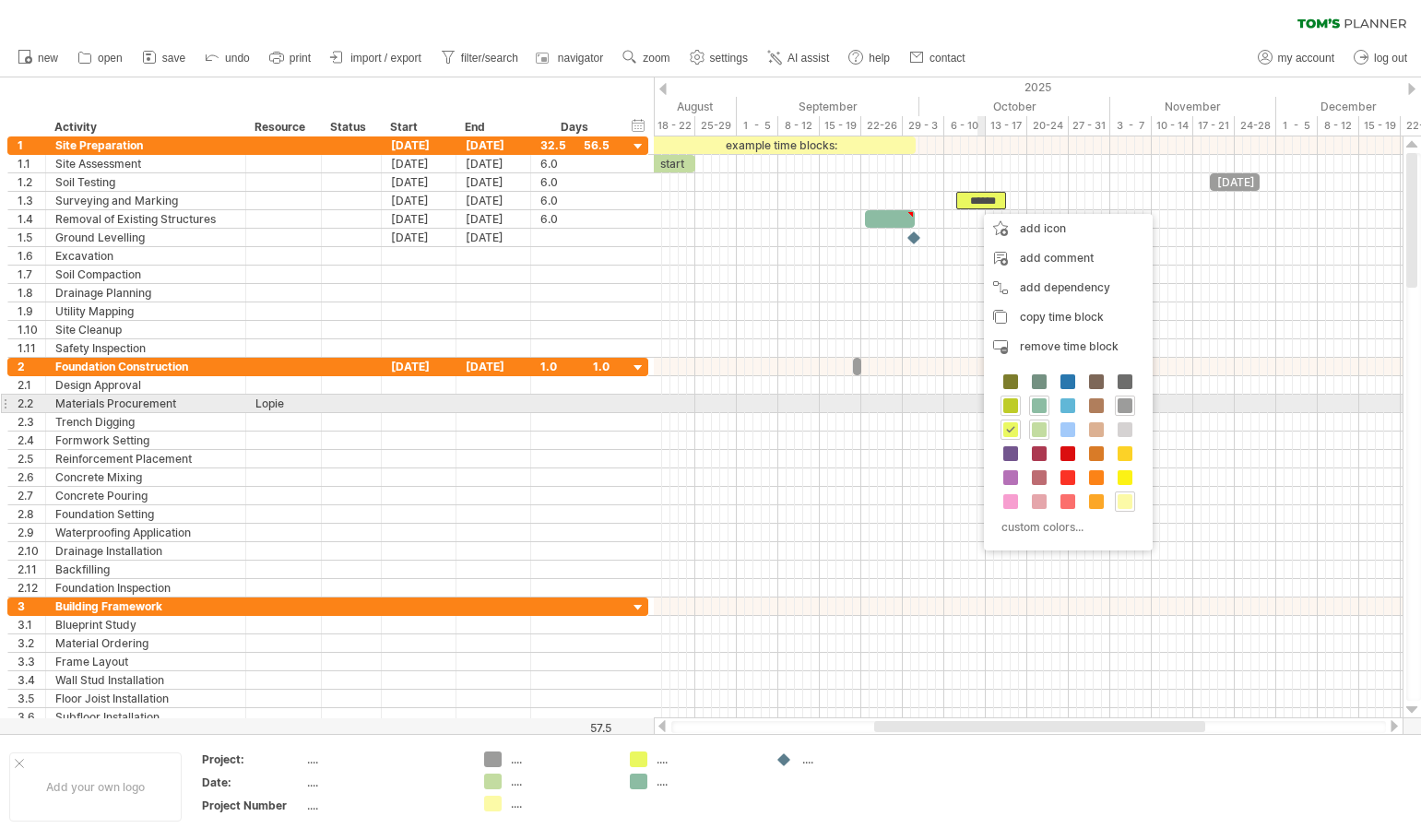
click at [1015, 406] on span at bounding box center [1010, 405] width 15 height 15
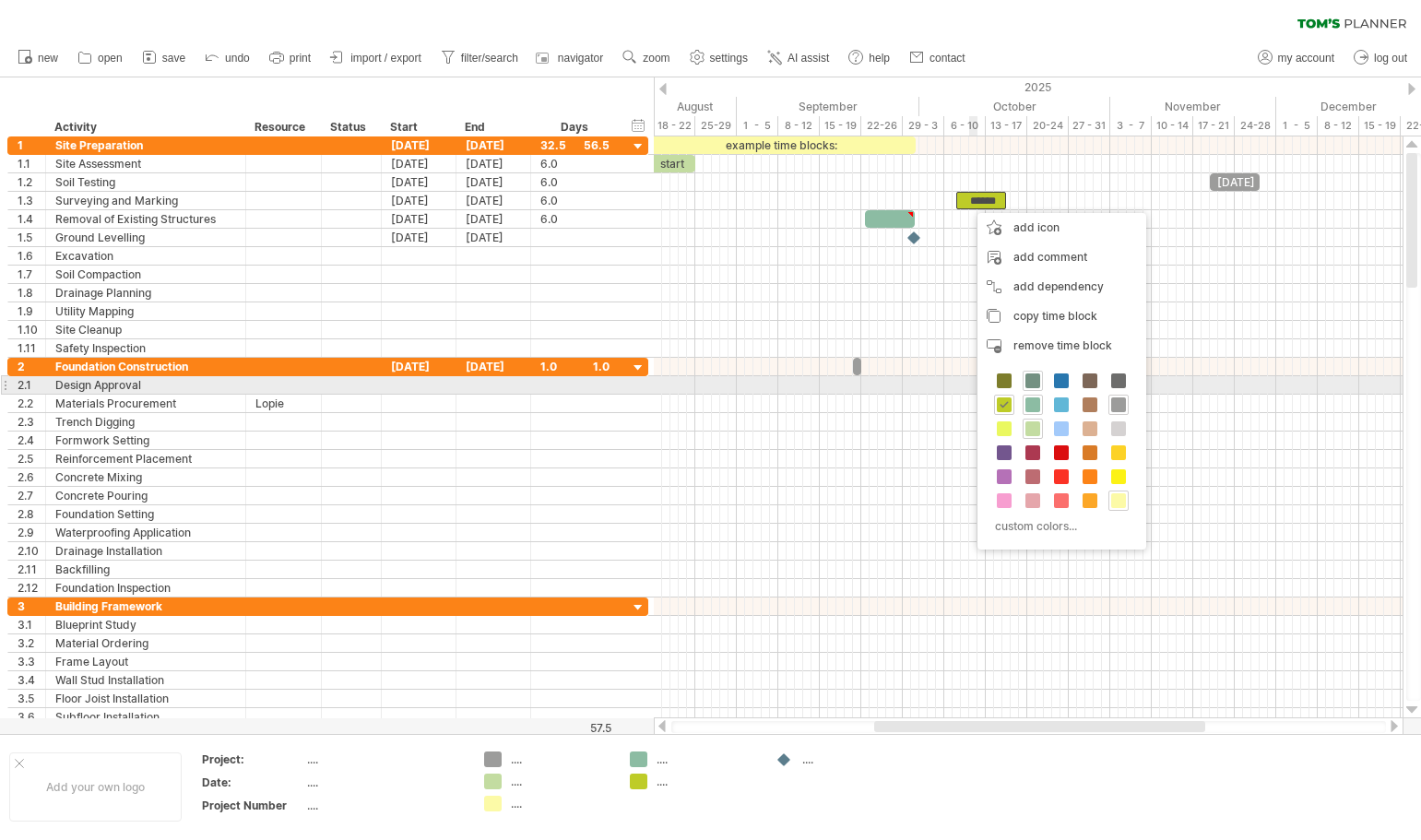
click at [1036, 379] on span at bounding box center [1032, 380] width 15 height 15
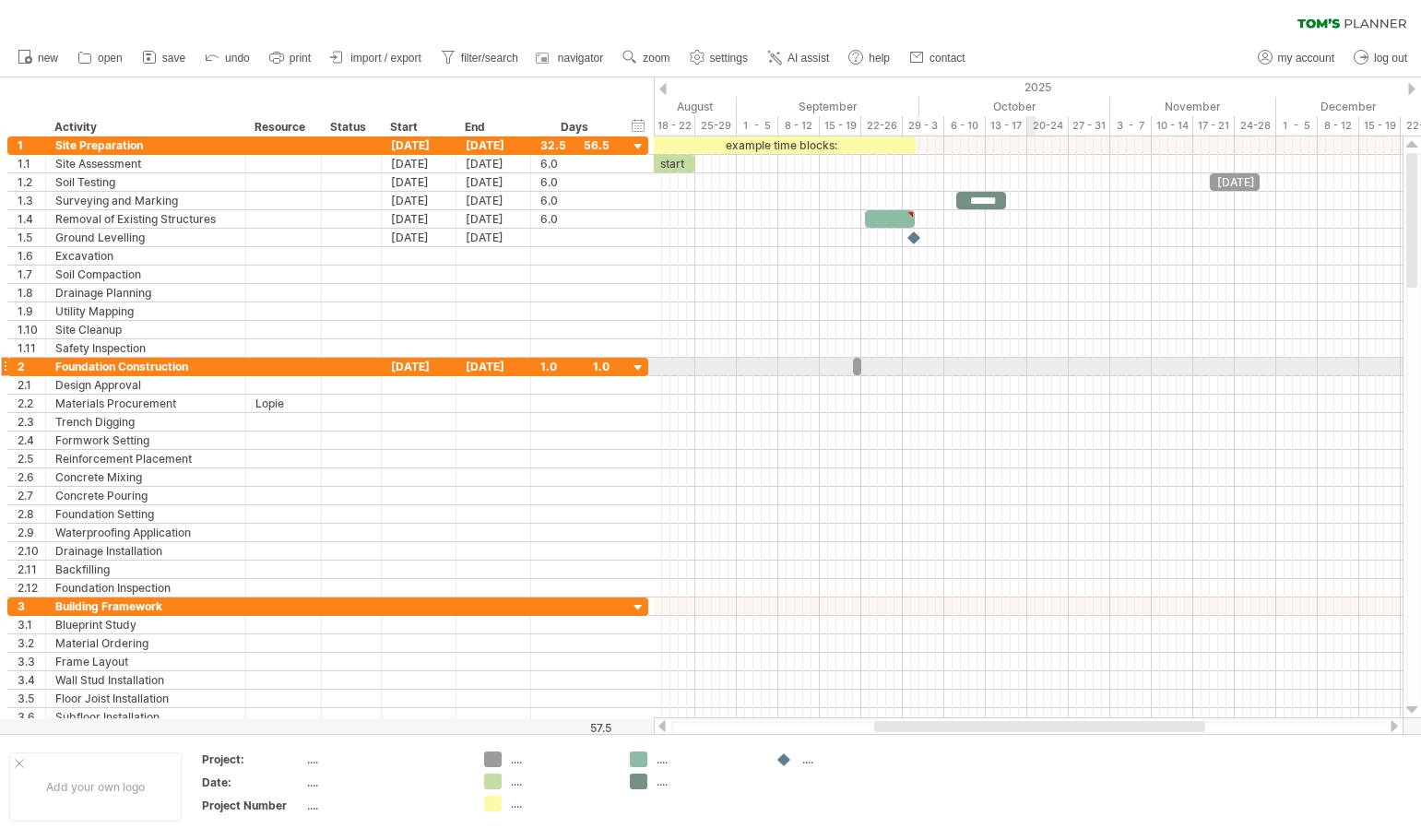
click at [1029, 361] on div at bounding box center [1027, 366] width 748 height 19
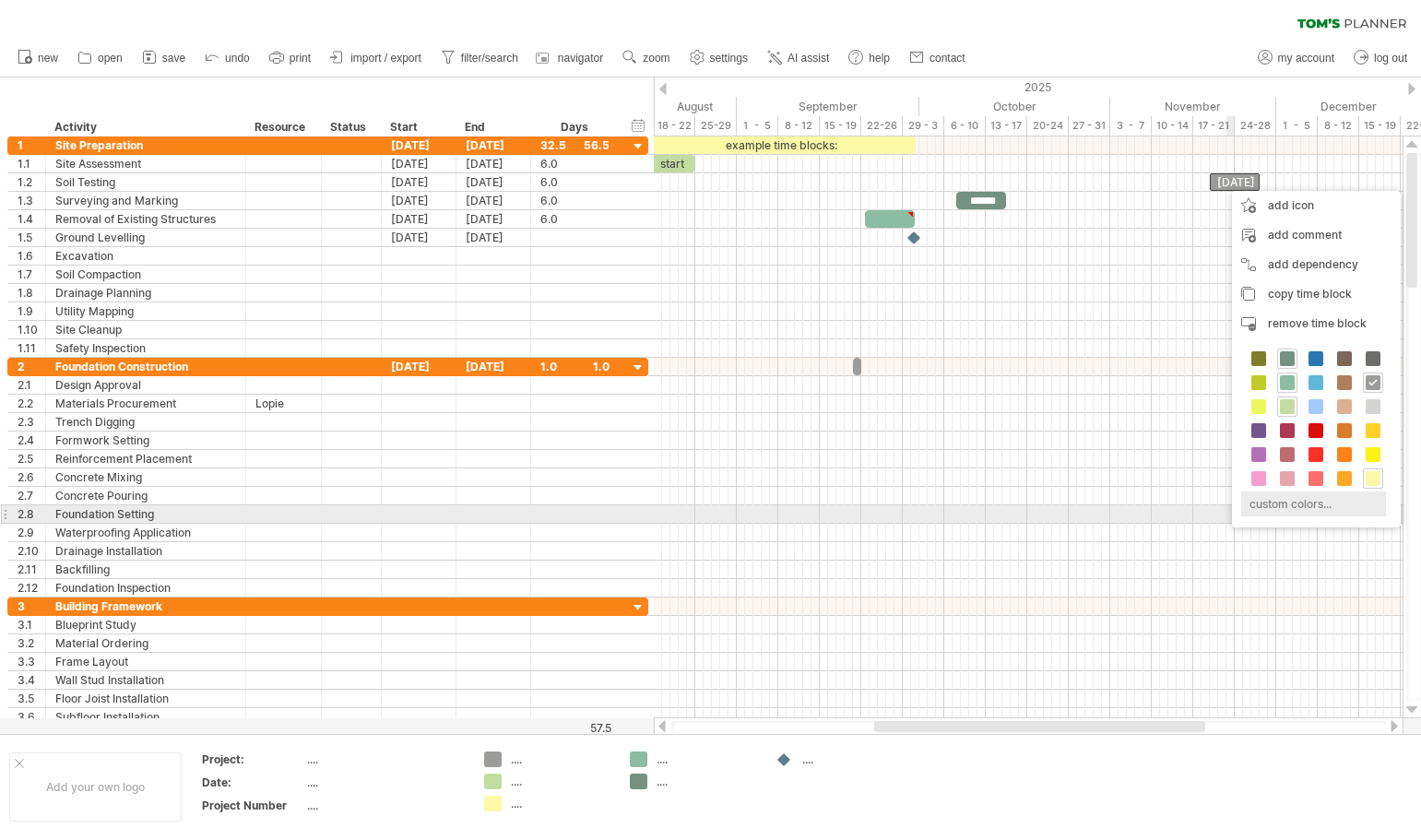
click at [1303, 509] on div "custom colors..." at bounding box center [1313, 503] width 145 height 24
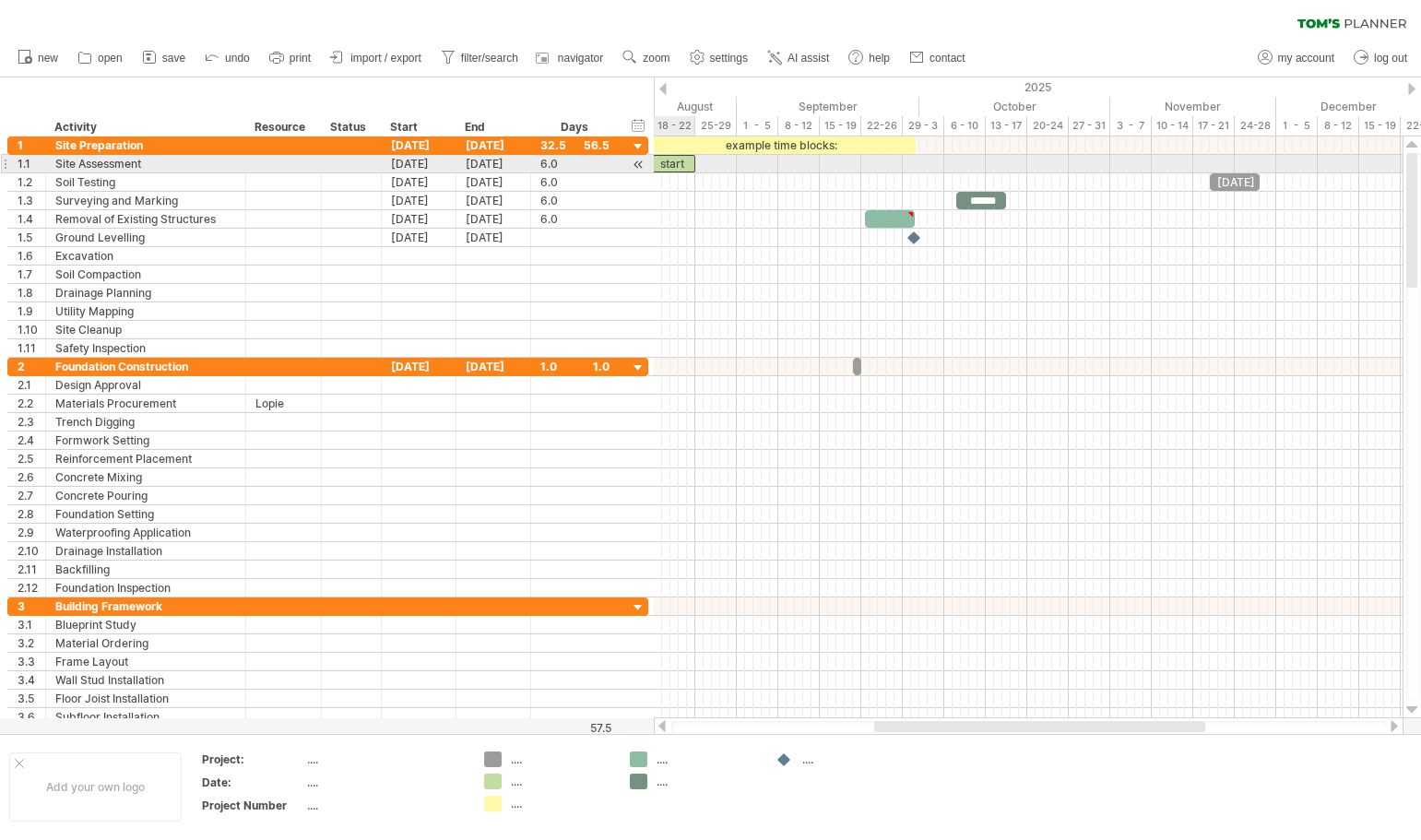
click at [672, 166] on div "start" at bounding box center [670, 163] width 50 height 18
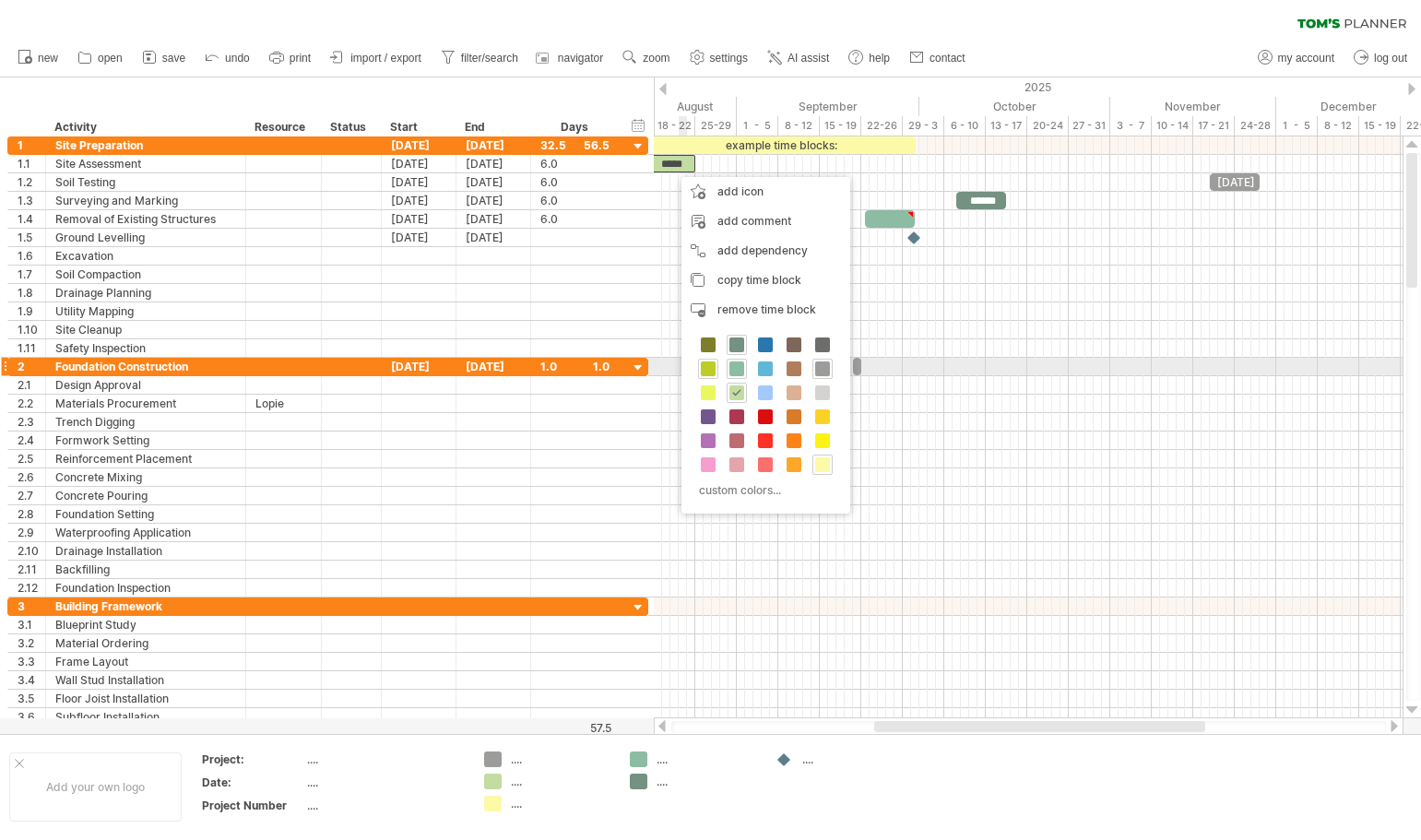
click at [705, 372] on span at bounding box center [707, 368] width 15 height 15
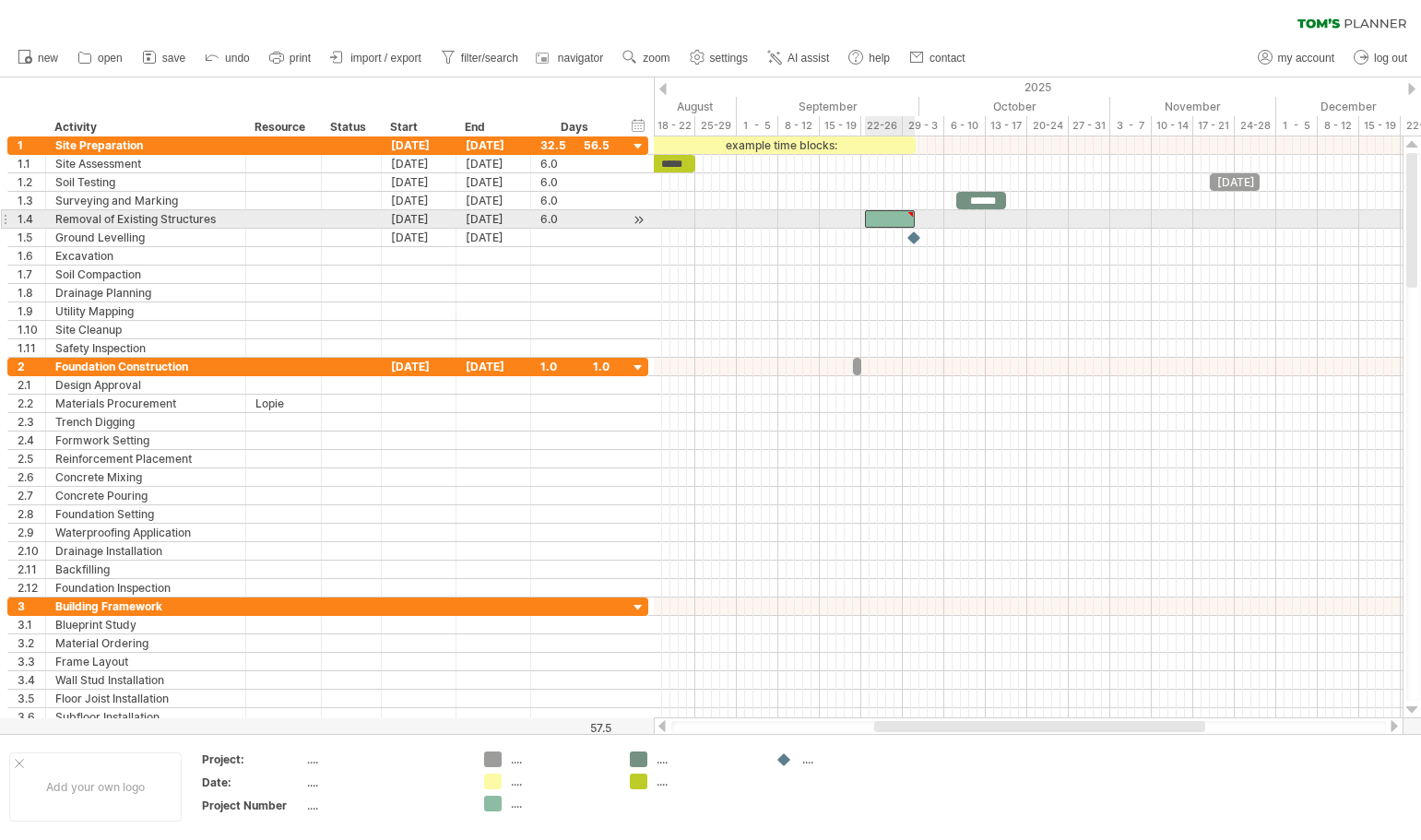
click at [885, 219] on div at bounding box center [889, 219] width 50 height 18
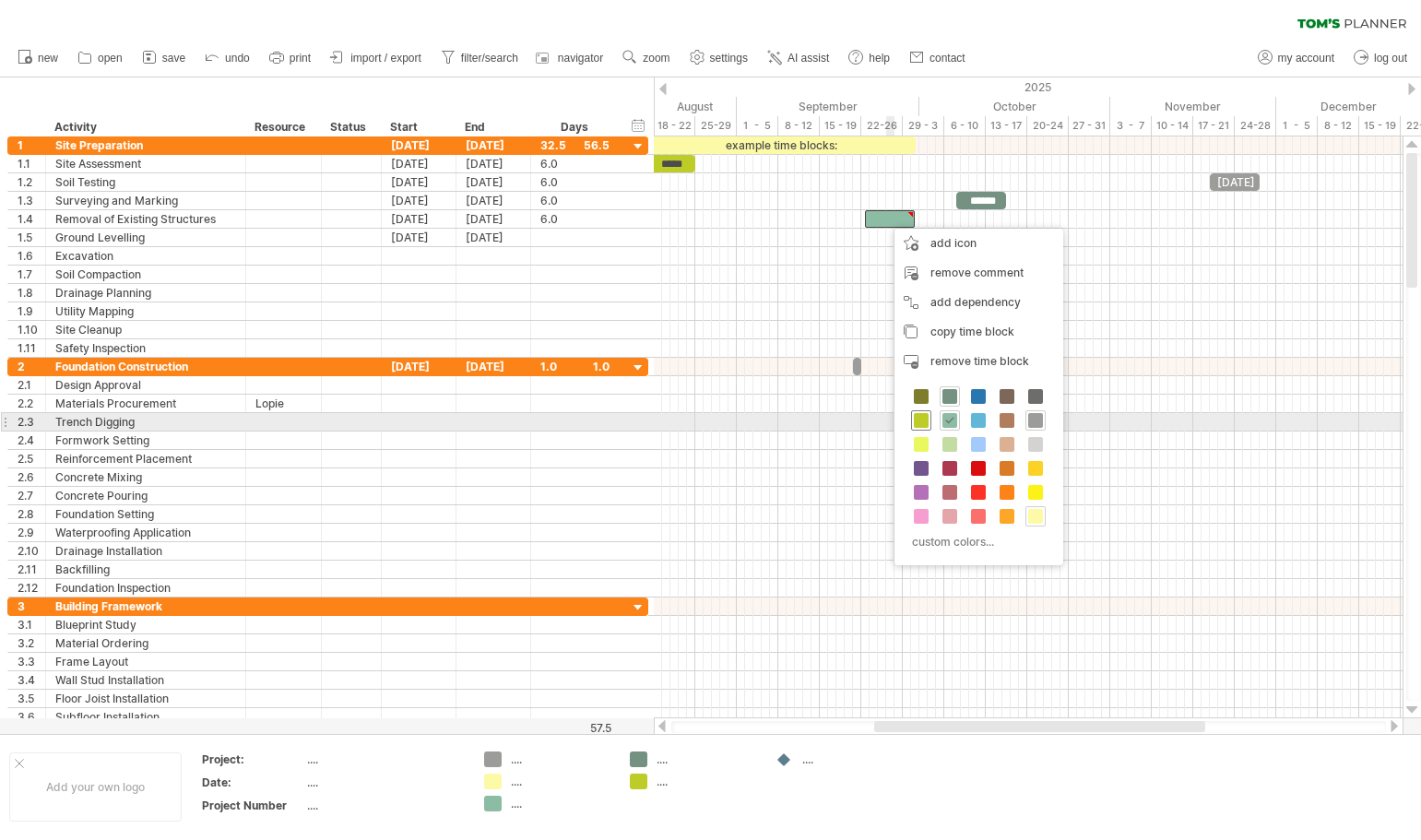
click at [920, 425] on span at bounding box center [921, 420] width 15 height 15
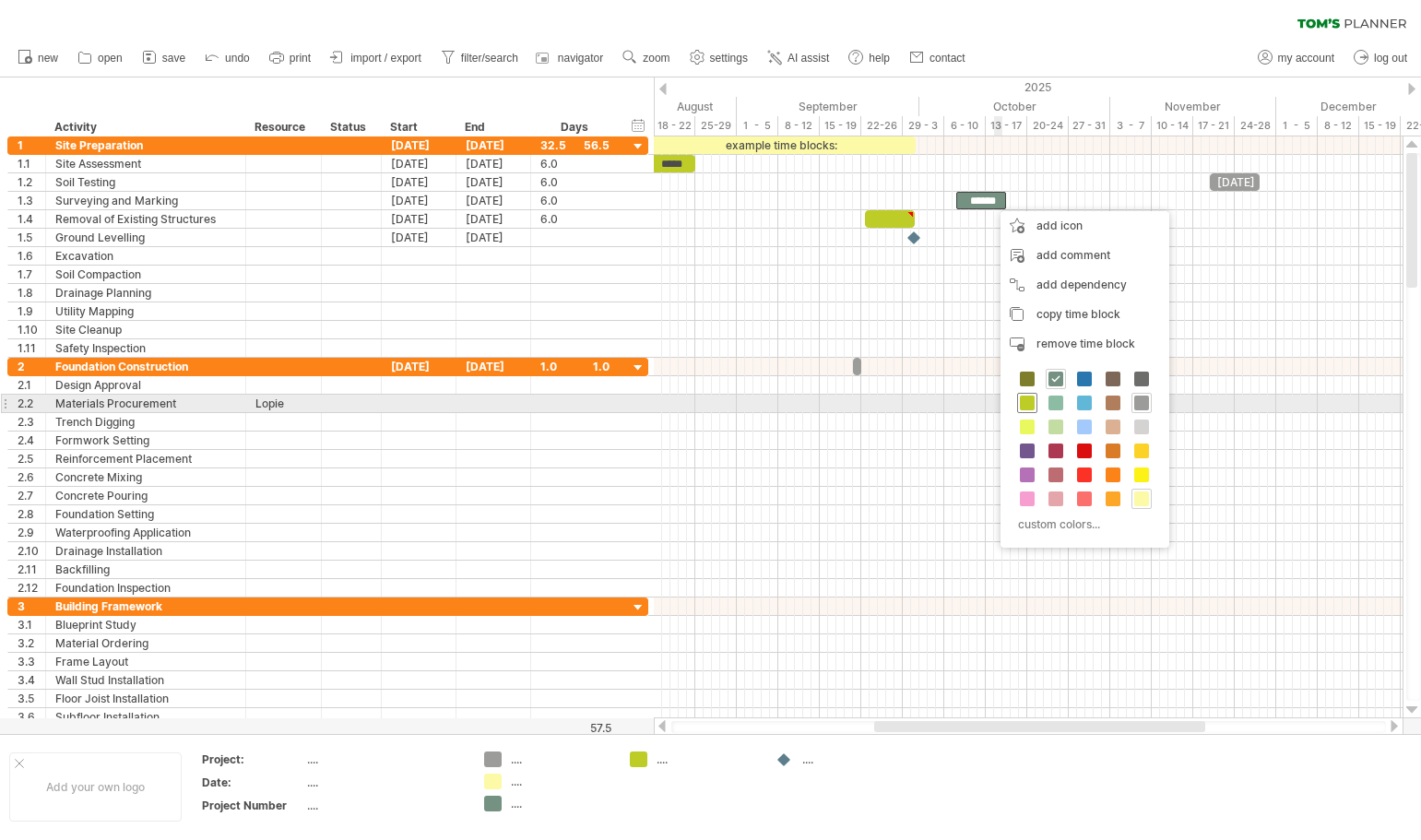
click at [1024, 404] on span at bounding box center [1026, 402] width 15 height 15
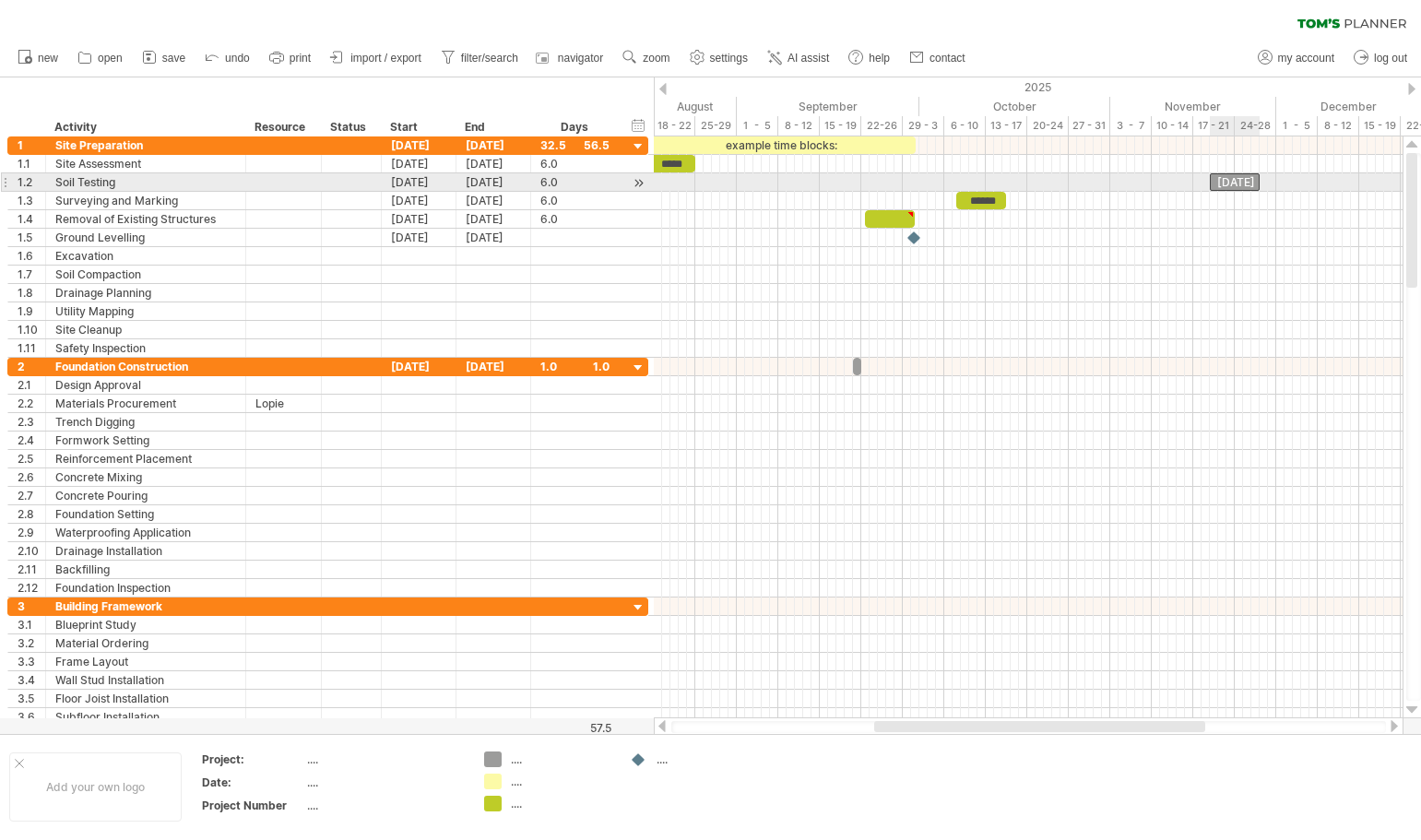
click at [1225, 175] on div "[DATE]" at bounding box center [1234, 182] width 50 height 18
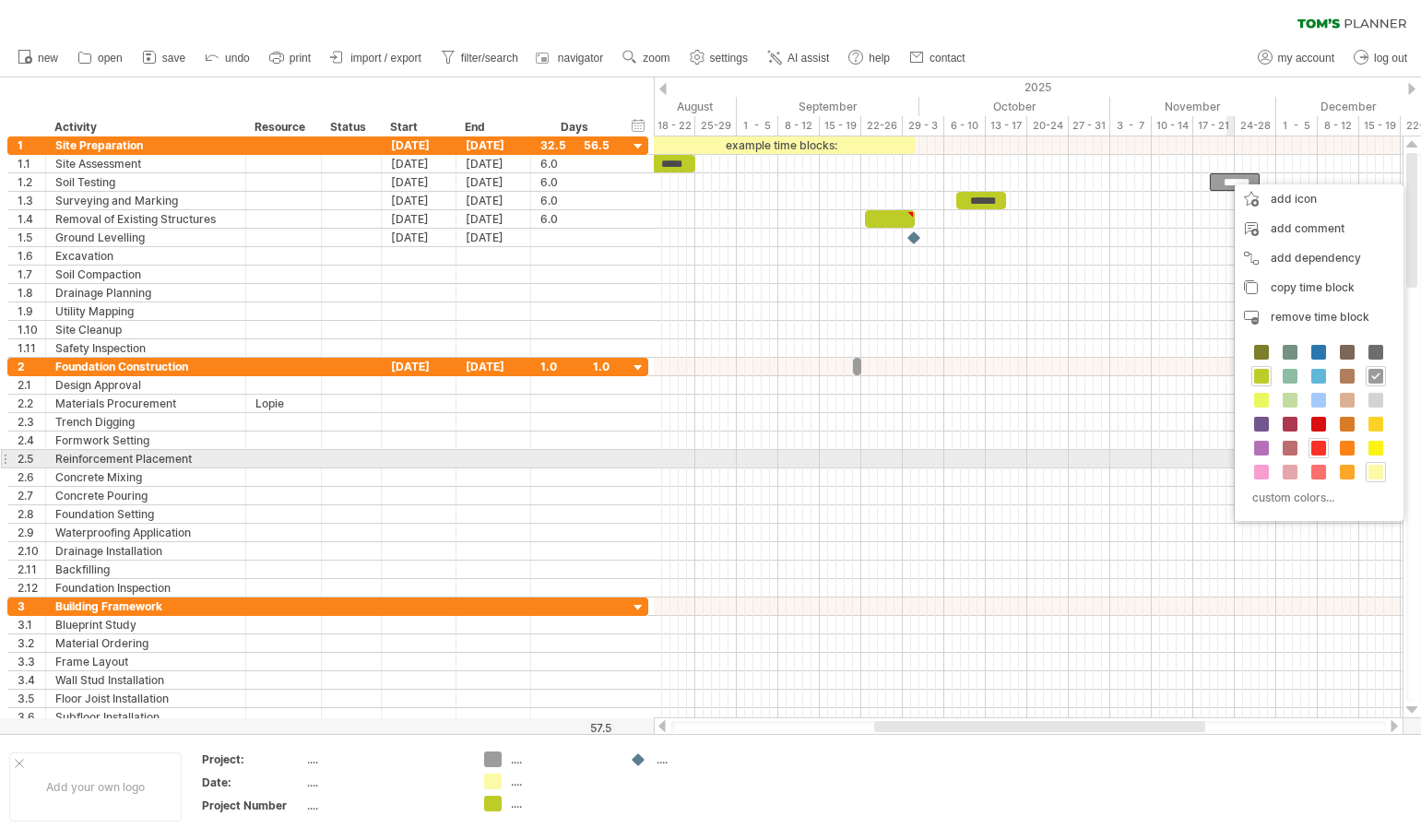
click at [1317, 451] on span at bounding box center [1318, 447] width 15 height 15
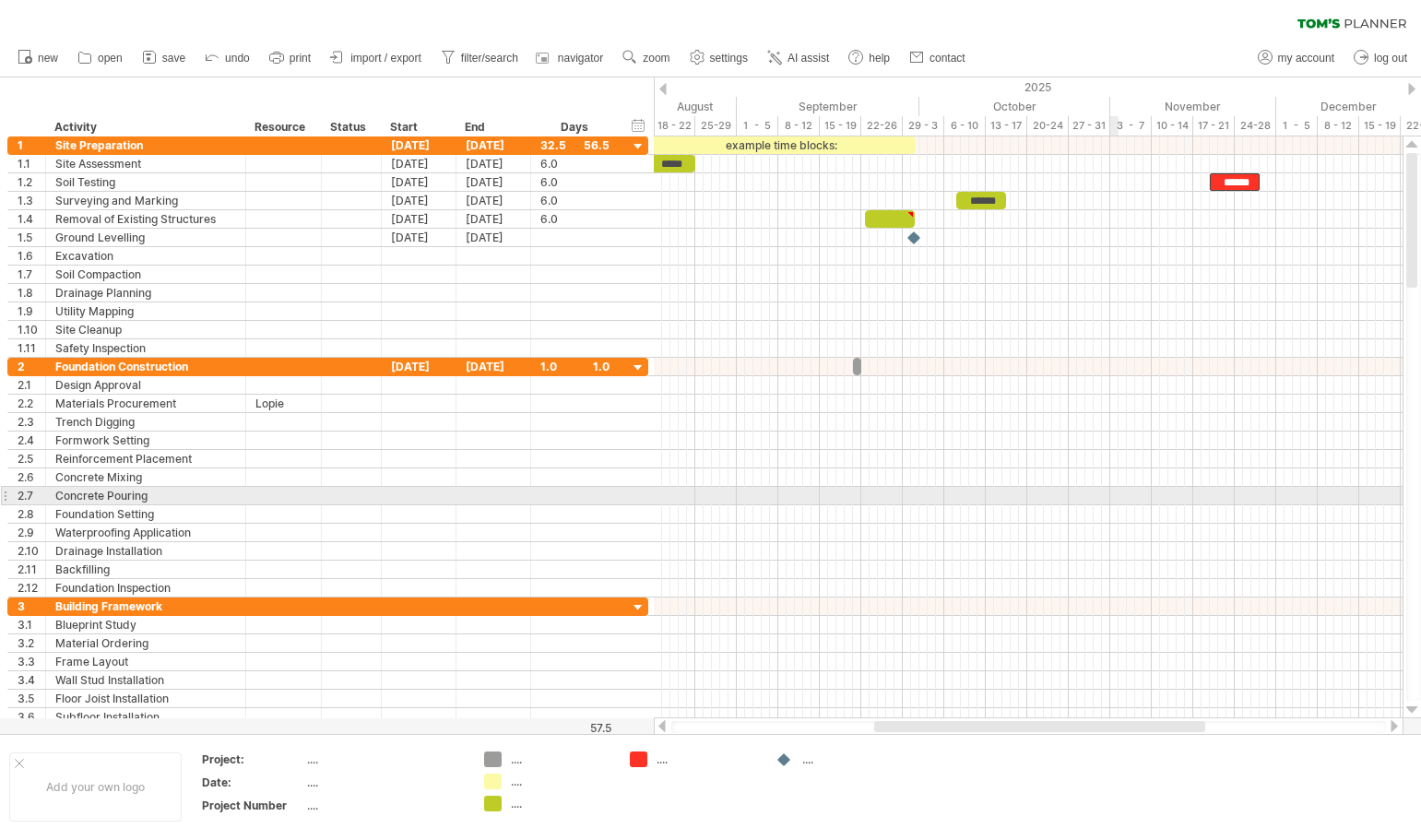
click at [1115, 504] on div at bounding box center [1027, 495] width 748 height 19
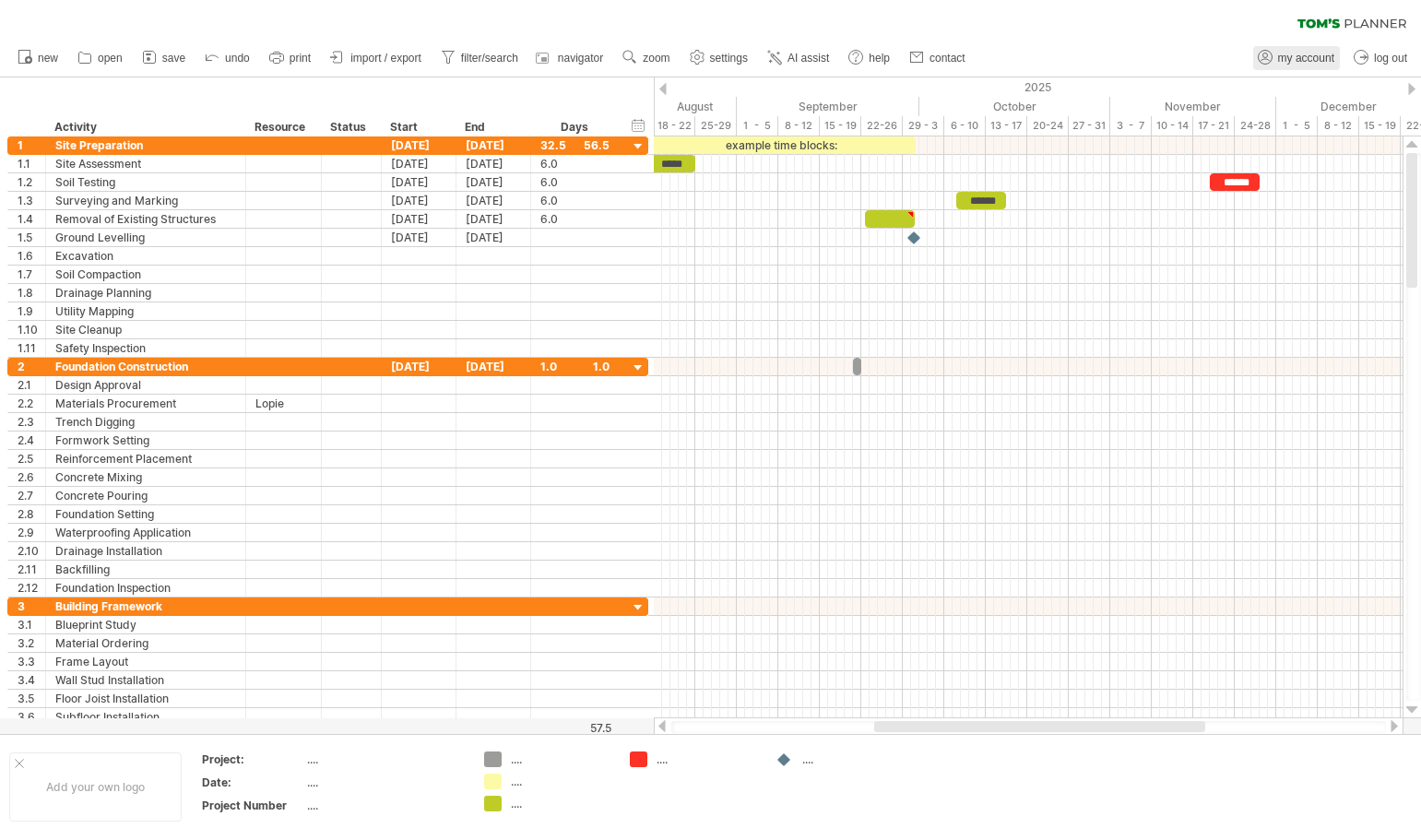
click at [1298, 62] on span "my account" at bounding box center [1305, 58] width 56 height 13
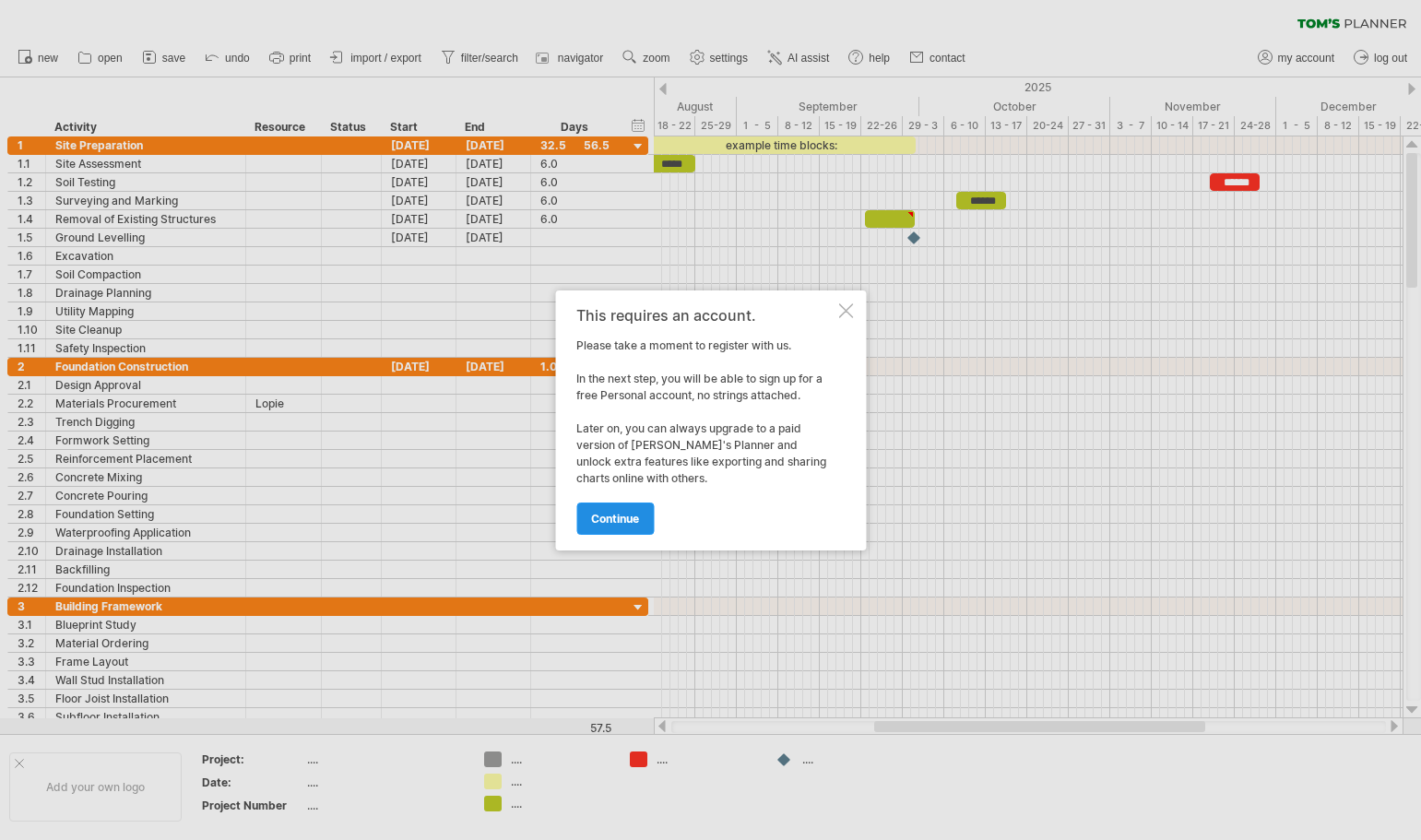
click at [626, 517] on span "continue" at bounding box center [614, 518] width 48 height 14
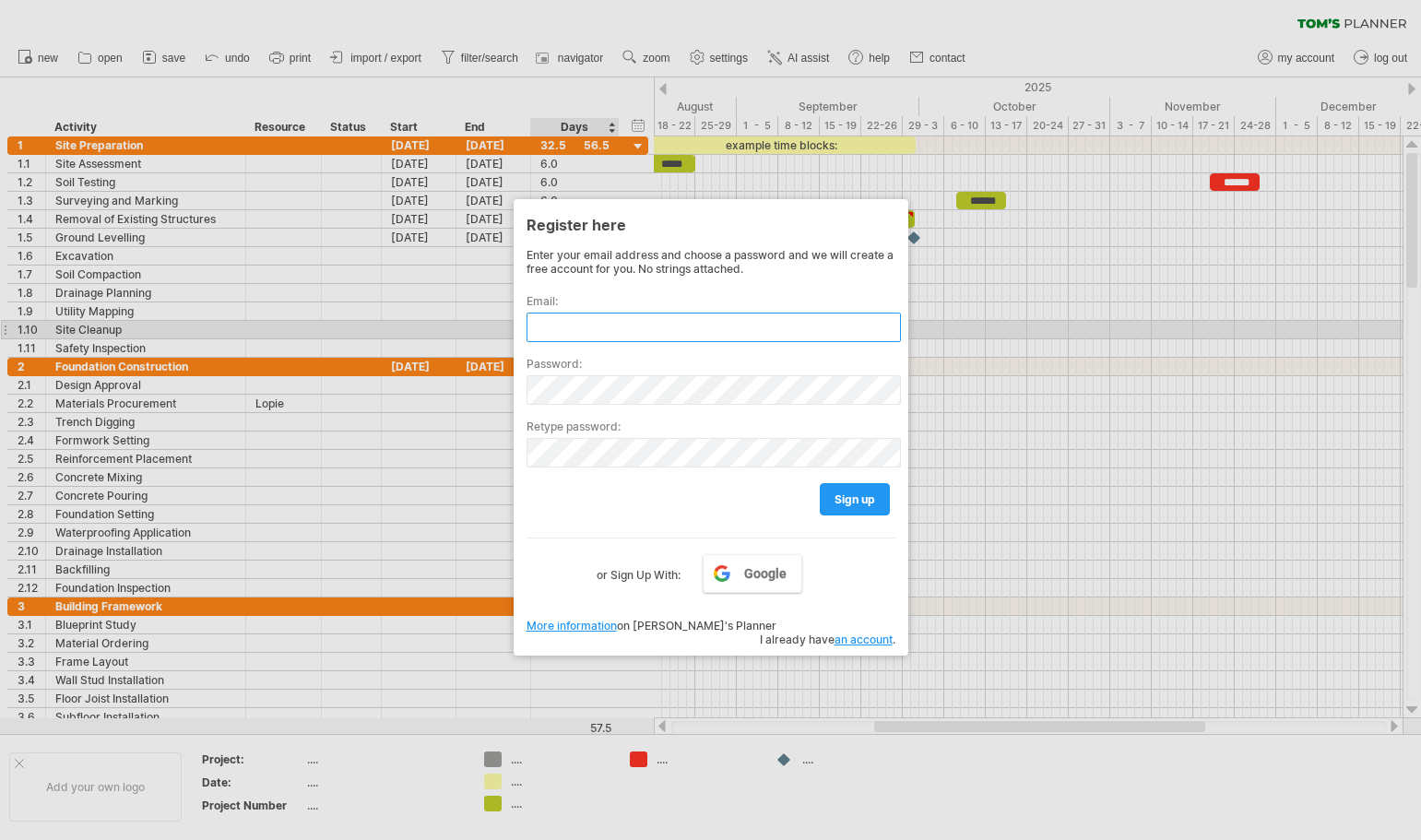
click at [597, 333] on input "text" at bounding box center [713, 327] width 374 height 29
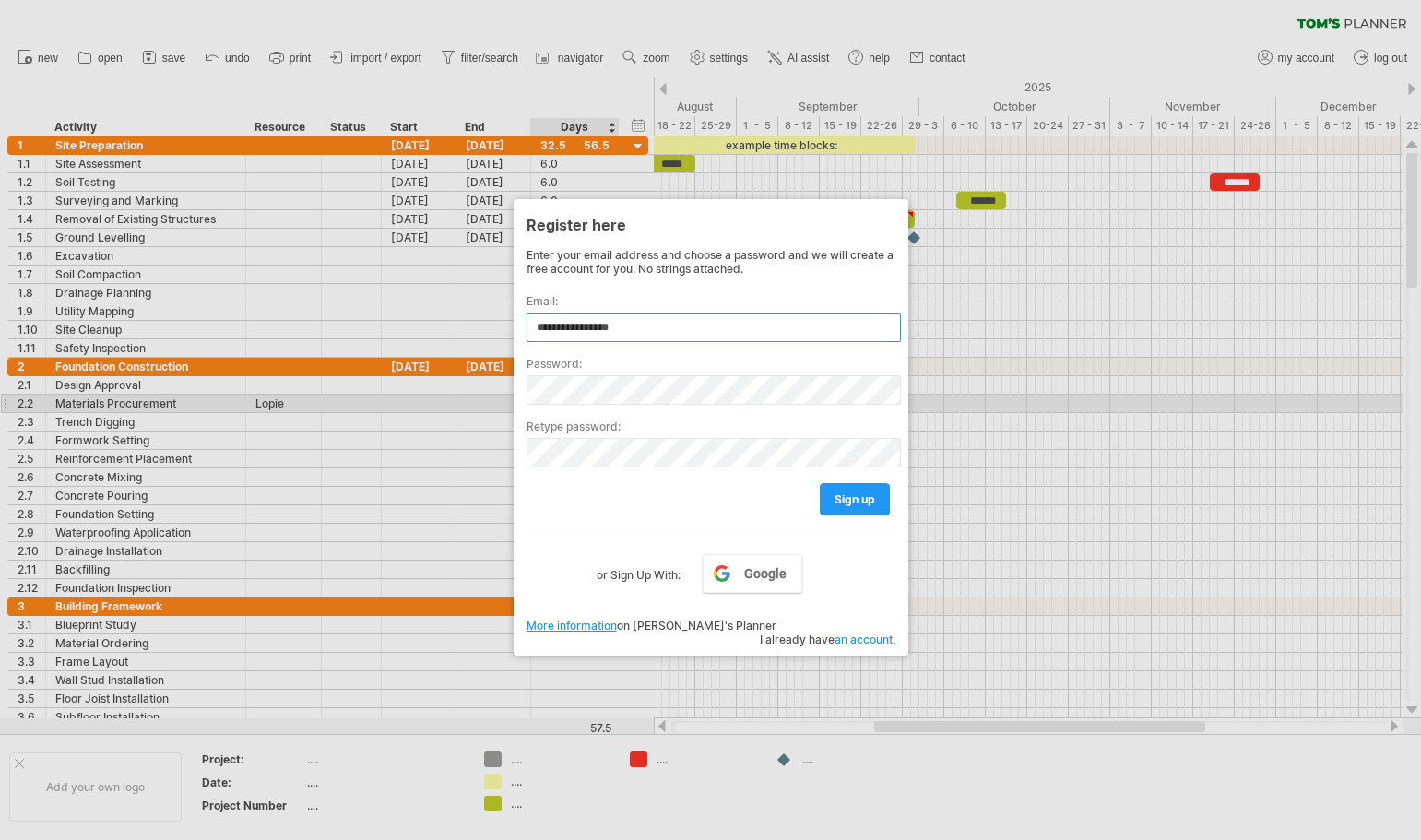
type input "**********"
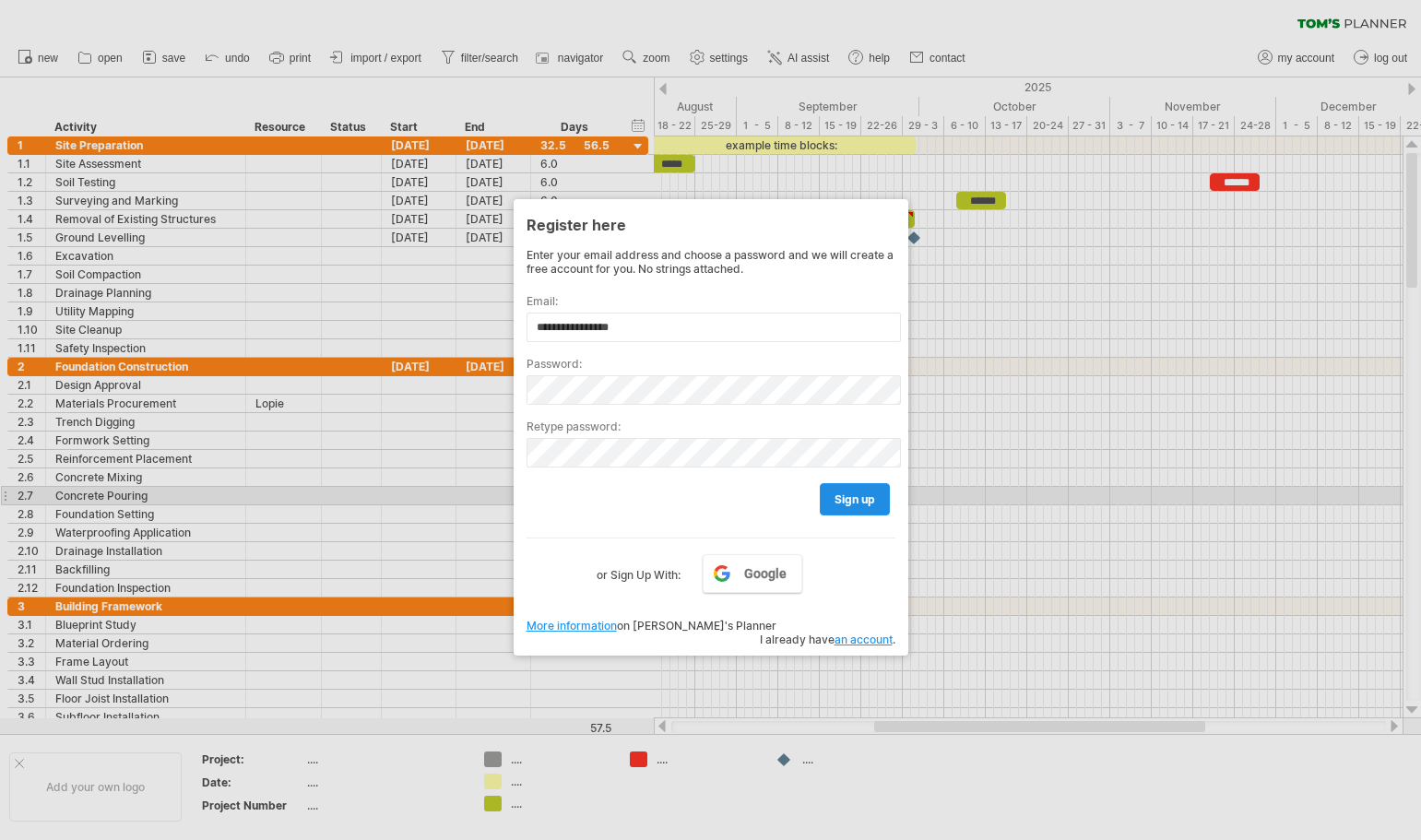
click at [862, 497] on span "sign up" at bounding box center [854, 499] width 40 height 14
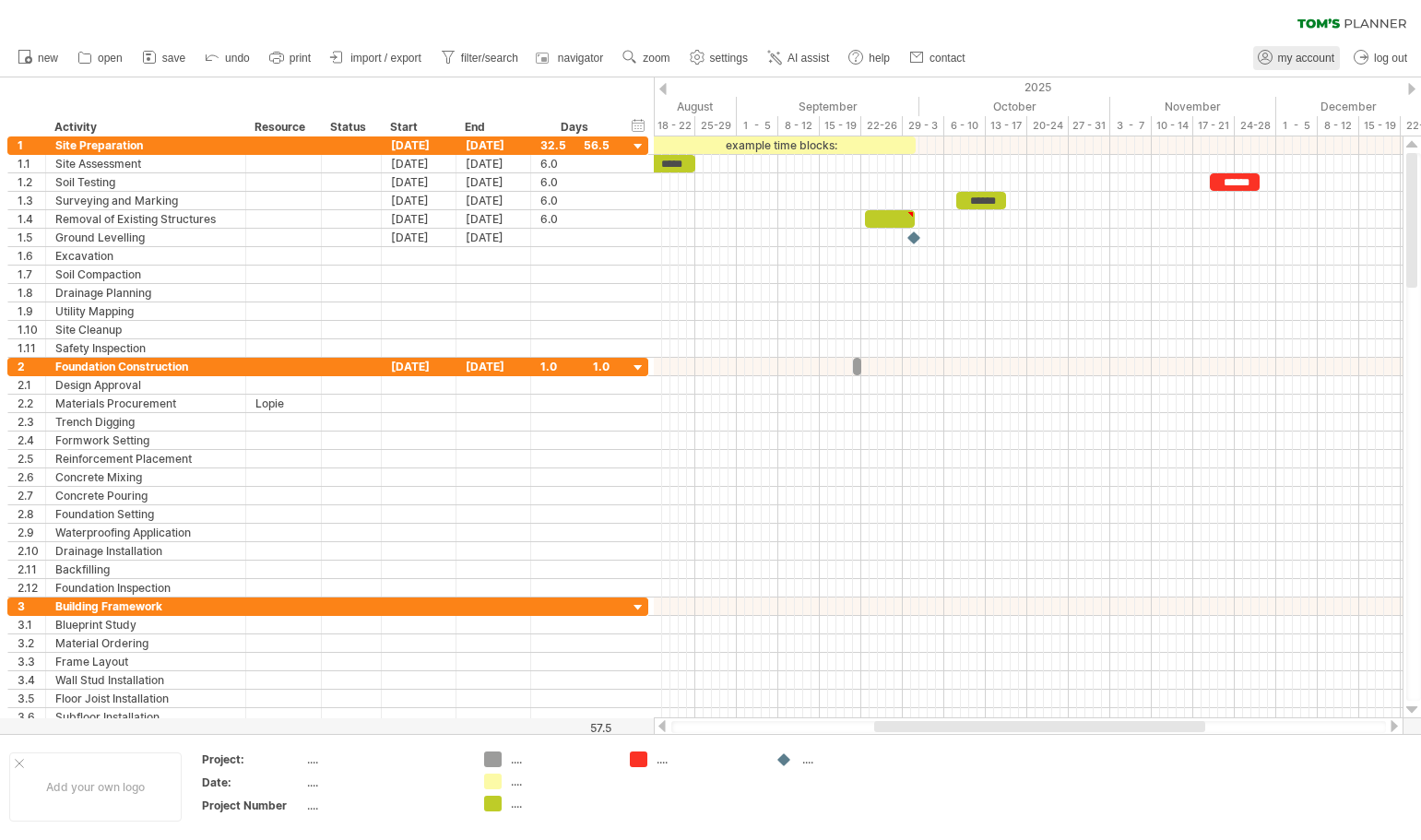
click at [1316, 55] on span "my account" at bounding box center [1305, 58] width 56 height 13
type input "**********"
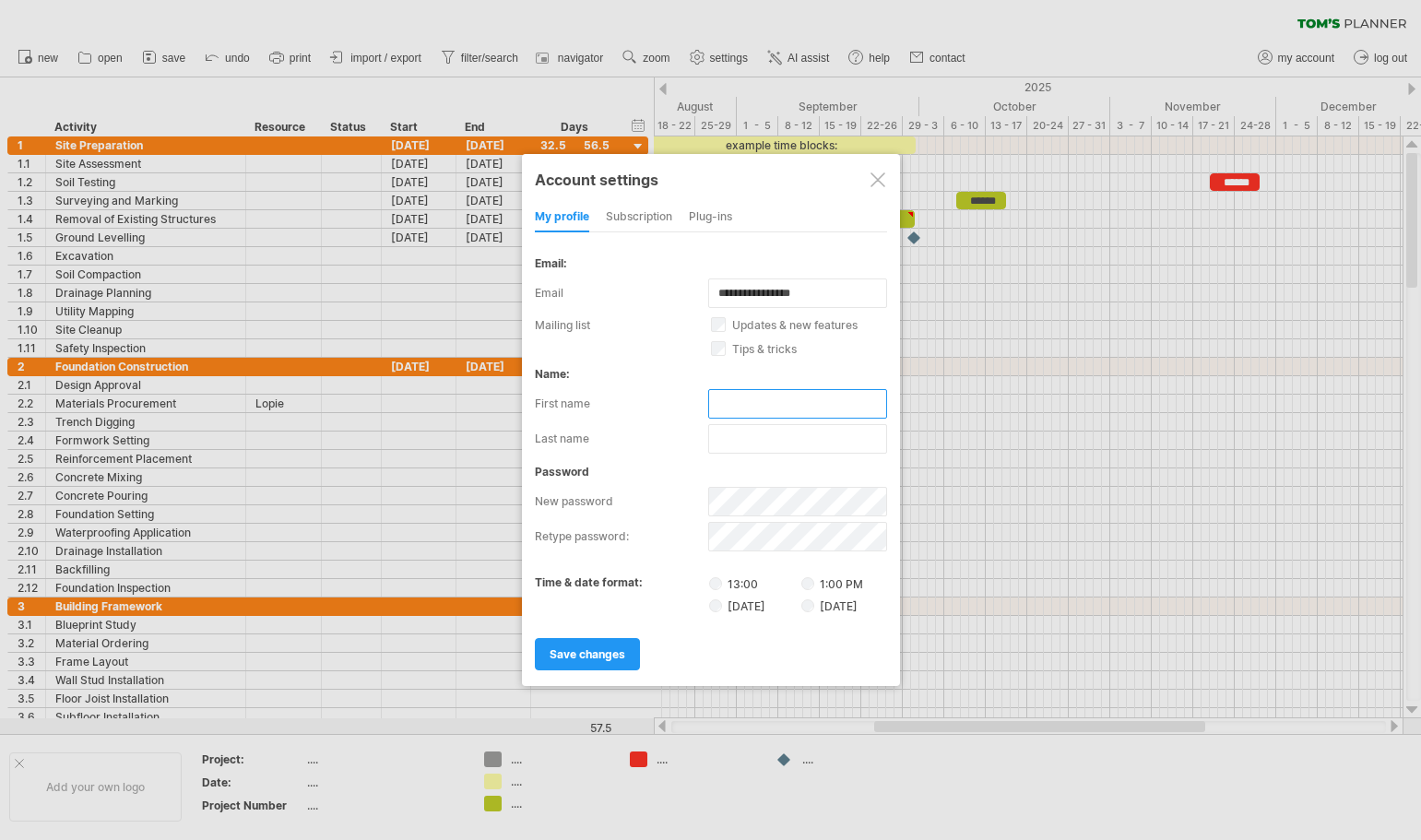
click at [746, 403] on input "text" at bounding box center [797, 403] width 179 height 29
type input "*****"
click at [740, 443] on input "text" at bounding box center [797, 439] width 179 height 29
type input "*******"
click at [609, 652] on span "save changes" at bounding box center [587, 654] width 75 height 14
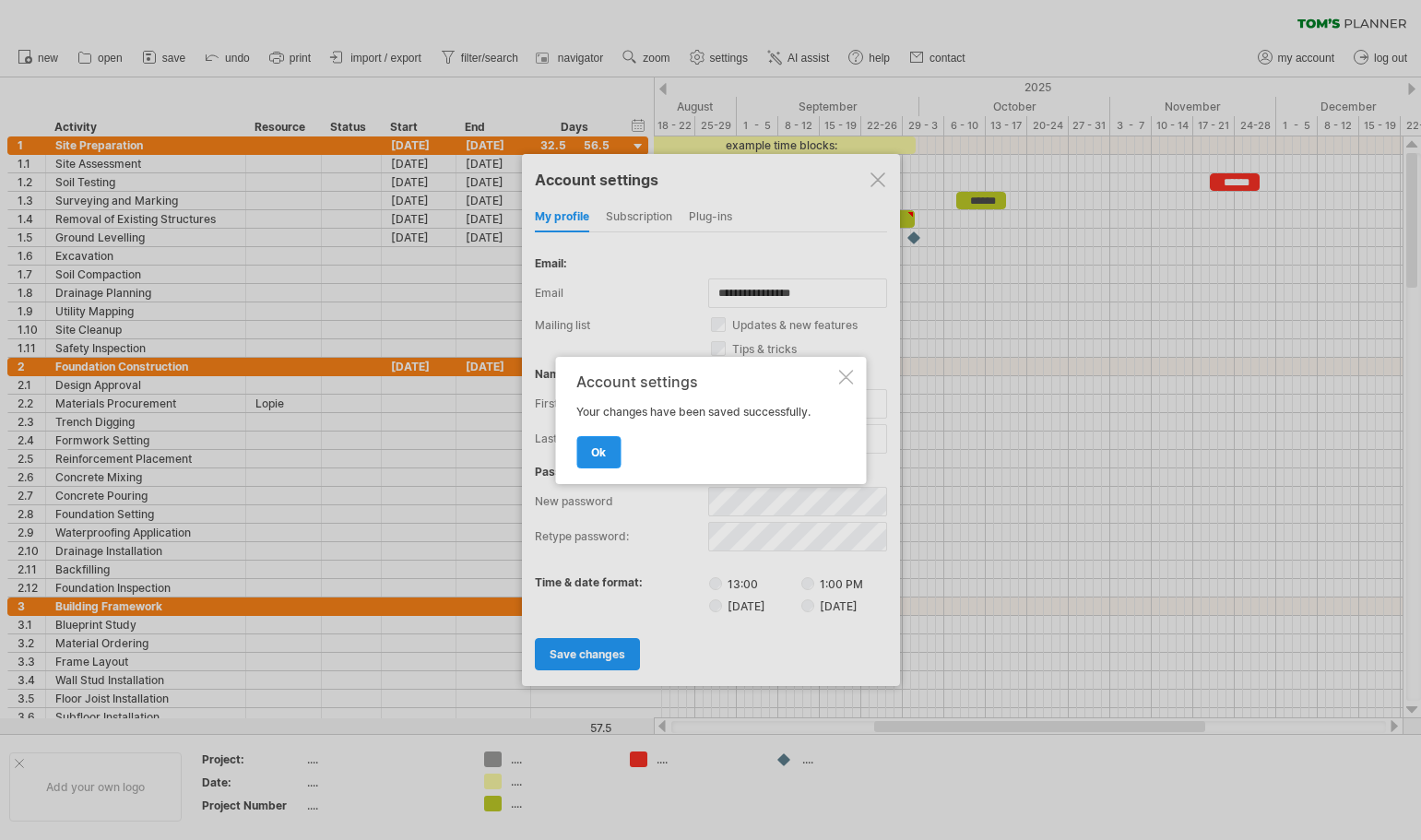
click at [606, 449] on link "ok" at bounding box center [597, 451] width 44 height 32
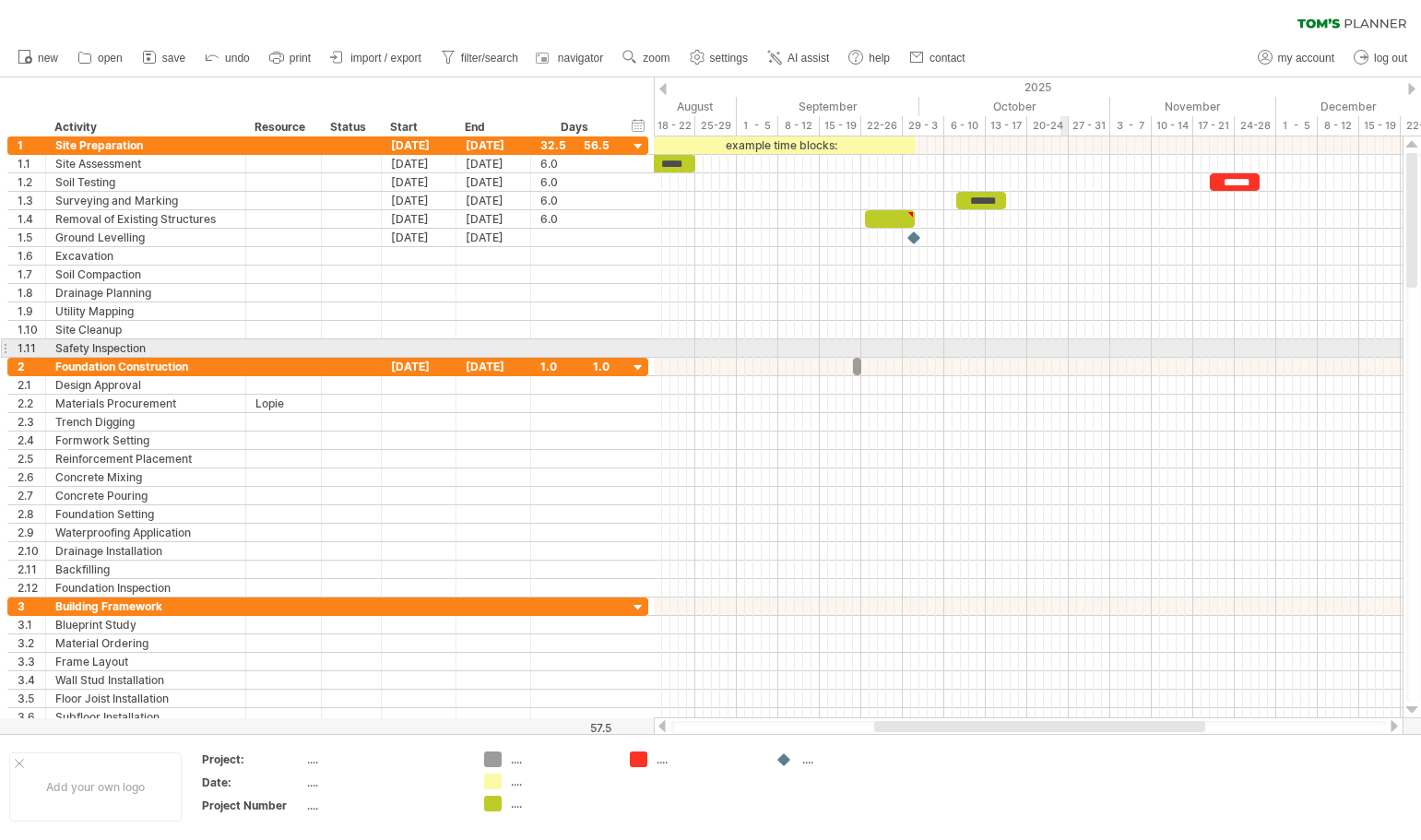
click at [1067, 354] on div at bounding box center [1027, 348] width 748 height 19
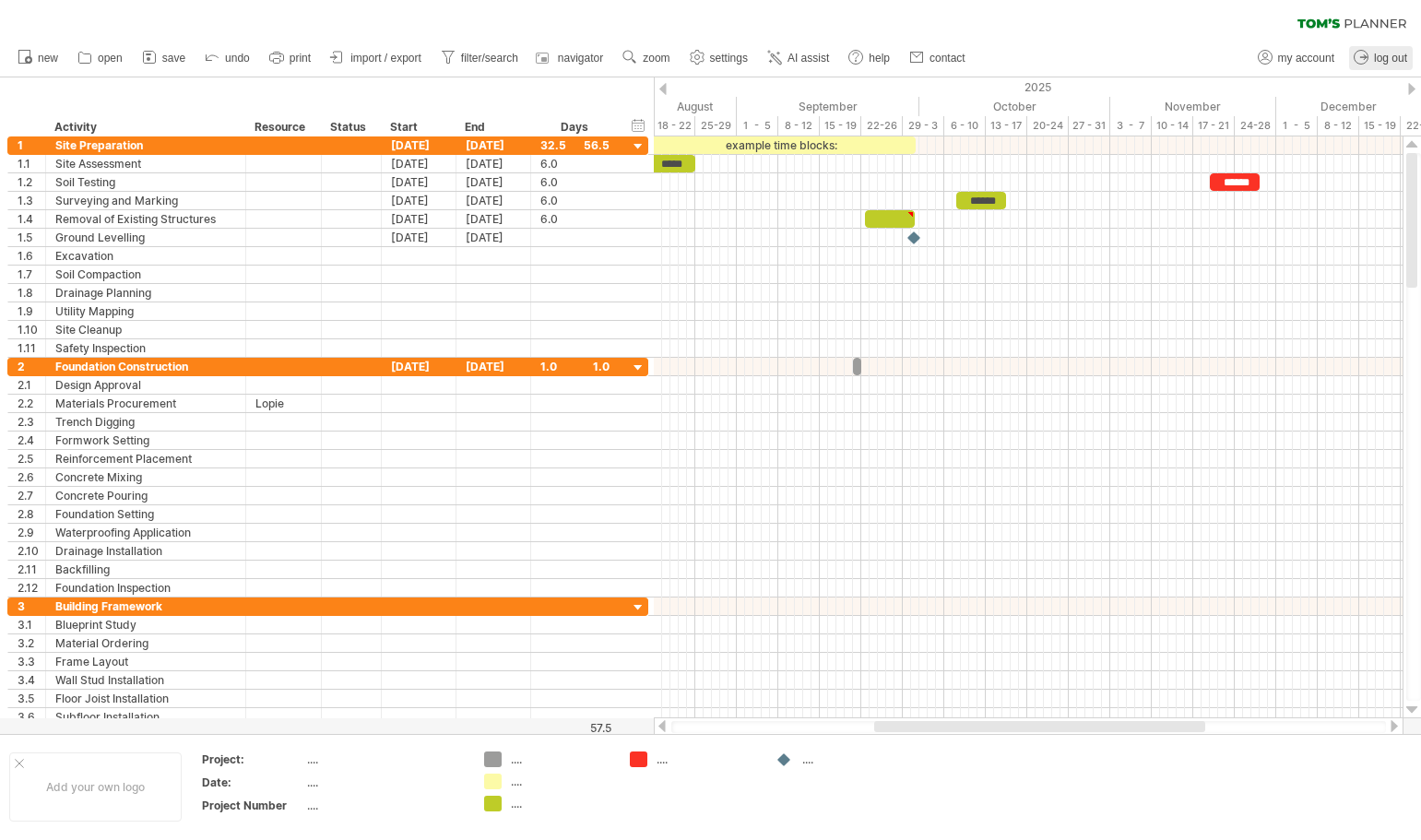
click at [1393, 58] on span "log out" at bounding box center [1391, 58] width 33 height 13
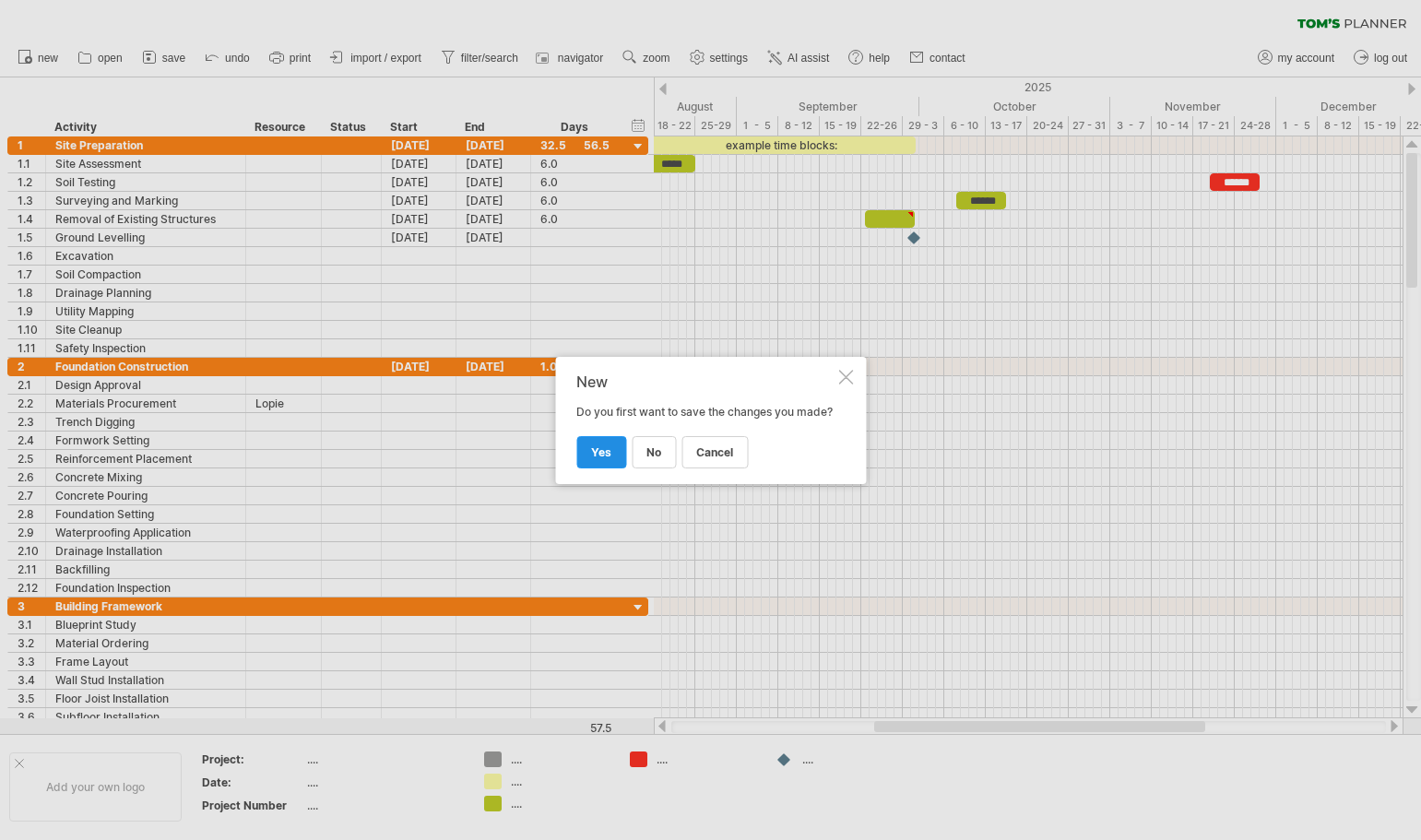
click at [593, 468] on link "yes" at bounding box center [600, 451] width 50 height 32
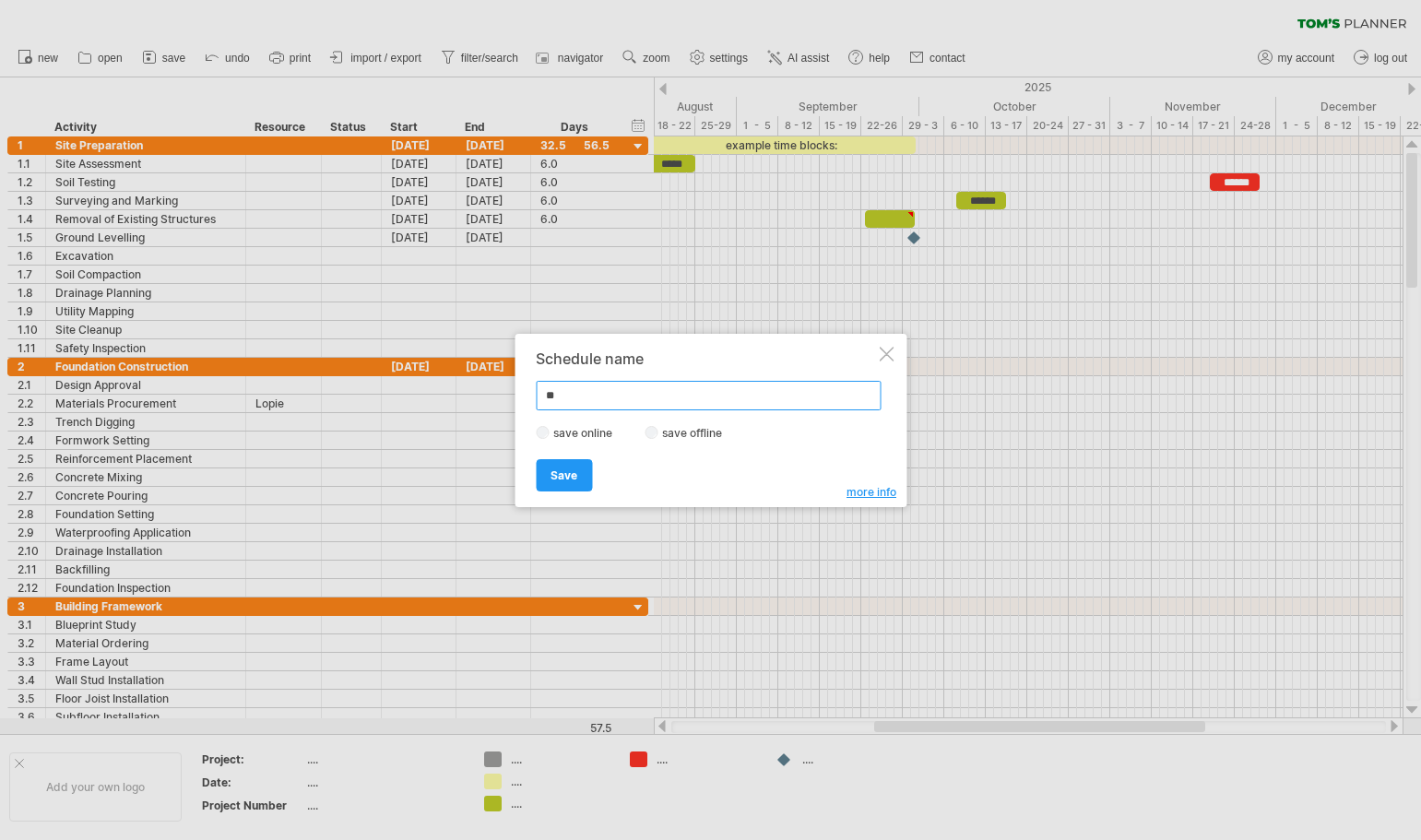
type input "*"
type input "****"
click at [567, 468] on span "Save" at bounding box center [563, 475] width 26 height 14
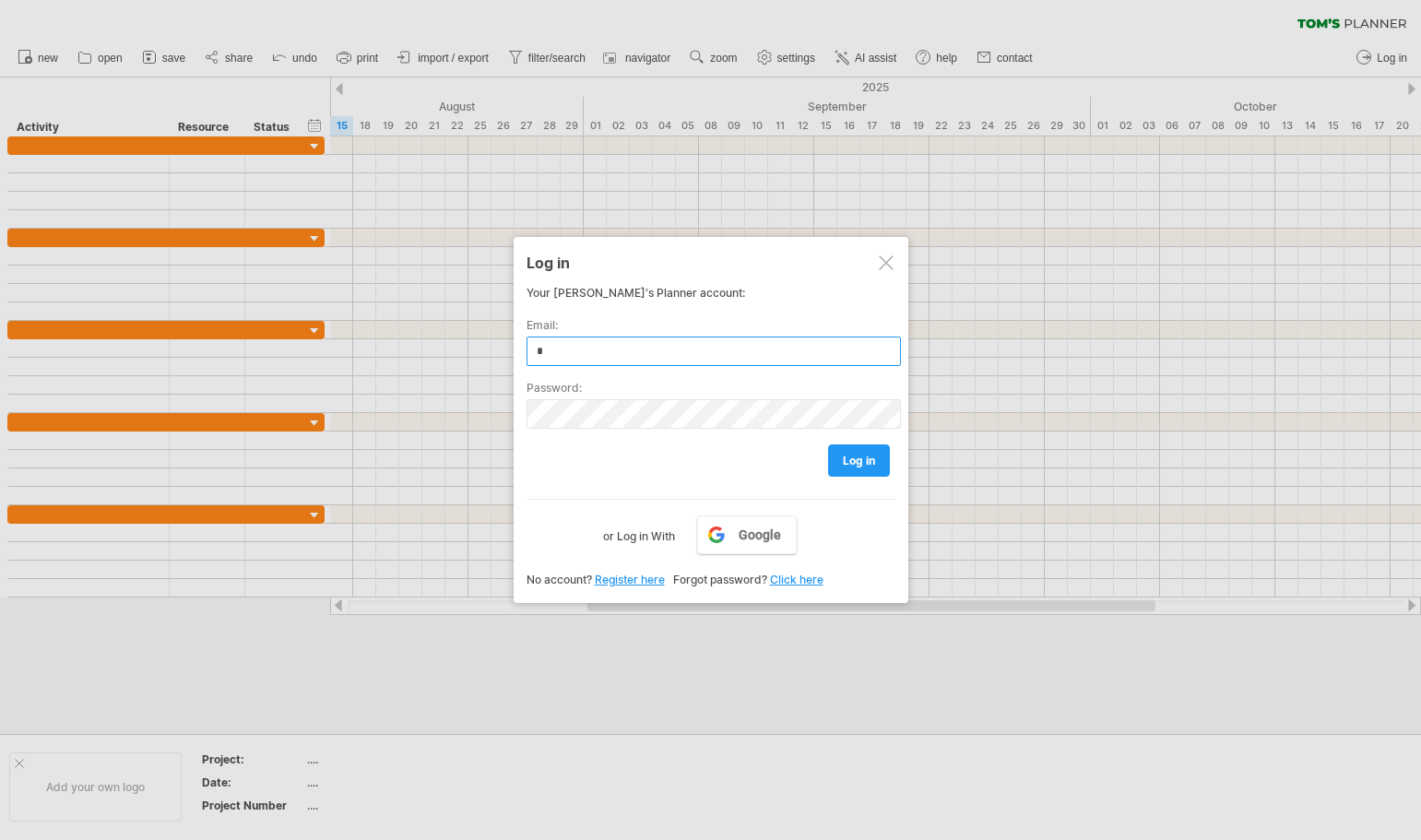
type input "**********"
click at [876, 477] on div "**********" at bounding box center [710, 416] width 369 height 260
click at [871, 466] on span "log in" at bounding box center [858, 460] width 32 height 14
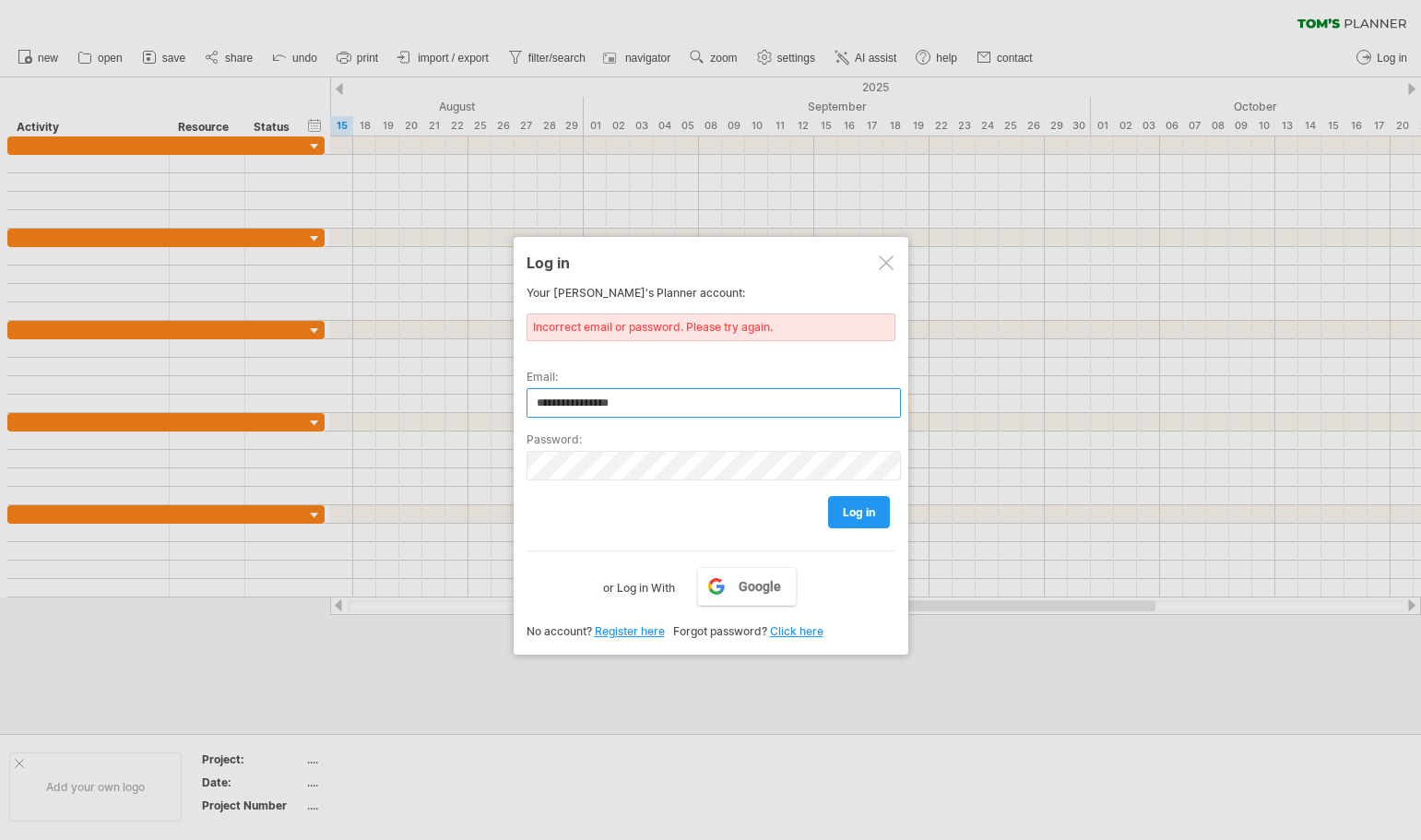
click at [721, 401] on input "**********" at bounding box center [713, 402] width 374 height 29
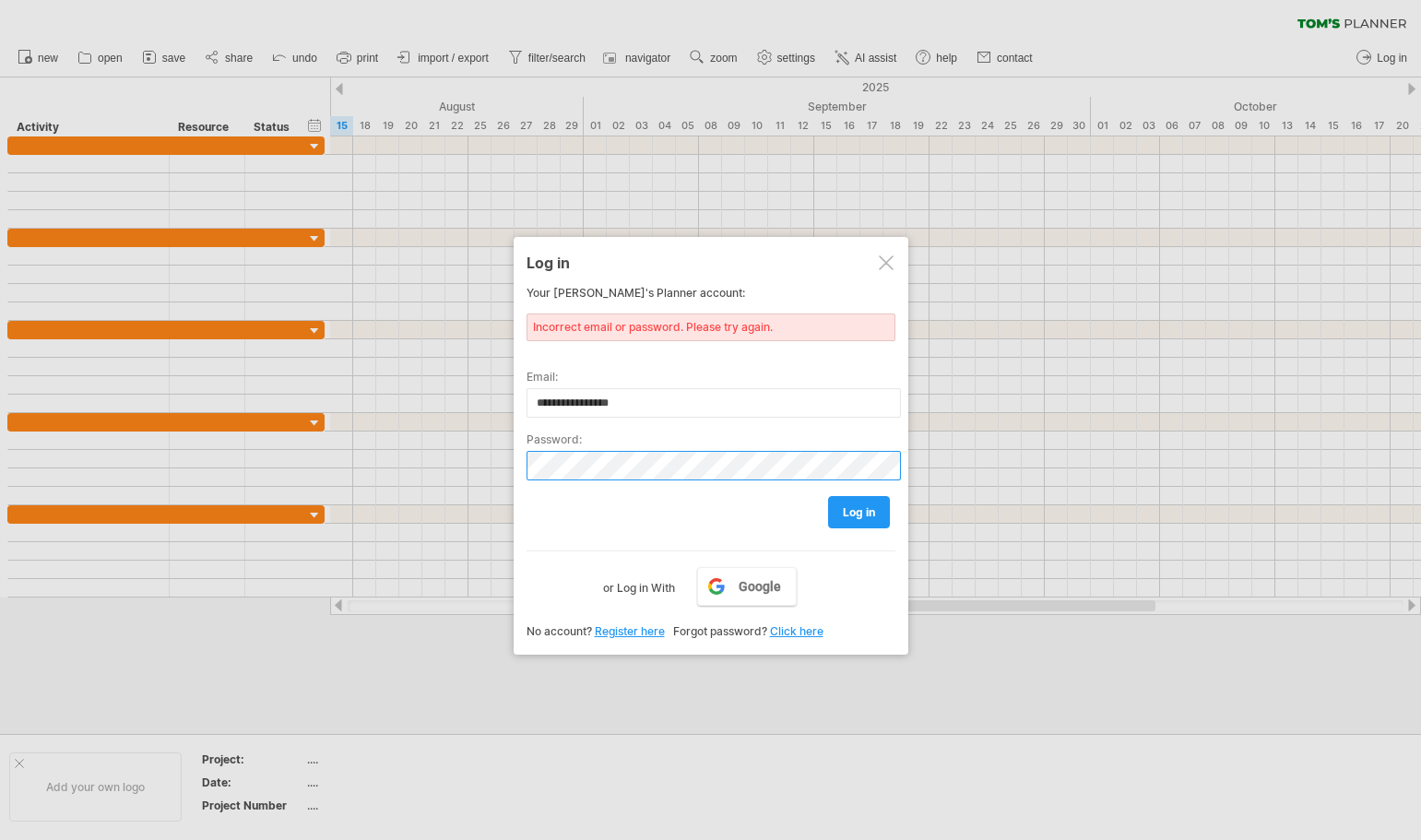
click at [419, 479] on div "Trying to reach [DOMAIN_NAME] Connected again... 0% clear filter new" at bounding box center [710, 420] width 1421 height 840
click at [848, 512] on span "log in" at bounding box center [858, 512] width 32 height 14
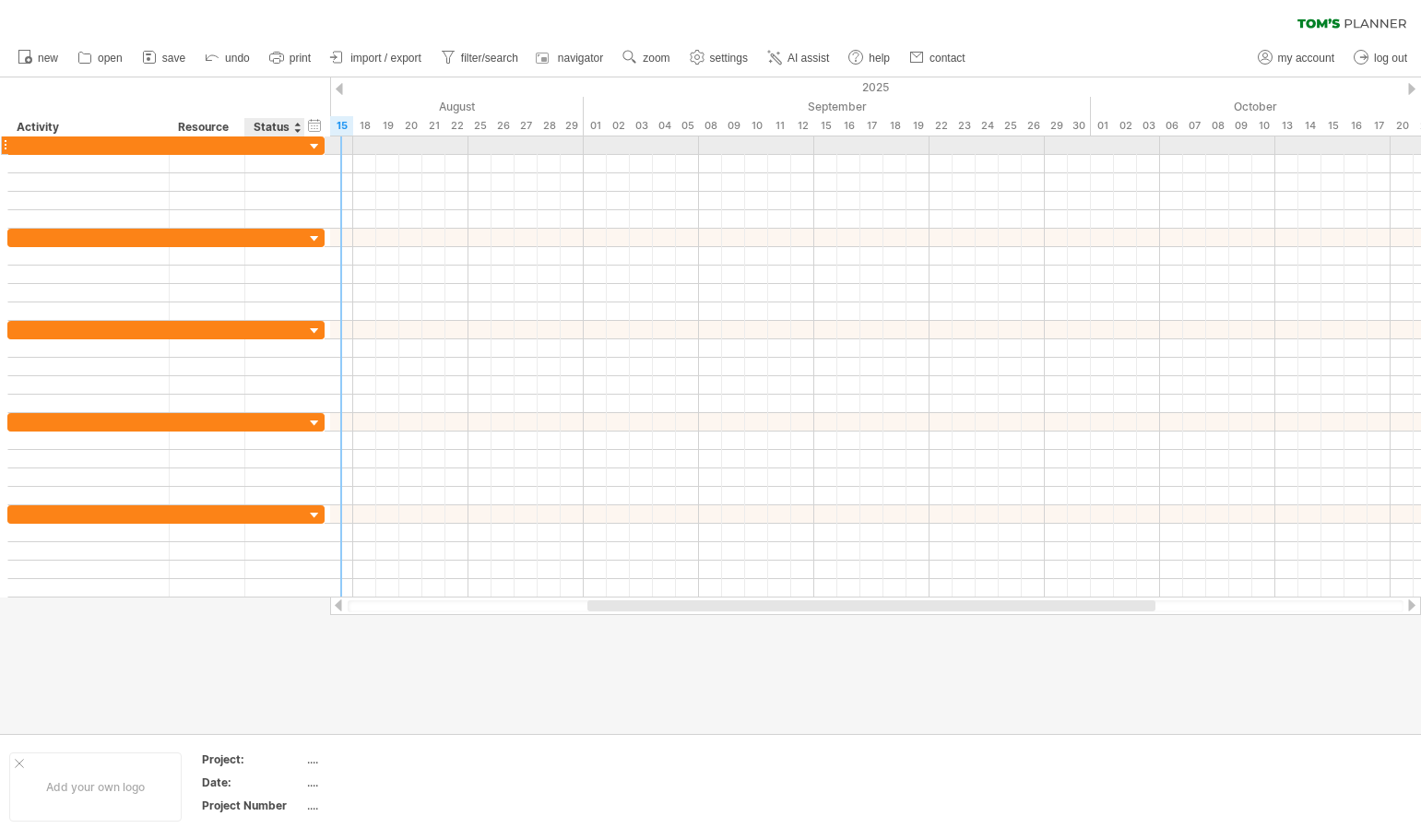
click at [312, 146] on div at bounding box center [315, 147] width 18 height 18
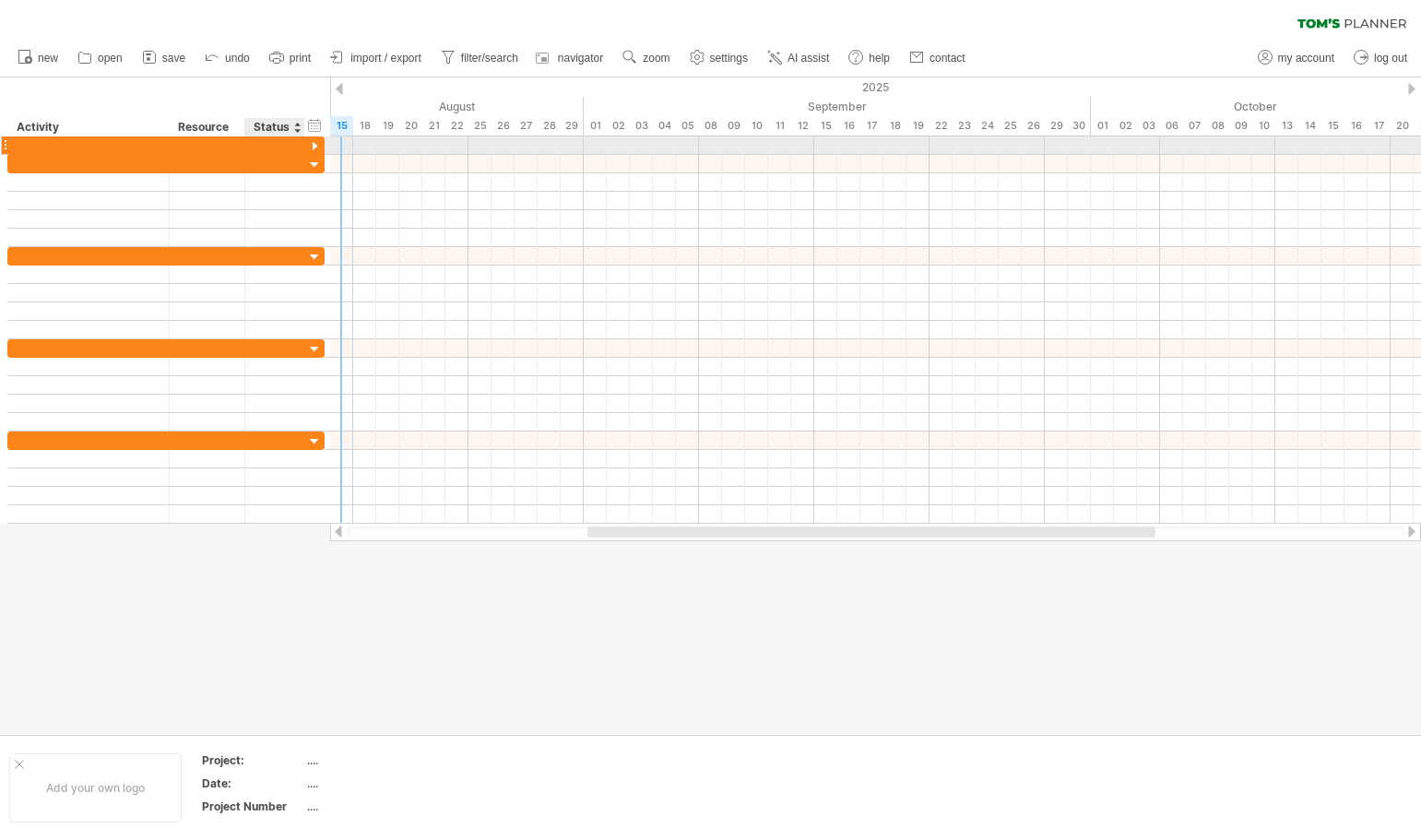
click at [313, 146] on div at bounding box center [315, 147] width 18 height 18
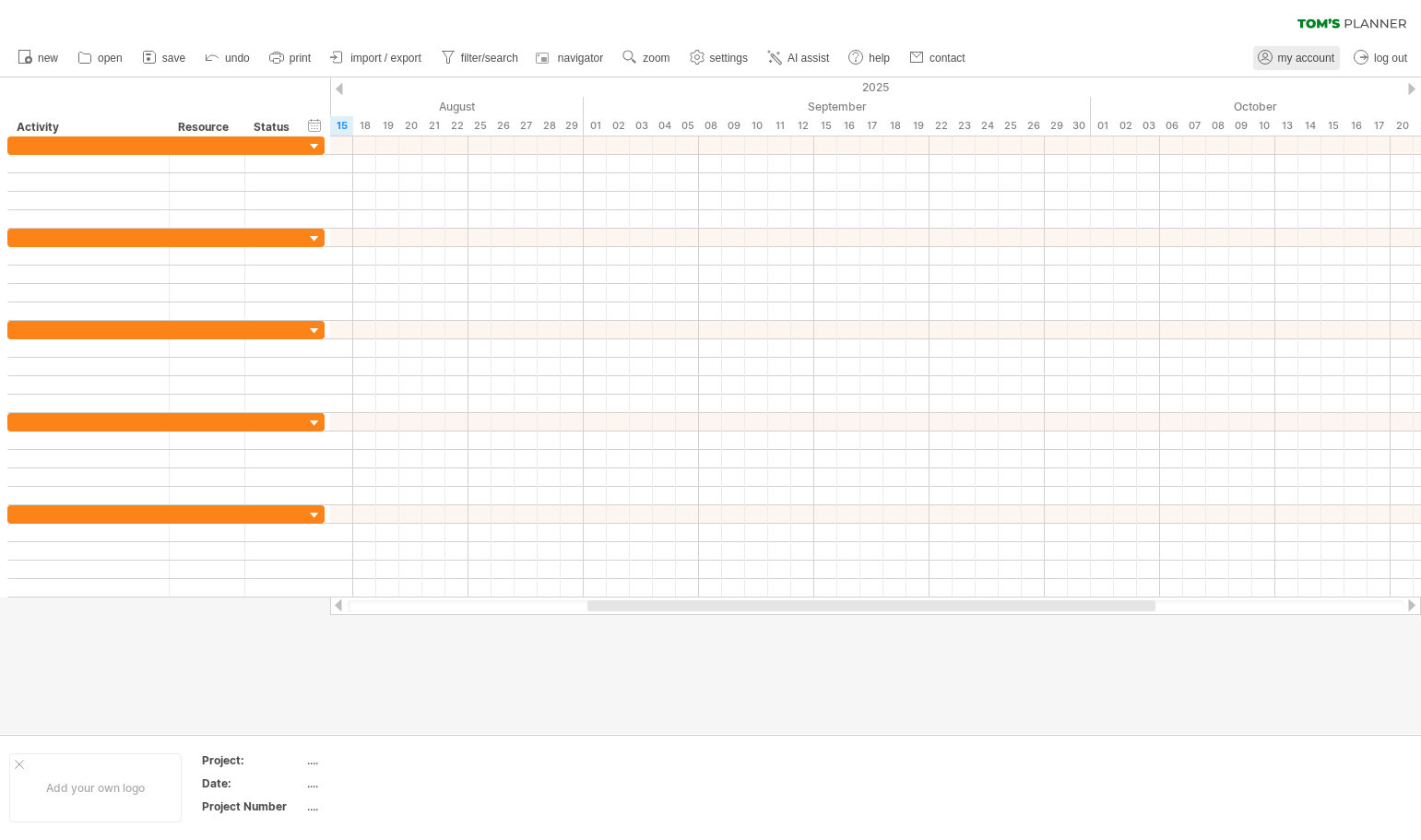
click at [1303, 58] on span "my account" at bounding box center [1305, 58] width 56 height 13
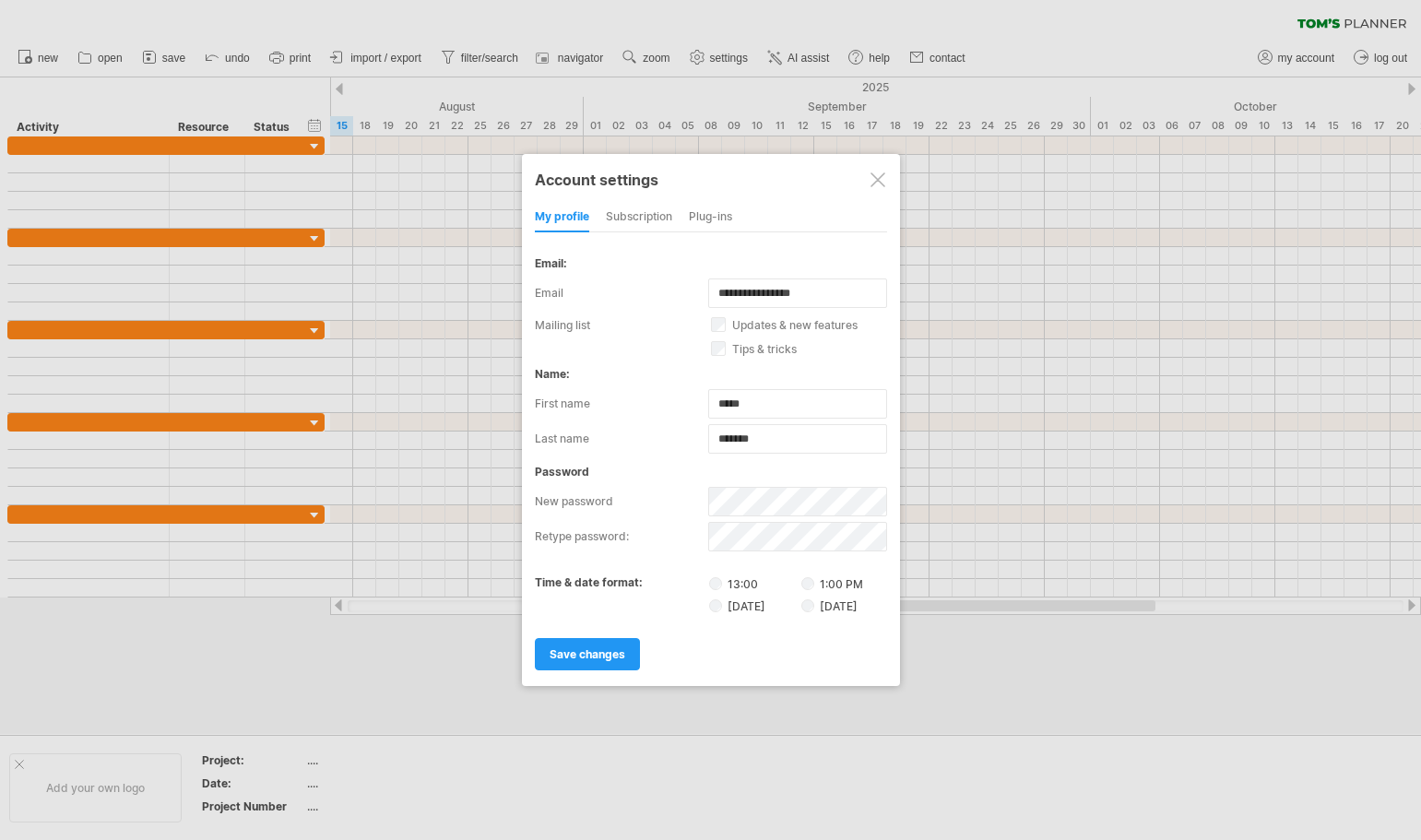
click at [873, 180] on div at bounding box center [877, 179] width 15 height 15
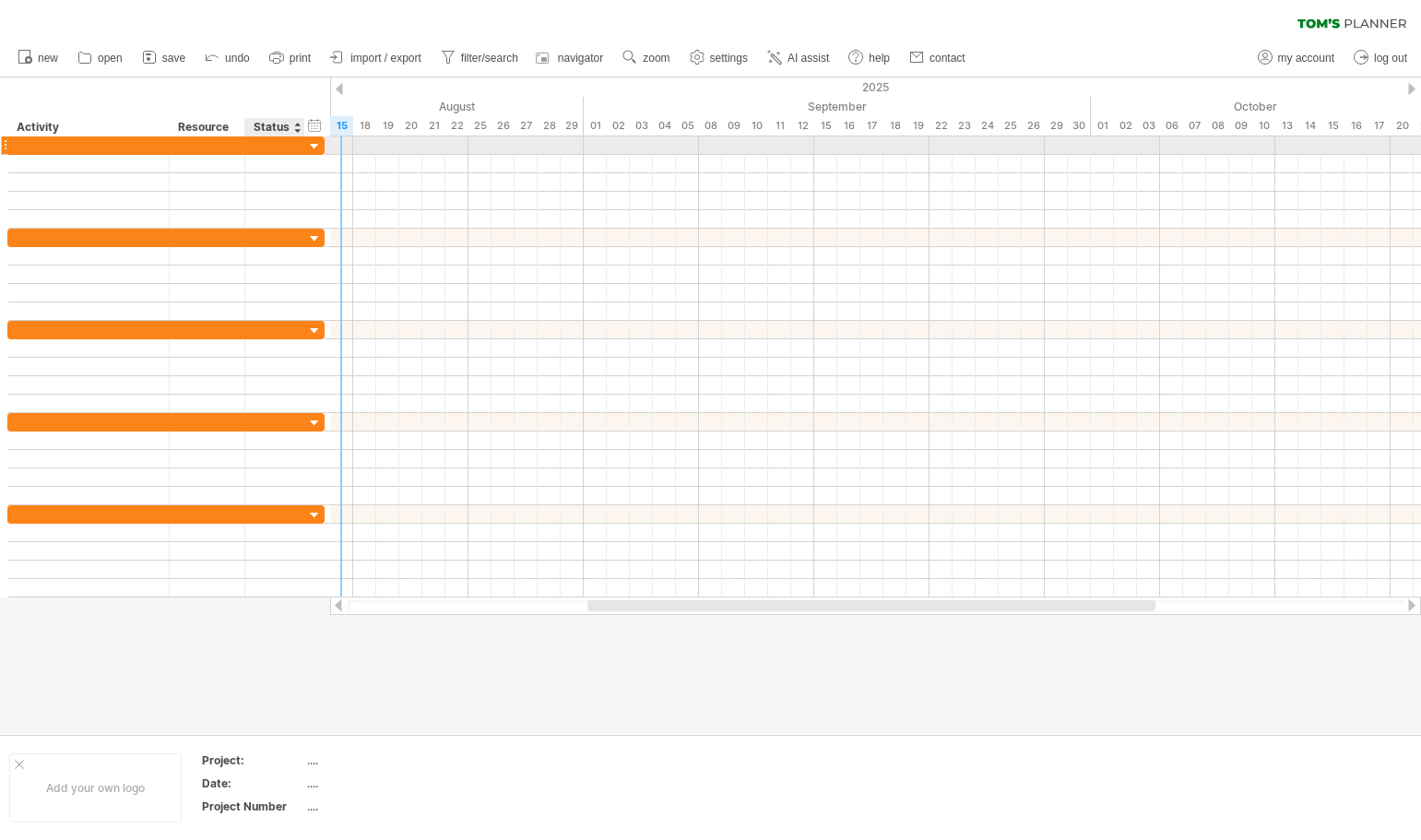
click at [307, 145] on div at bounding box center [315, 147] width 18 height 18
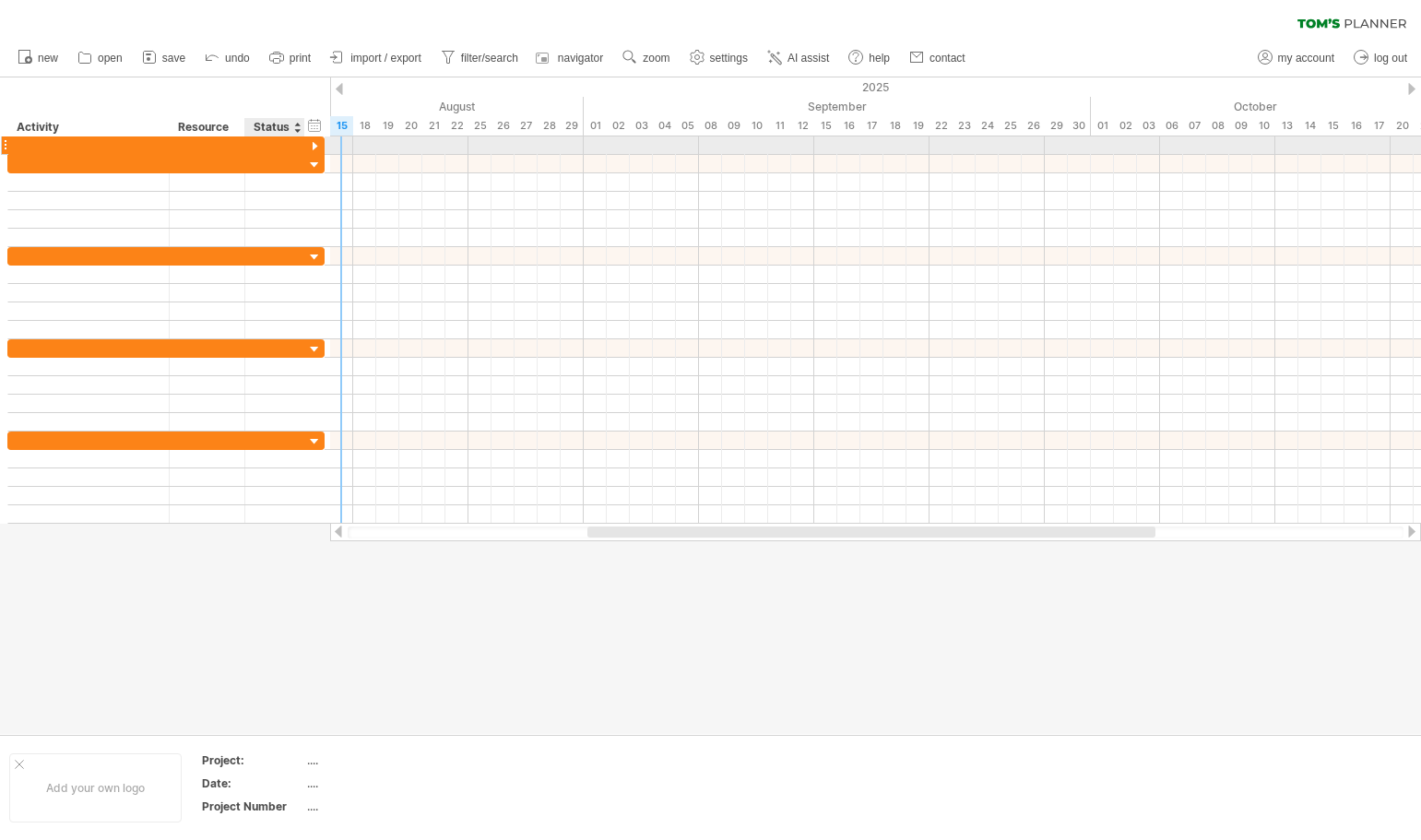
click at [307, 145] on div at bounding box center [315, 147] width 18 height 18
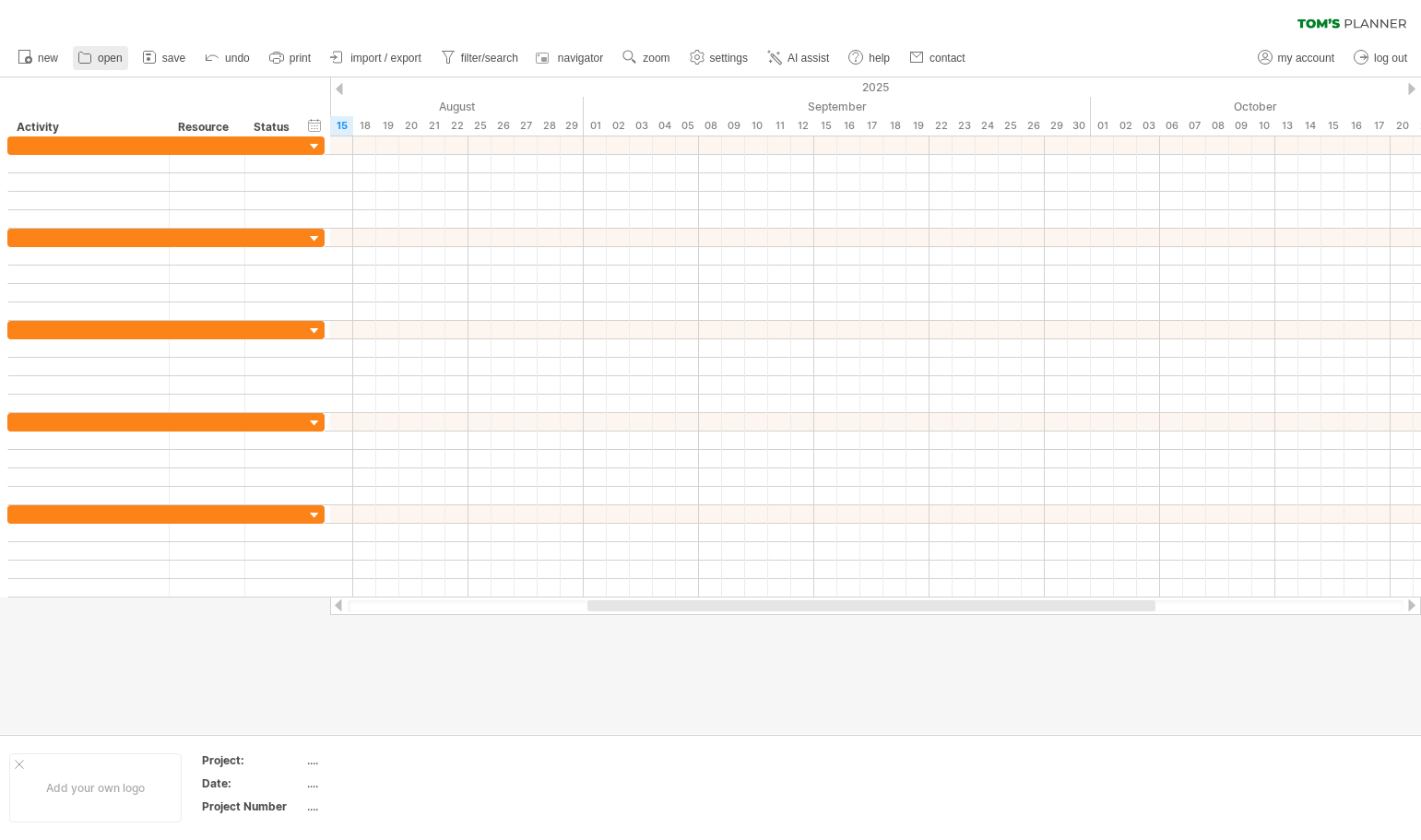
click at [103, 56] on span "open" at bounding box center [110, 58] width 24 height 13
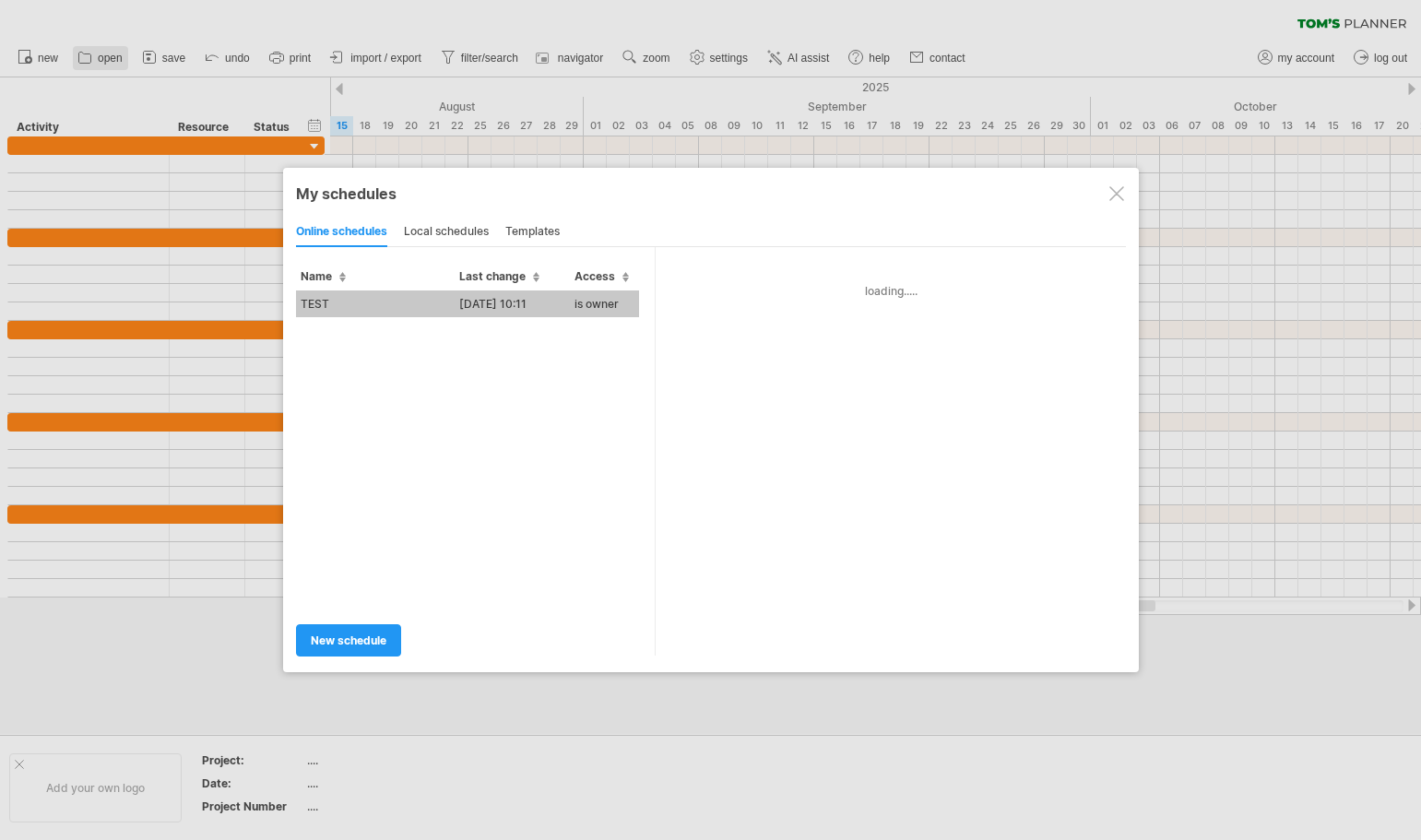
type input "****"
type input "**********"
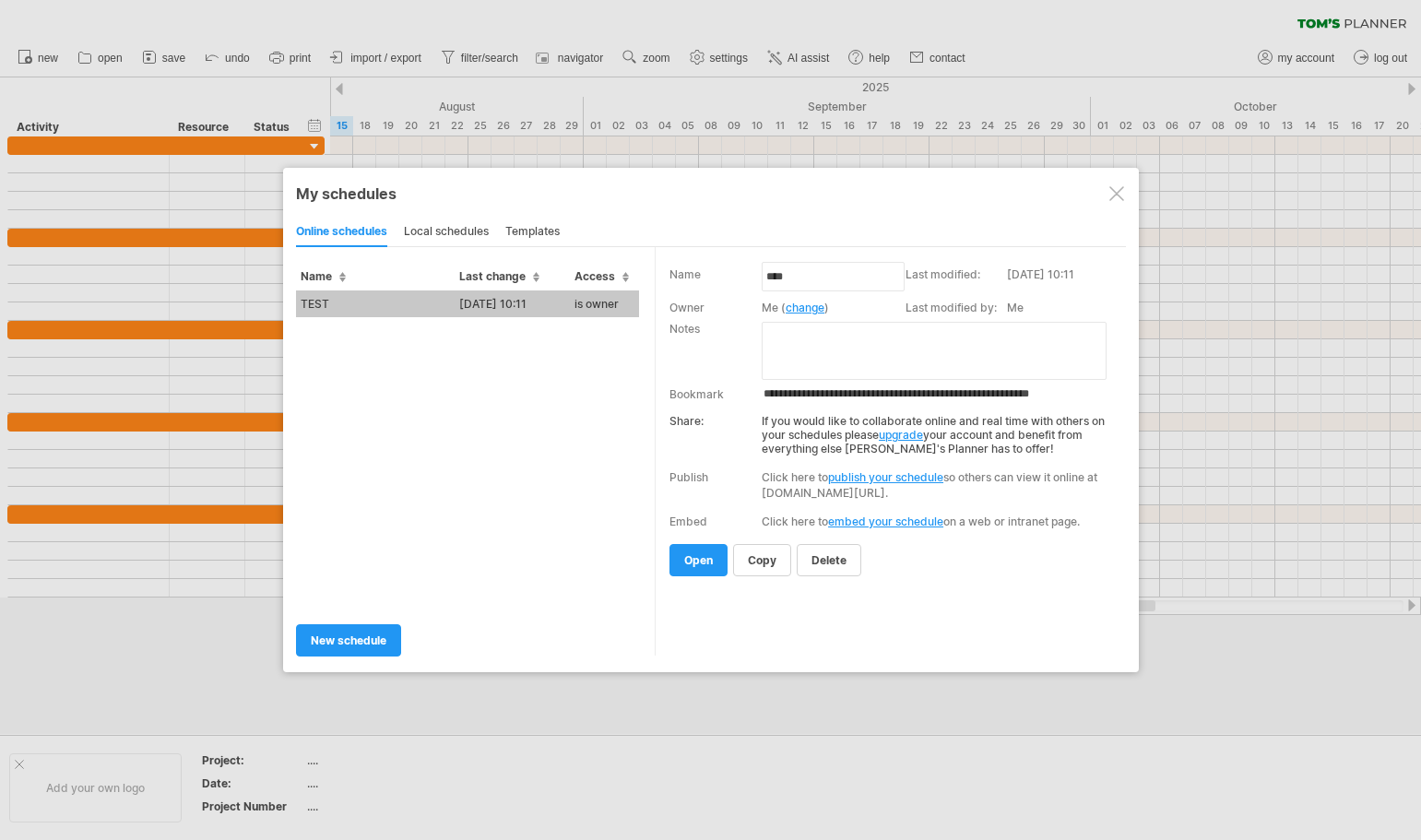
click at [385, 310] on td "TEST" at bounding box center [375, 303] width 159 height 26
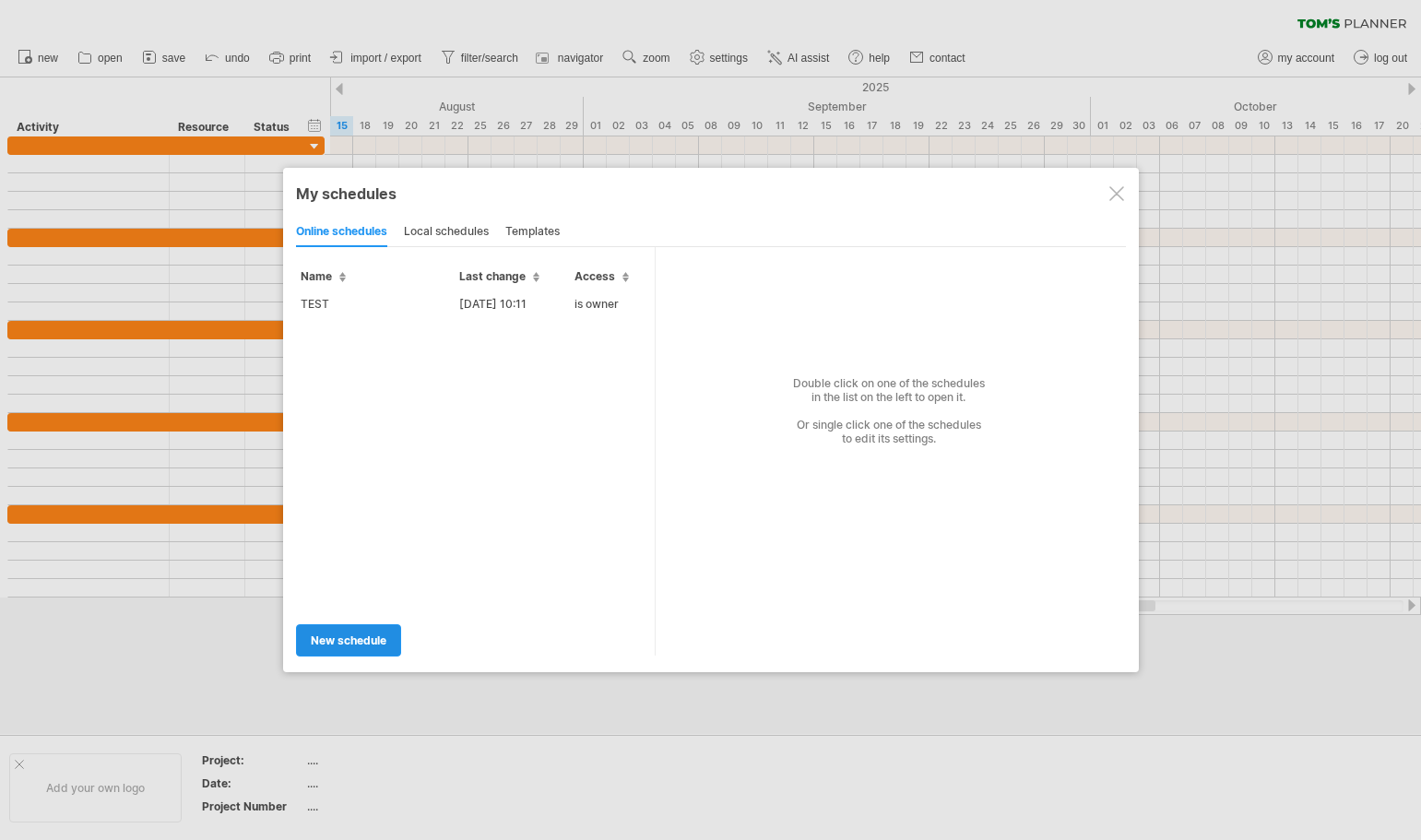
click at [339, 641] on span "new schedule" at bounding box center [348, 640] width 75 height 14
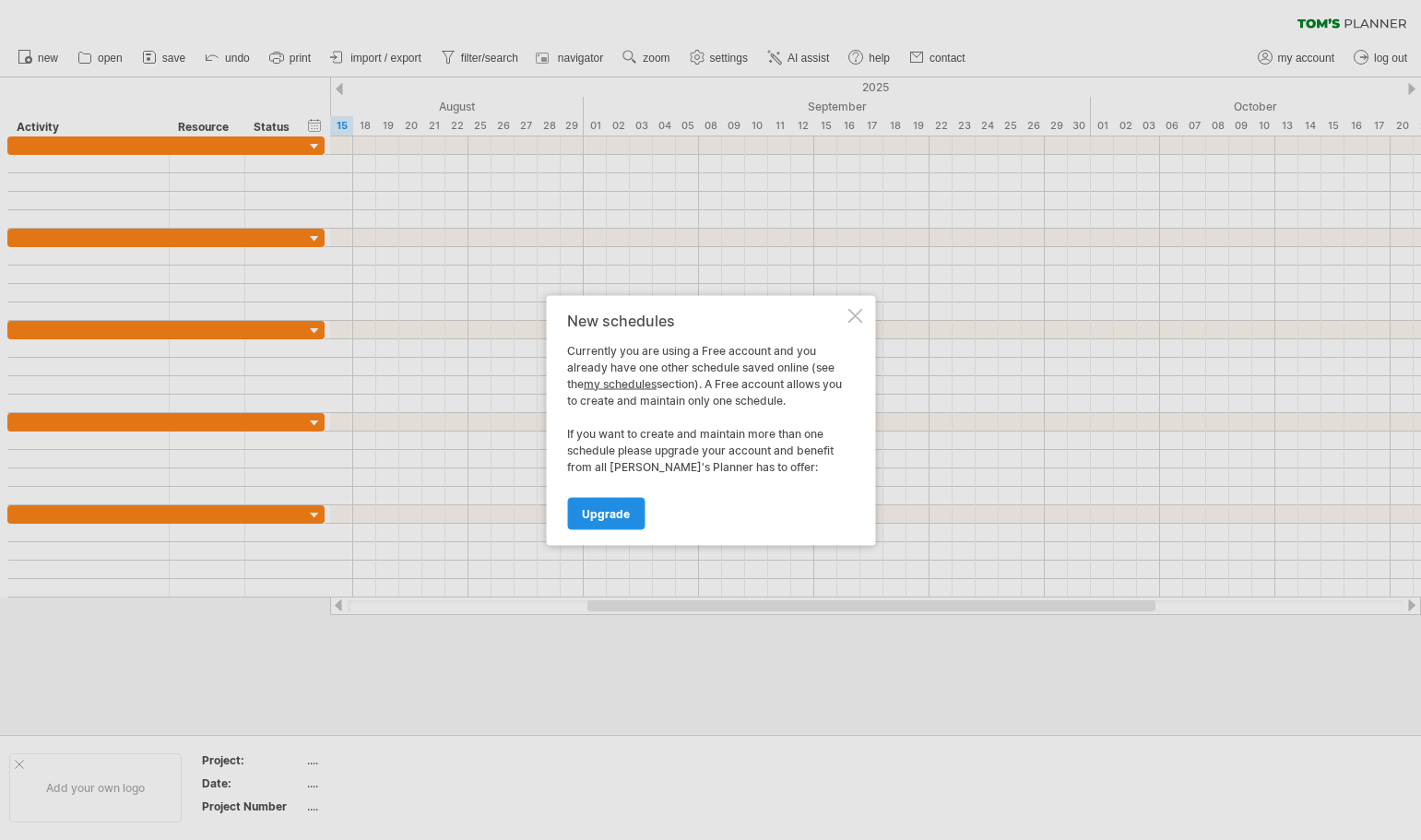
click at [609, 518] on span "Upgrade" at bounding box center [605, 513] width 48 height 14
